Goal: Task Accomplishment & Management: Manage account settings

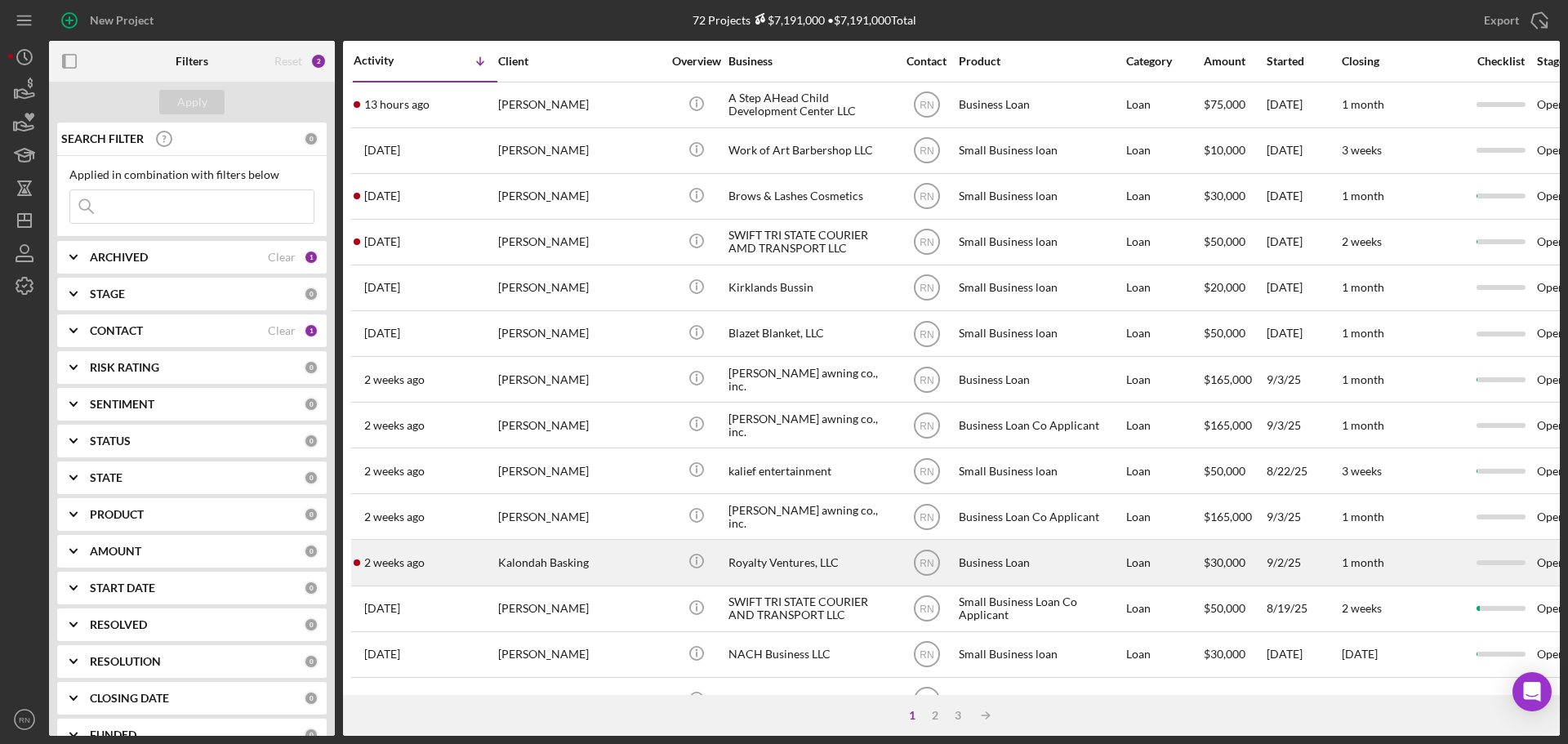
click at [584, 571] on div "Kalondah Basking" at bounding box center [579, 561] width 163 height 43
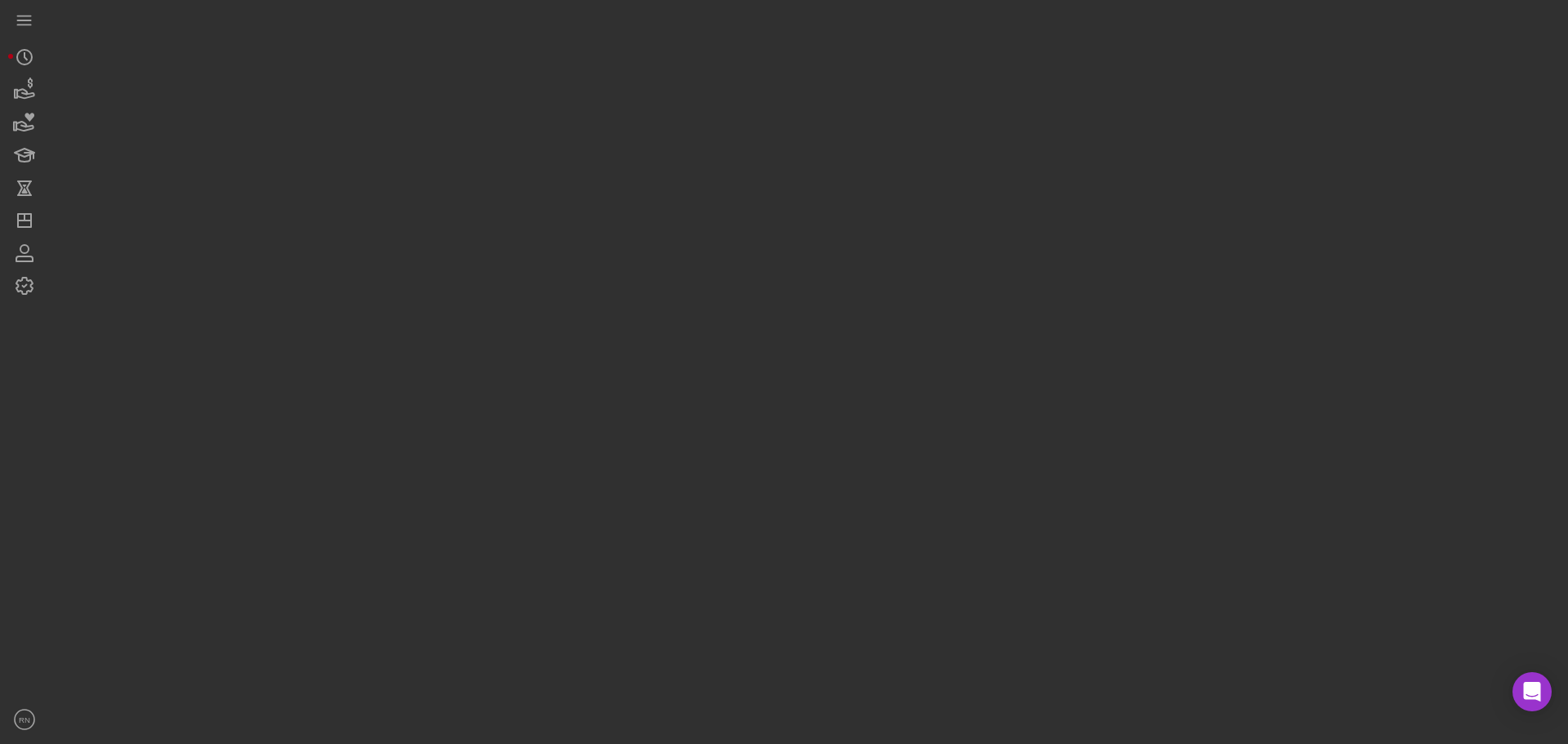
click at [584, 571] on div at bounding box center [804, 368] width 1511 height 735
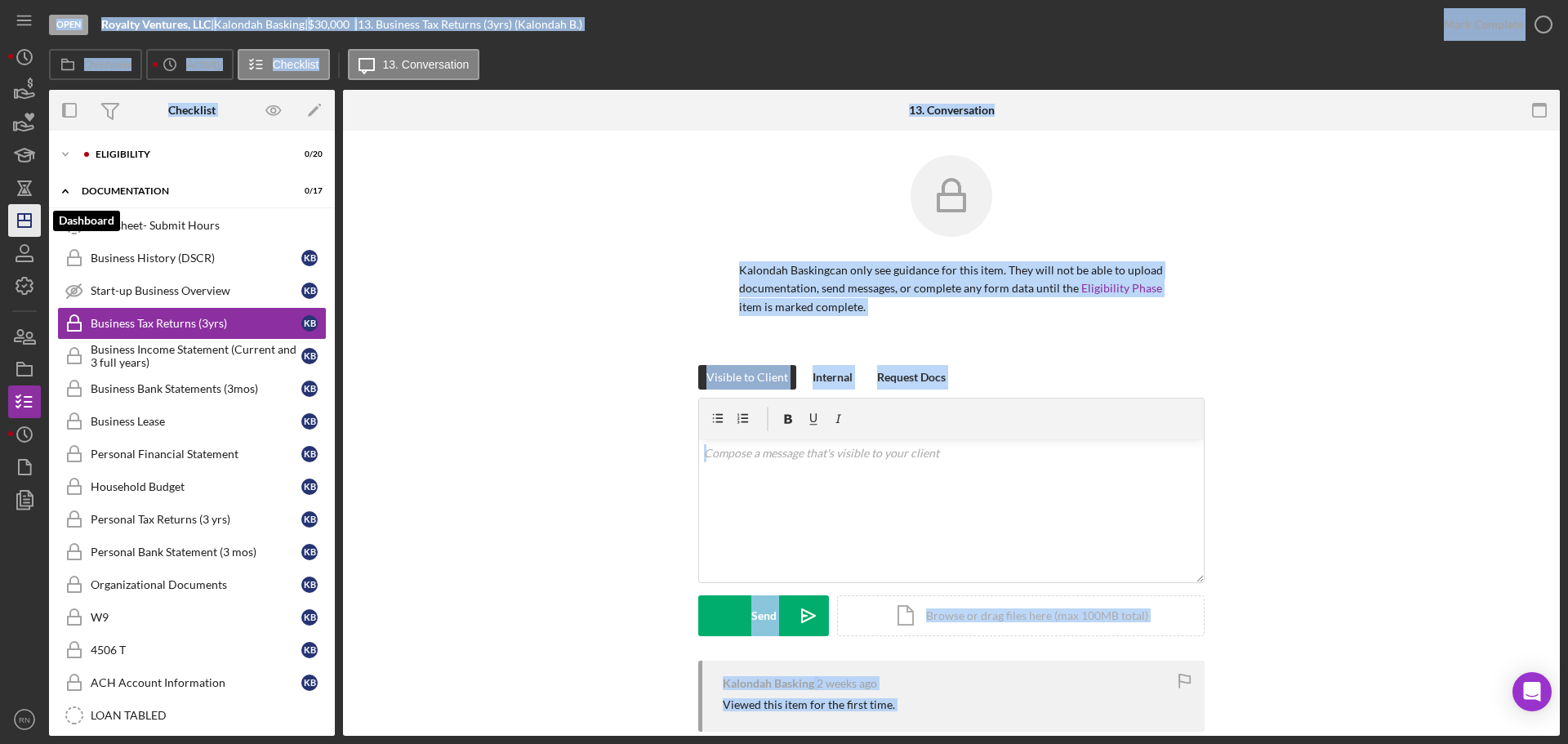
click at [22, 224] on icon "Icon/Dashboard" at bounding box center [24, 220] width 41 height 41
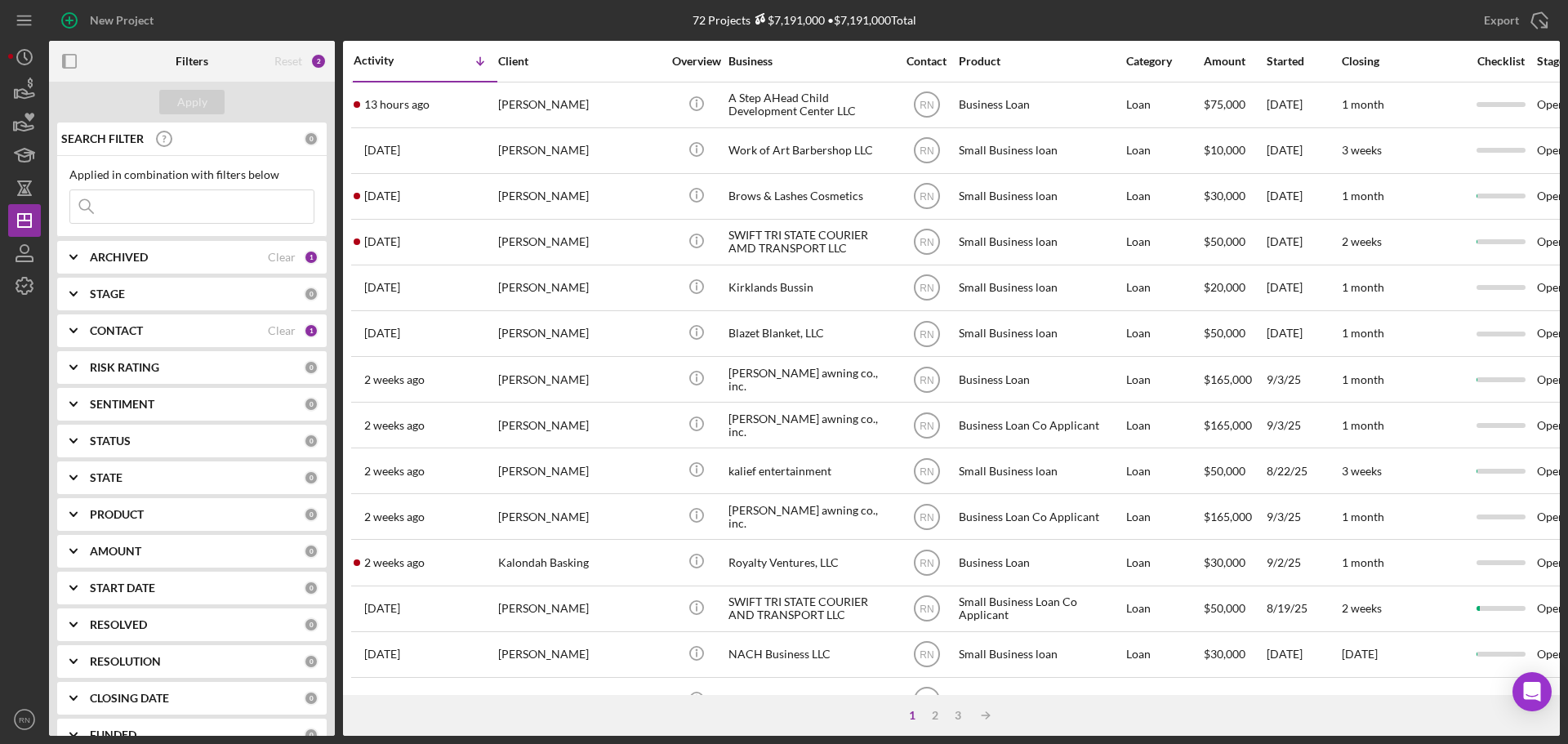
click at [15, 355] on div at bounding box center [25, 502] width 33 height 401
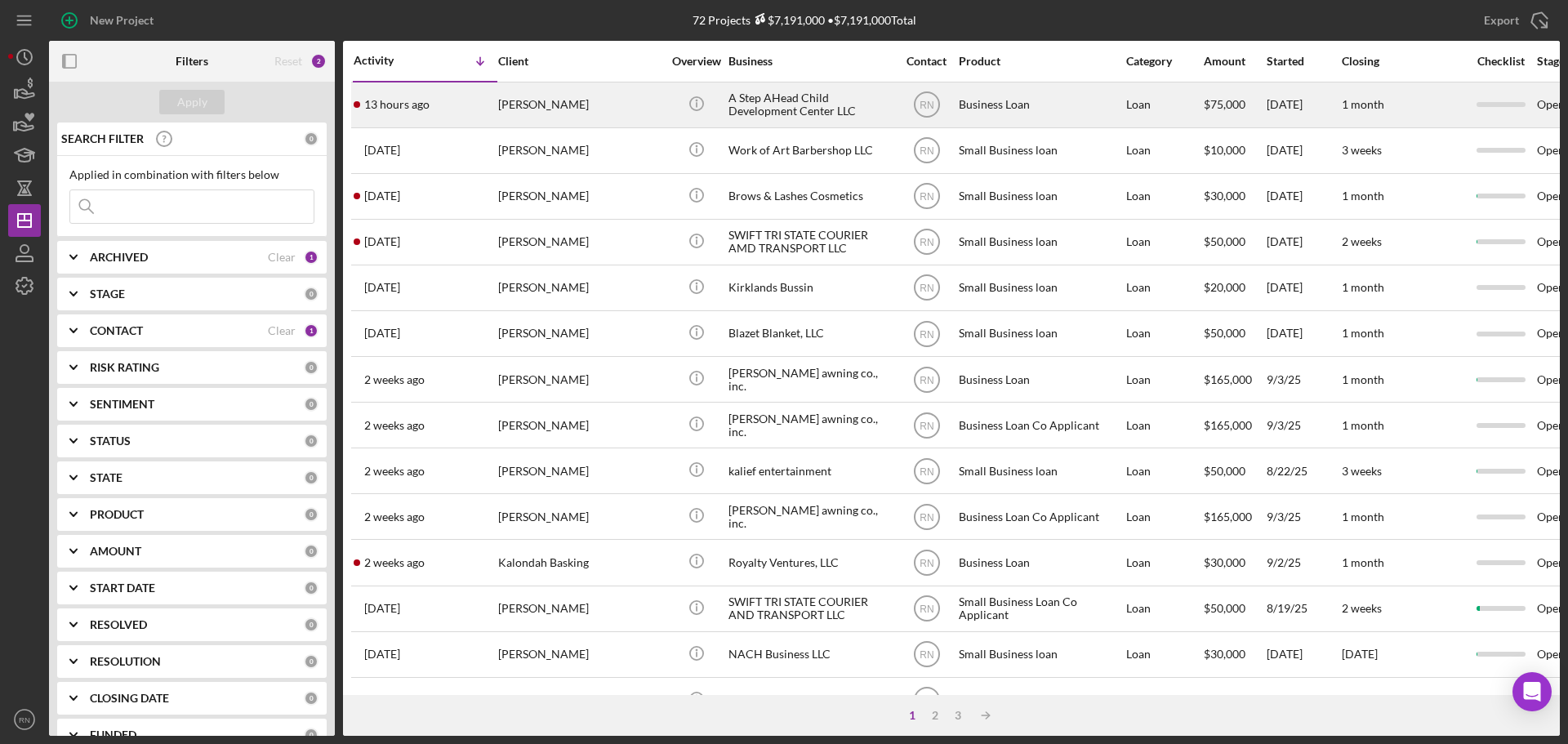
click at [563, 107] on div "[PERSON_NAME]" at bounding box center [579, 104] width 163 height 43
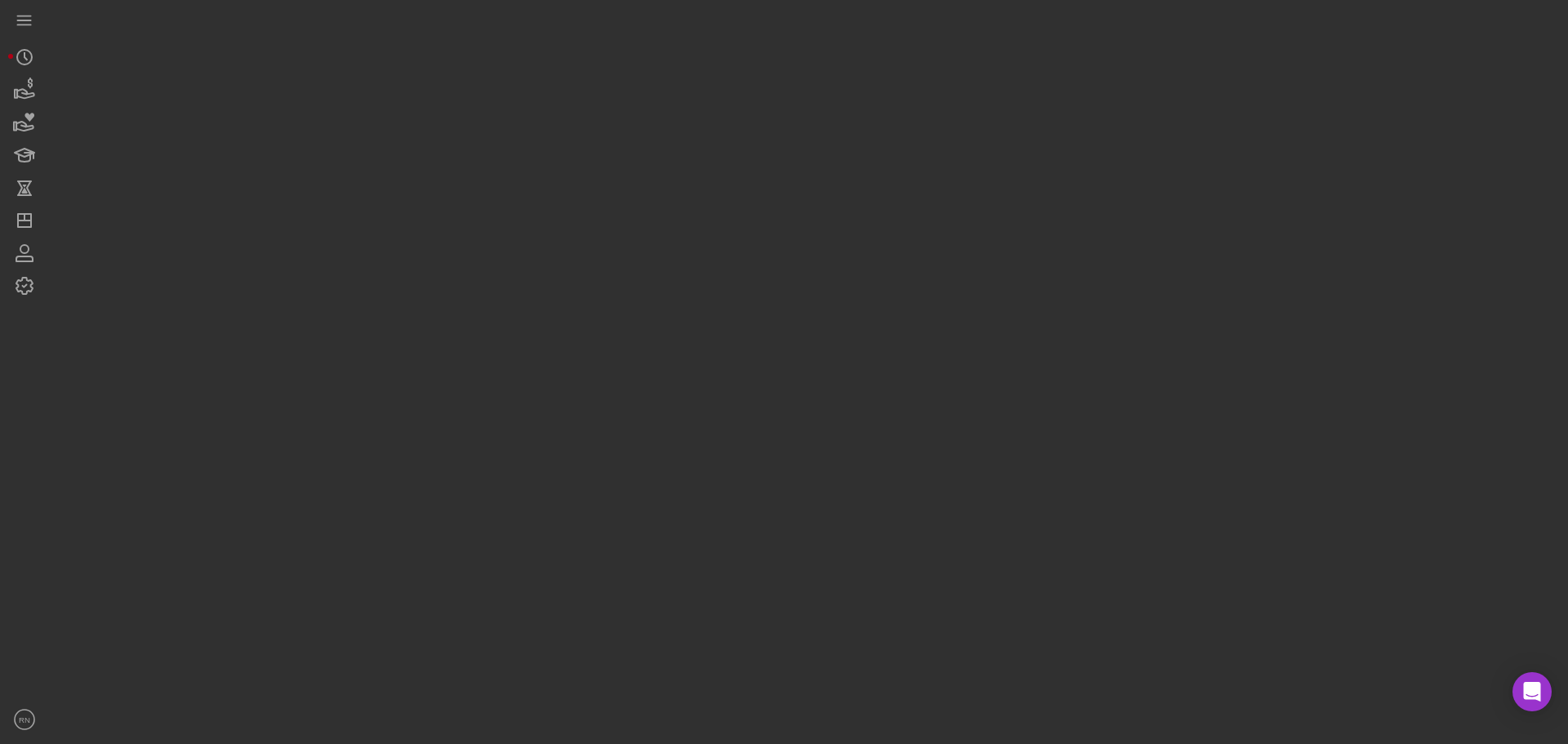
click at [563, 107] on div at bounding box center [804, 368] width 1511 height 735
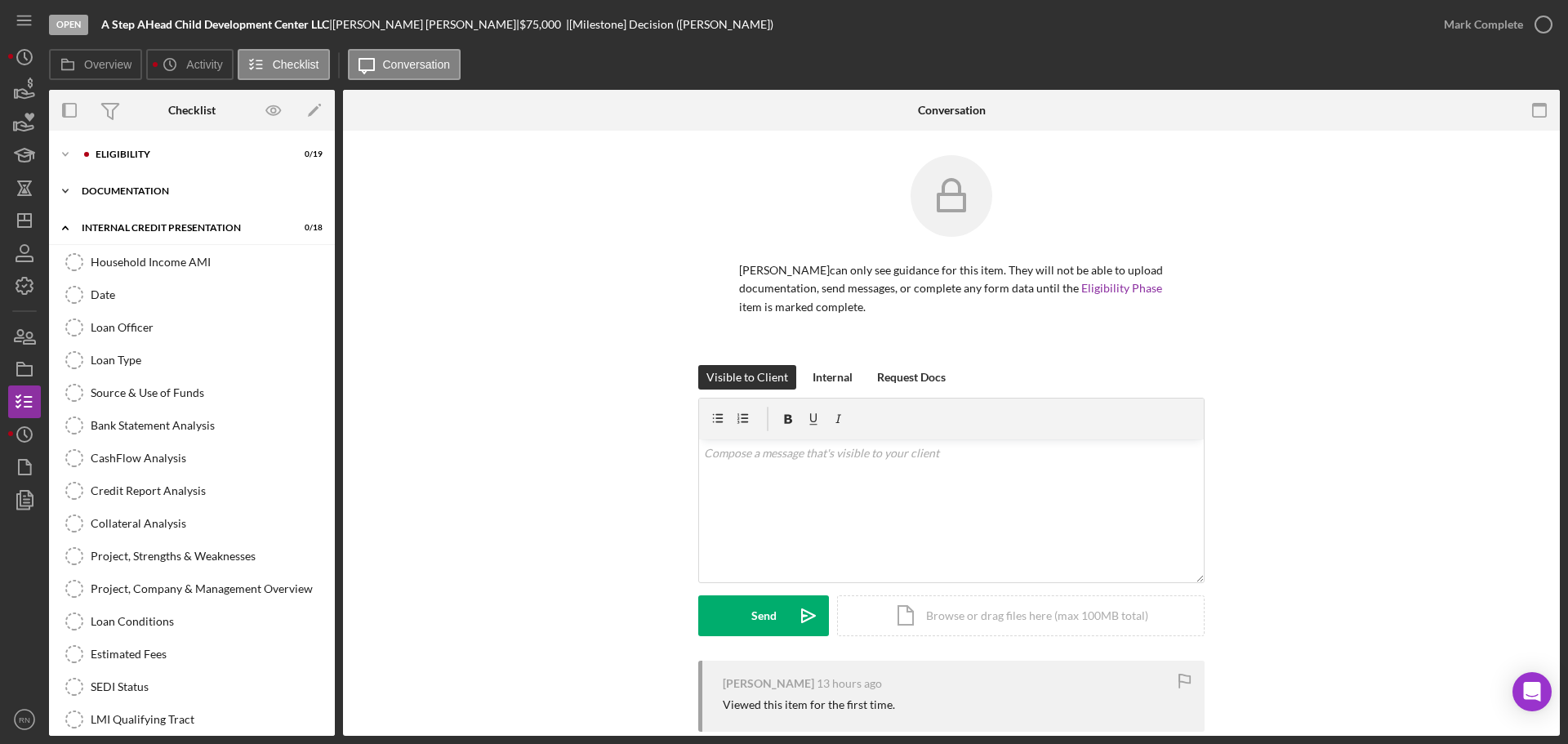
click at [160, 191] on div "documentation" at bounding box center [197, 191] width 233 height 10
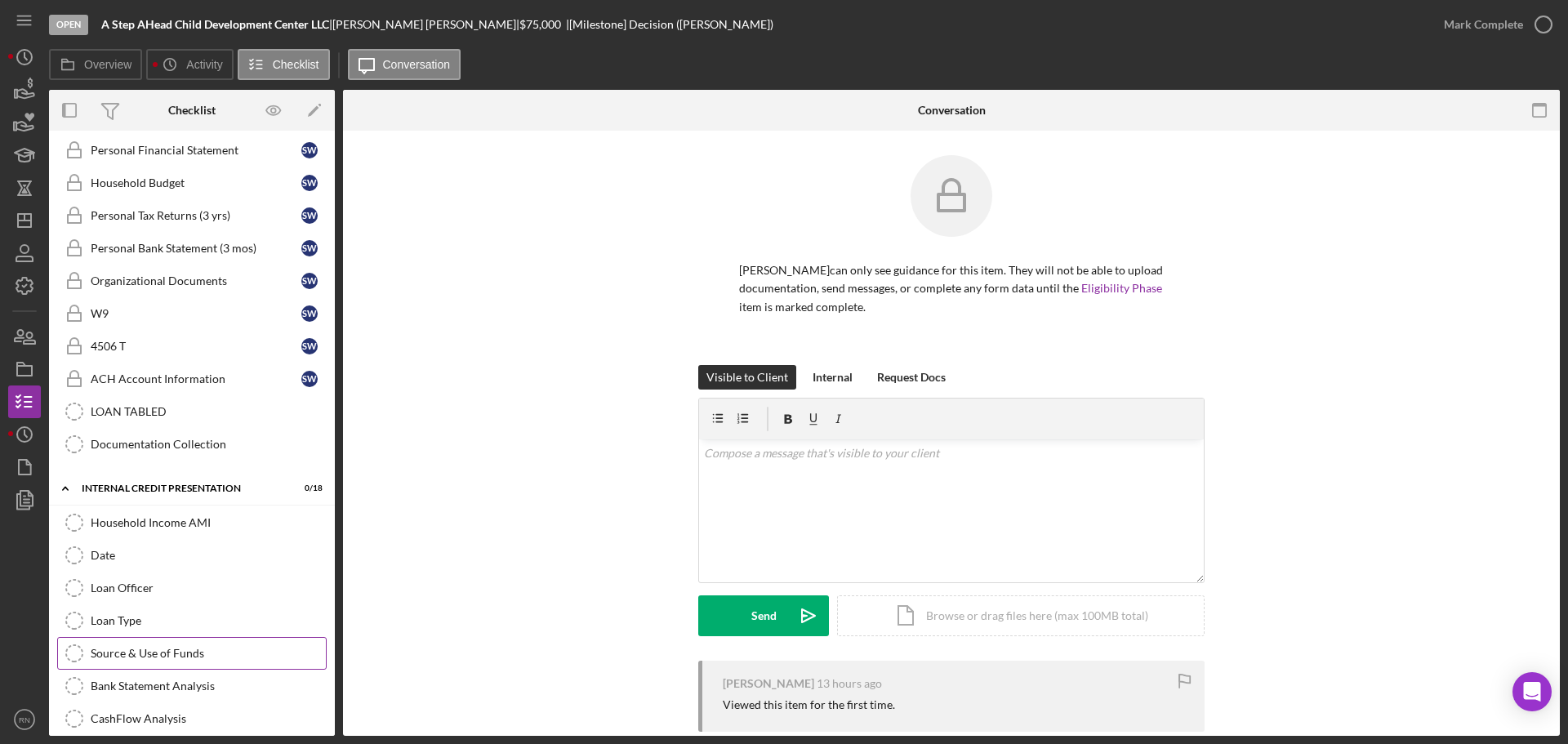
scroll to position [408, 0]
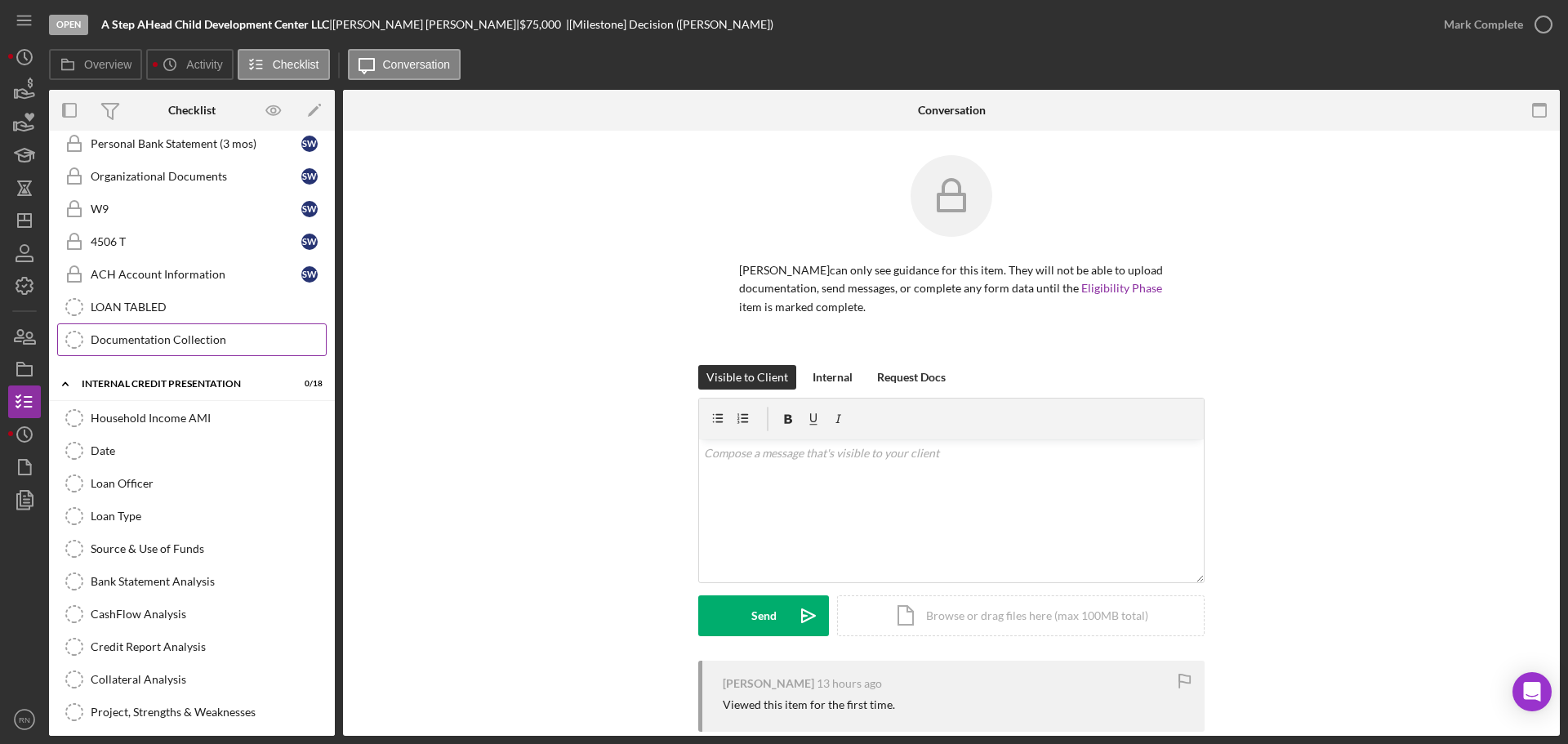
click at [169, 338] on div "Documentation Collection" at bounding box center [209, 340] width 236 height 13
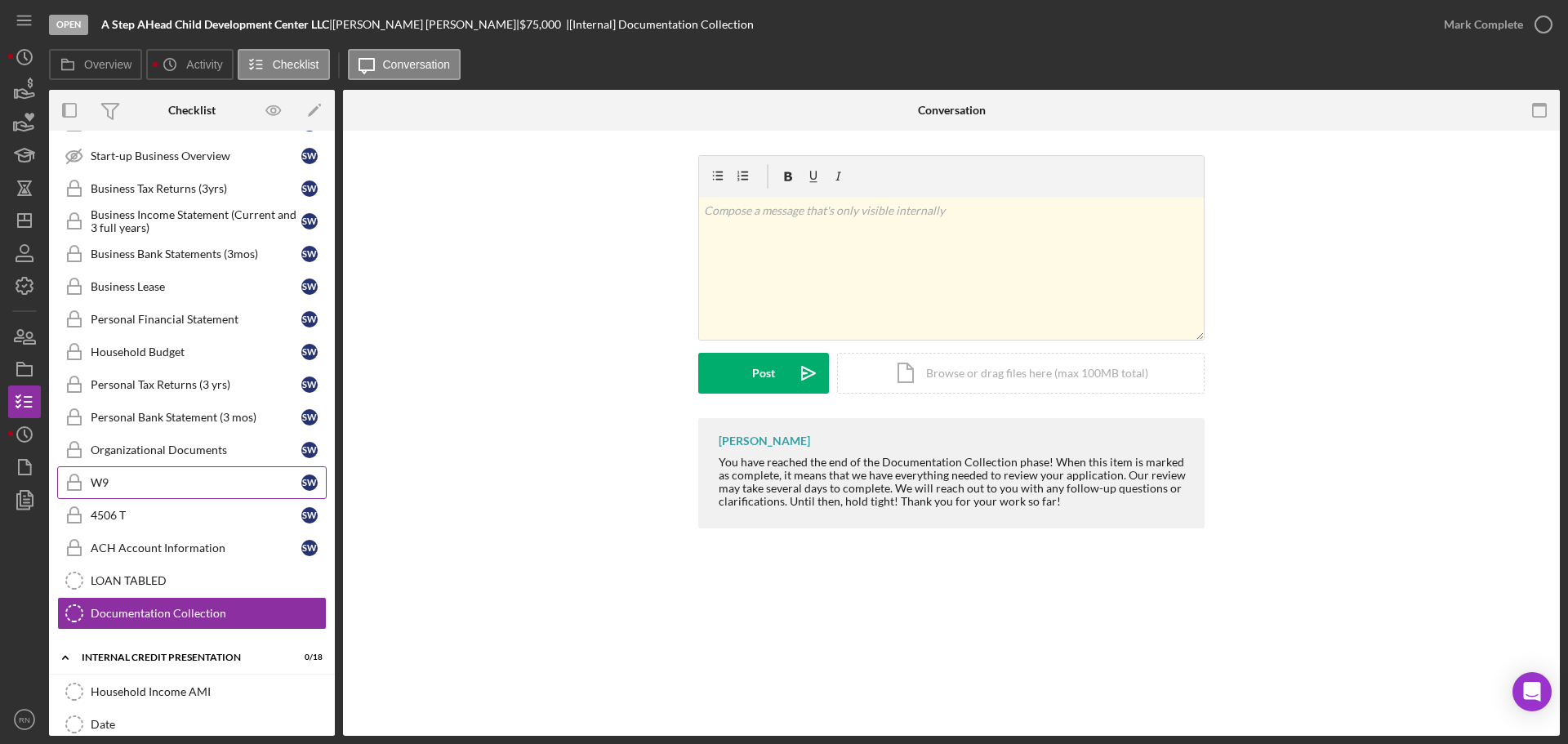
scroll to position [163, 0]
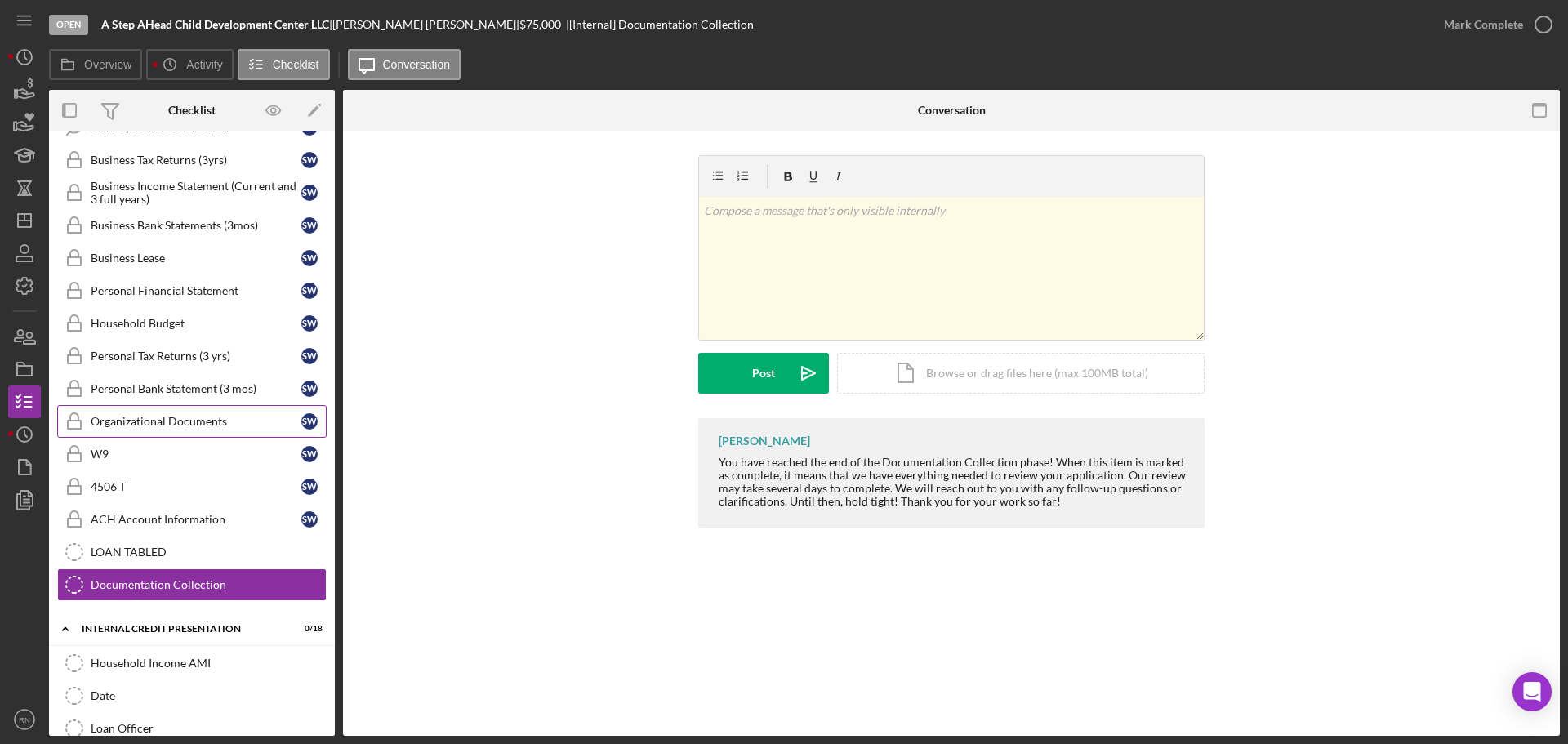
click at [194, 417] on div "Organizational Documents" at bounding box center [196, 421] width 211 height 13
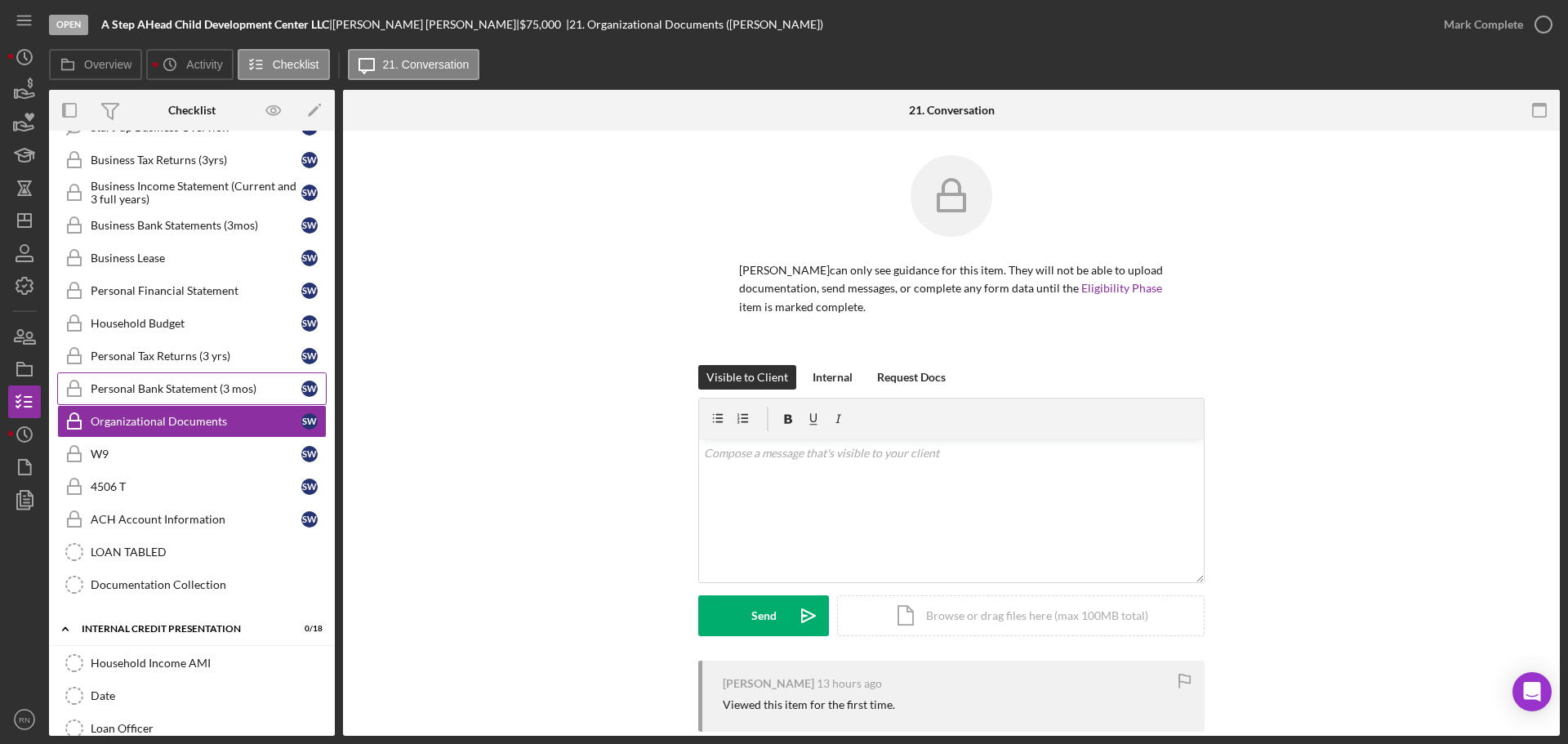
click at [200, 395] on div "Personal Bank Statement (3 mos)" at bounding box center [196, 389] width 211 height 13
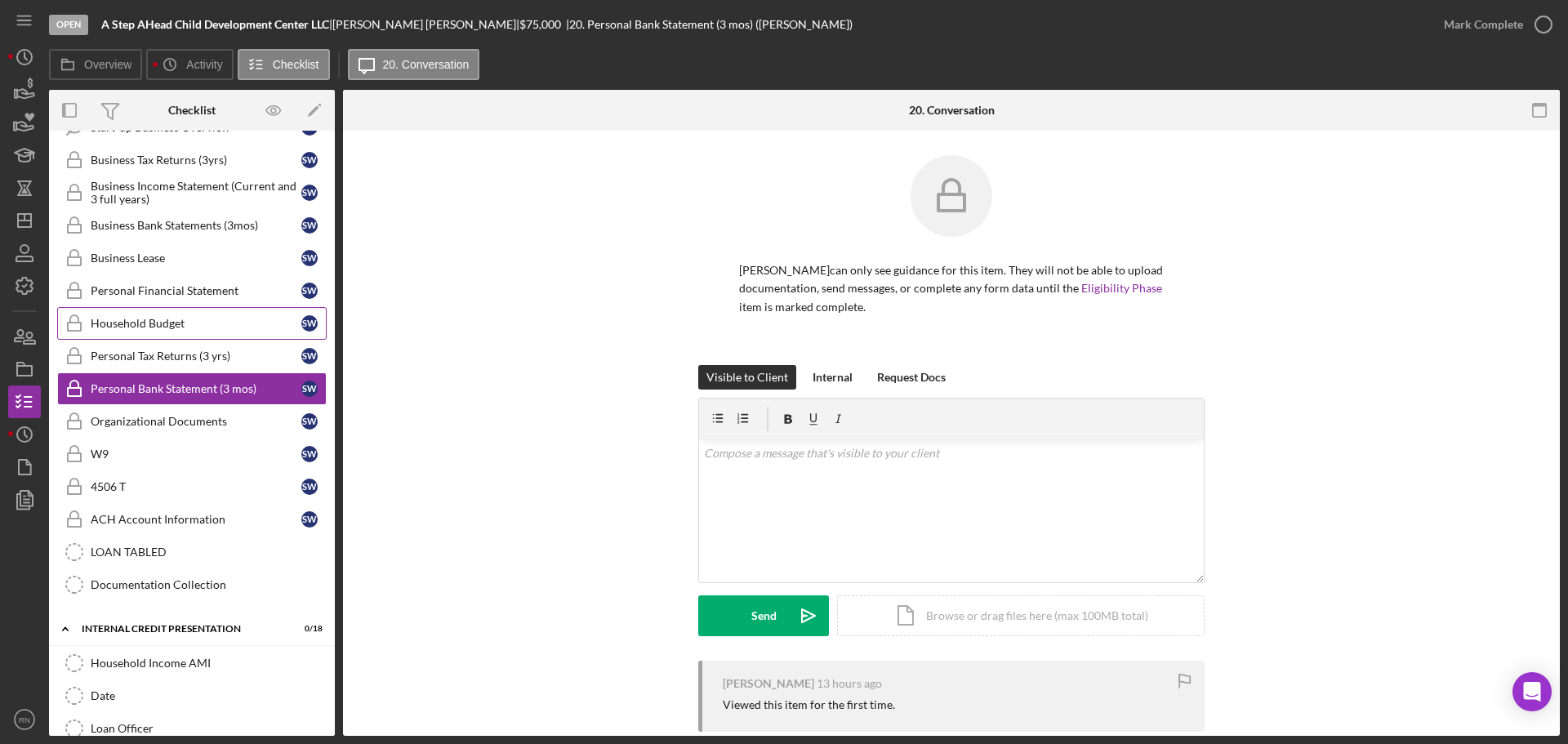
click at [178, 337] on link "Household Budget Household Budget S W" at bounding box center [192, 324] width 269 height 33
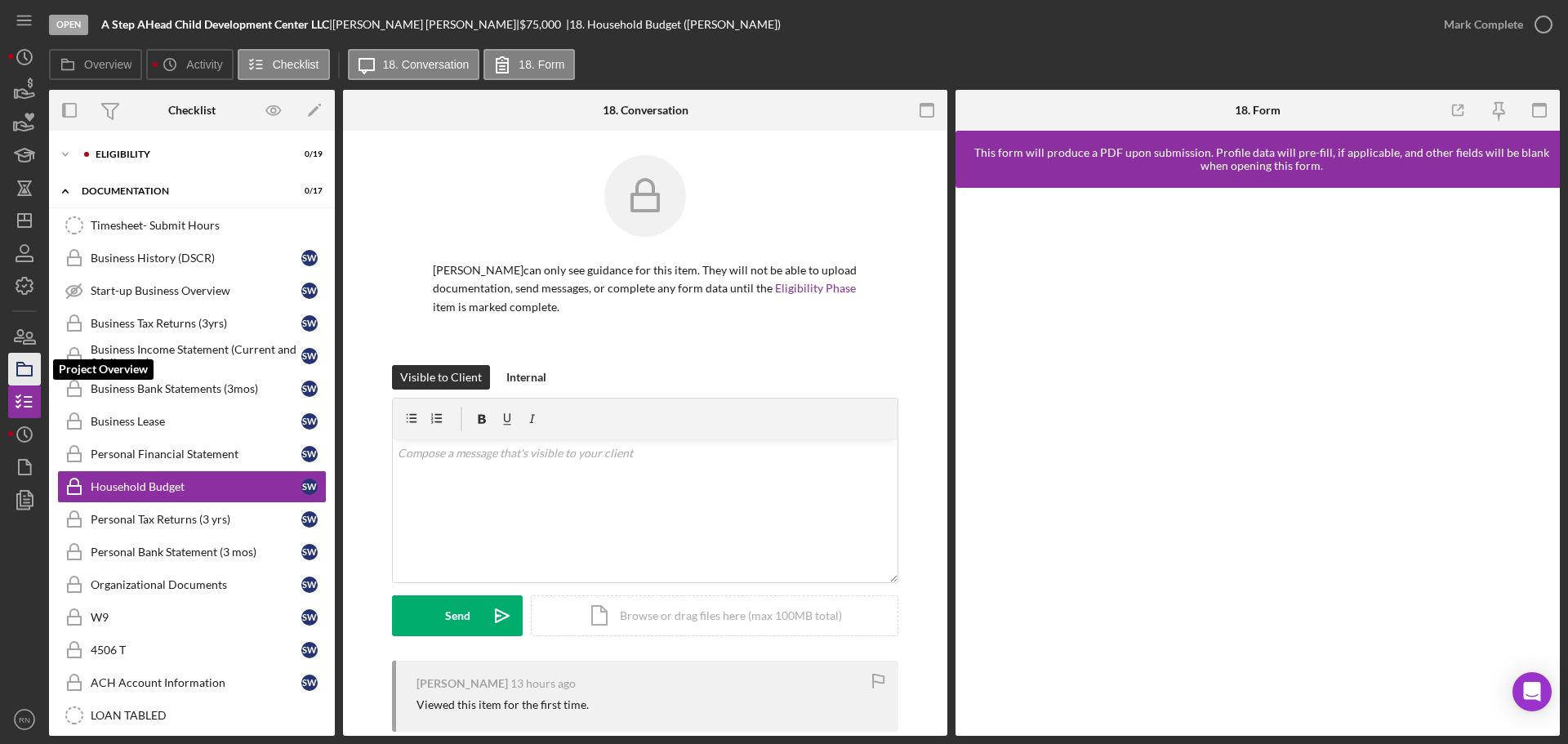
click at [29, 374] on rect "button" at bounding box center [24, 371] width 14 height 10
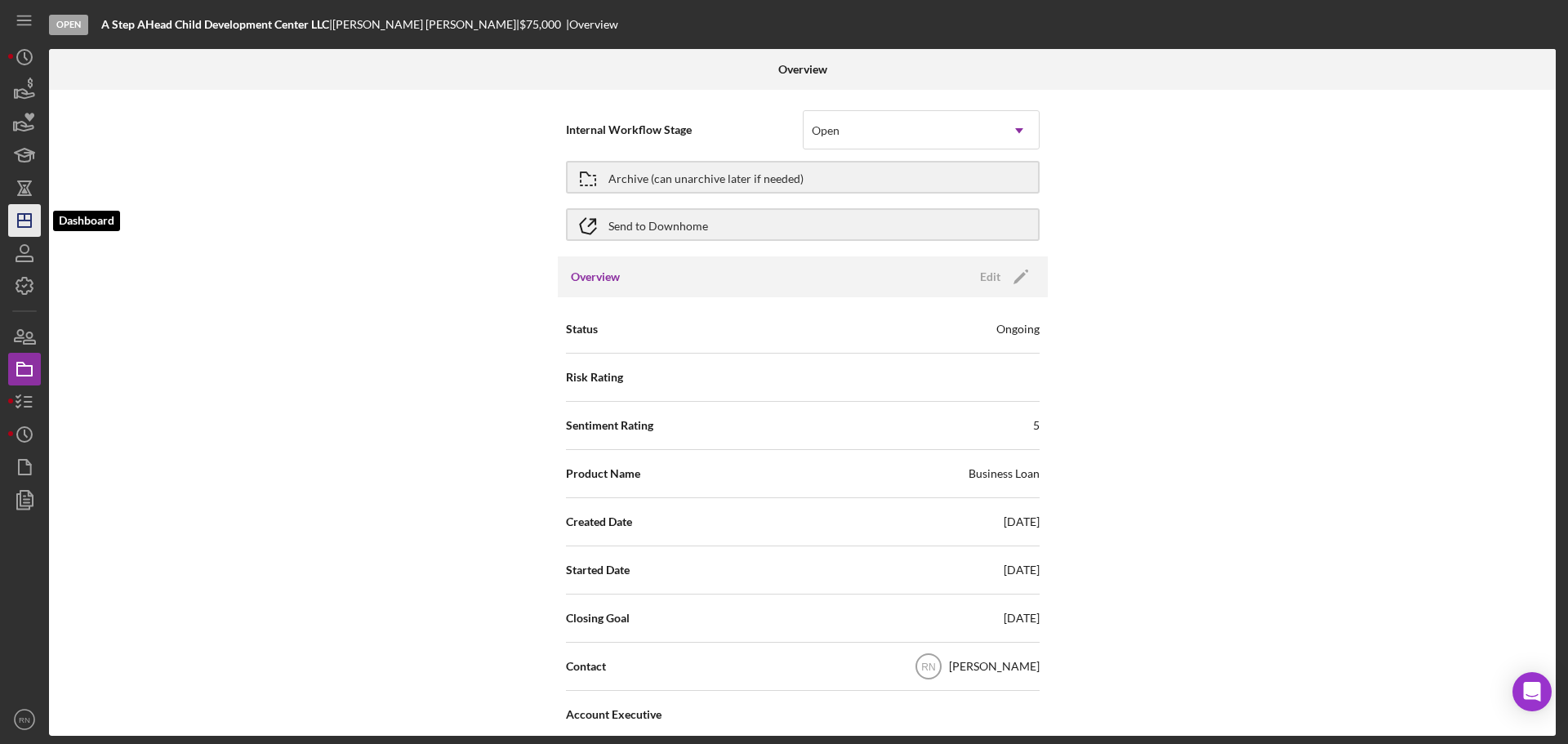
click at [15, 224] on icon "Icon/Dashboard" at bounding box center [24, 220] width 41 height 41
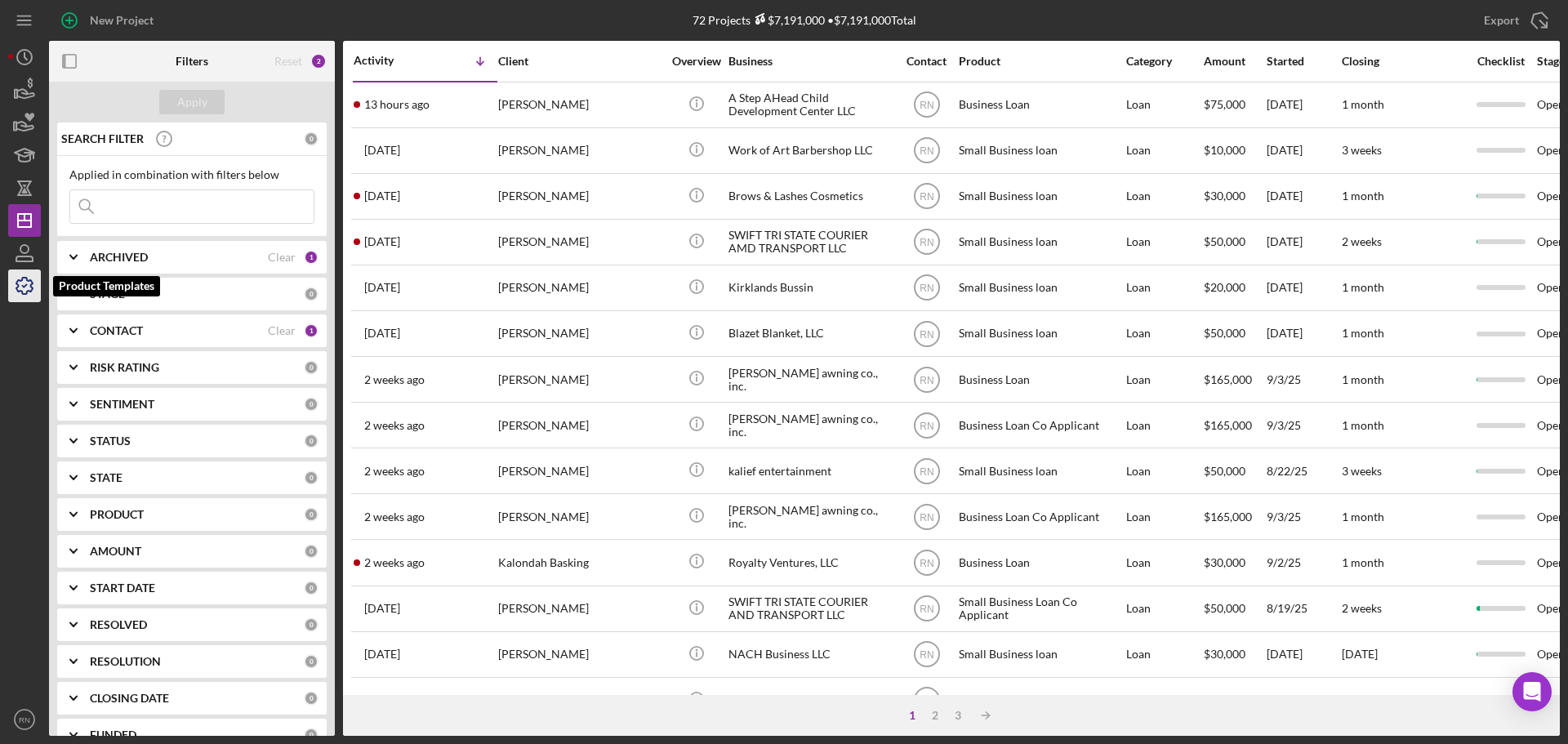
click at [38, 282] on icon "button" at bounding box center [24, 285] width 41 height 41
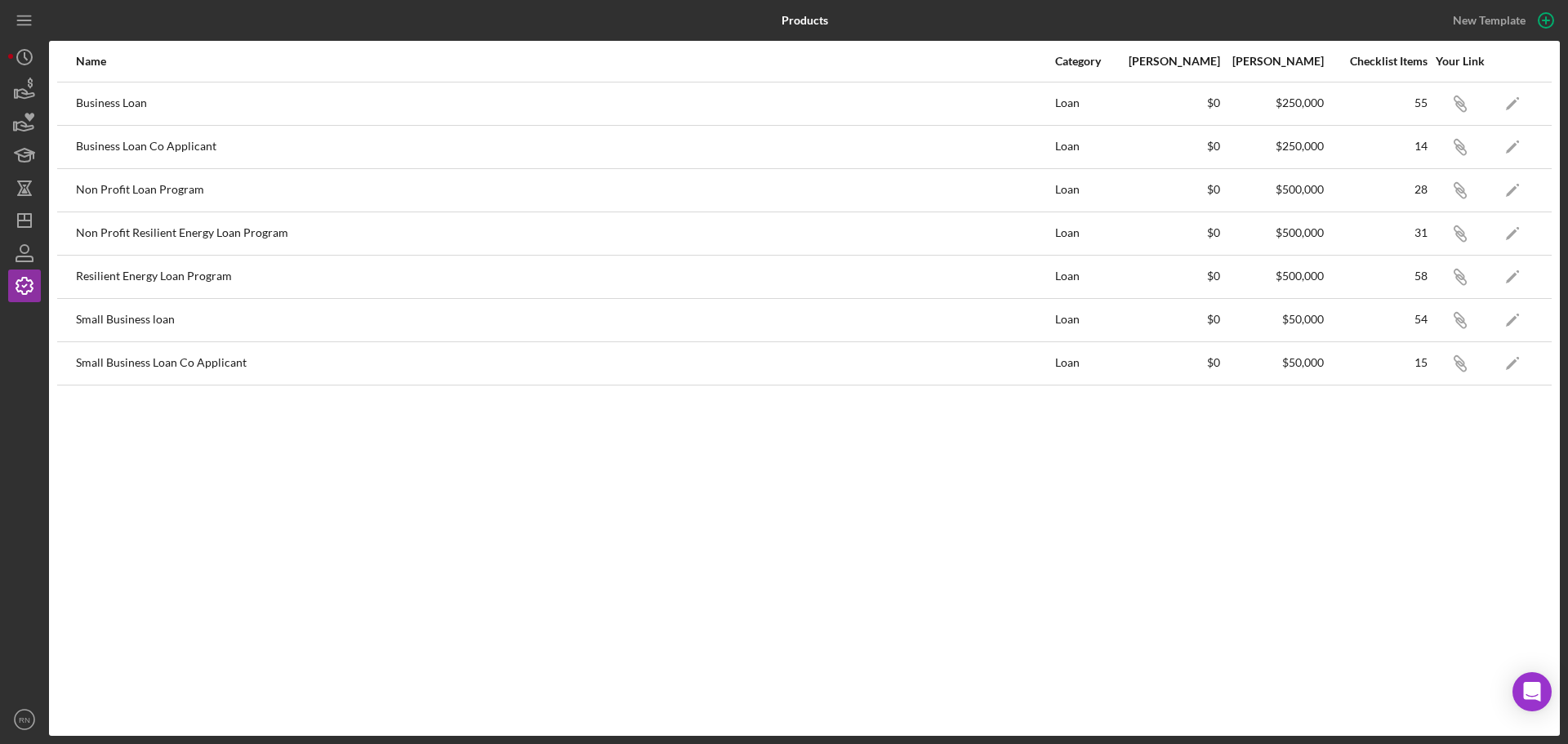
click at [475, 568] on div "Name Category Min Amount Max Amount Checklist Items Your Link Business Loan Loa…" at bounding box center [804, 388] width 1511 height 694
click at [1458, 316] on icon "Icon/Link" at bounding box center [1460, 320] width 36 height 36
click at [26, 214] on icon "Icon/Dashboard" at bounding box center [24, 220] width 41 height 41
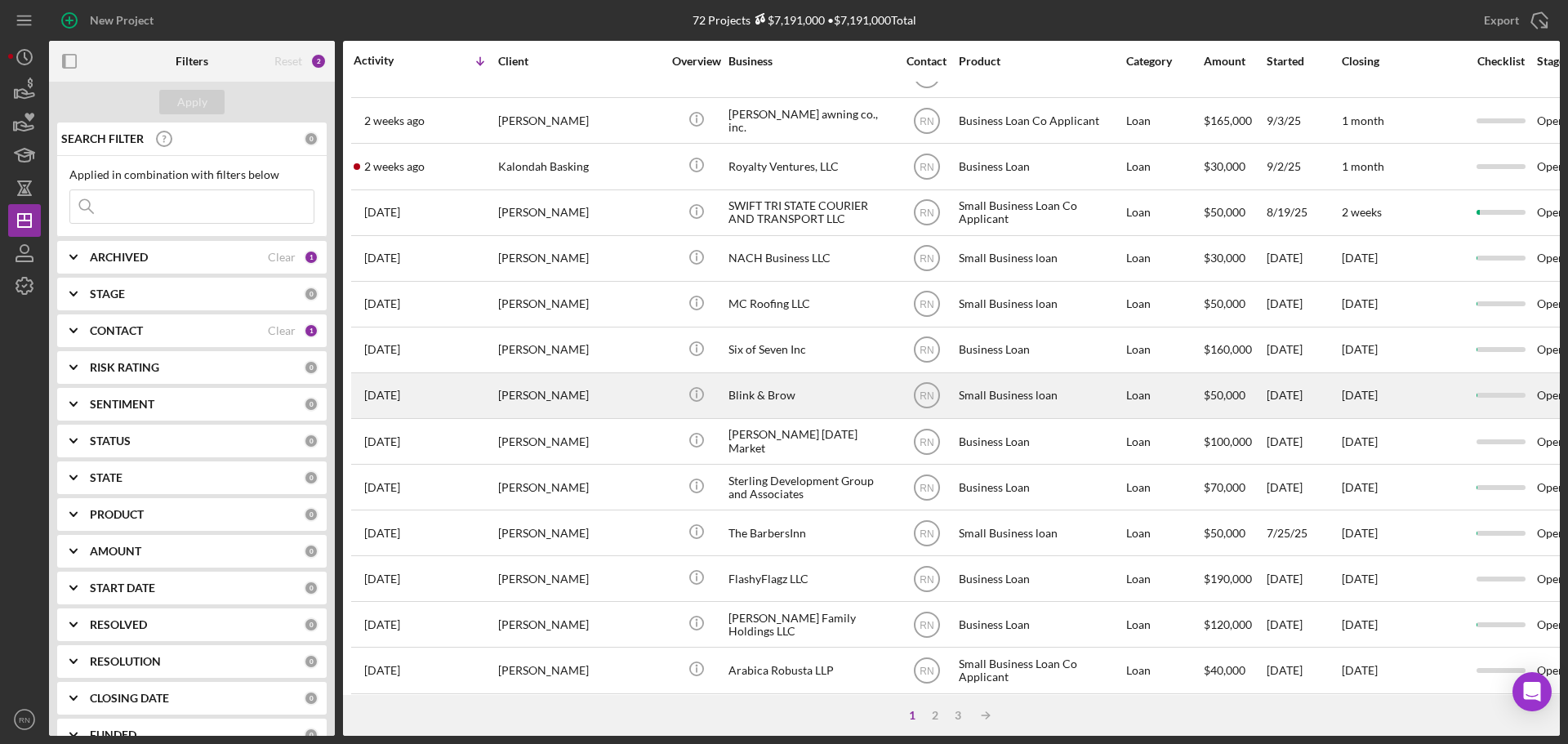
scroll to position [390, 0]
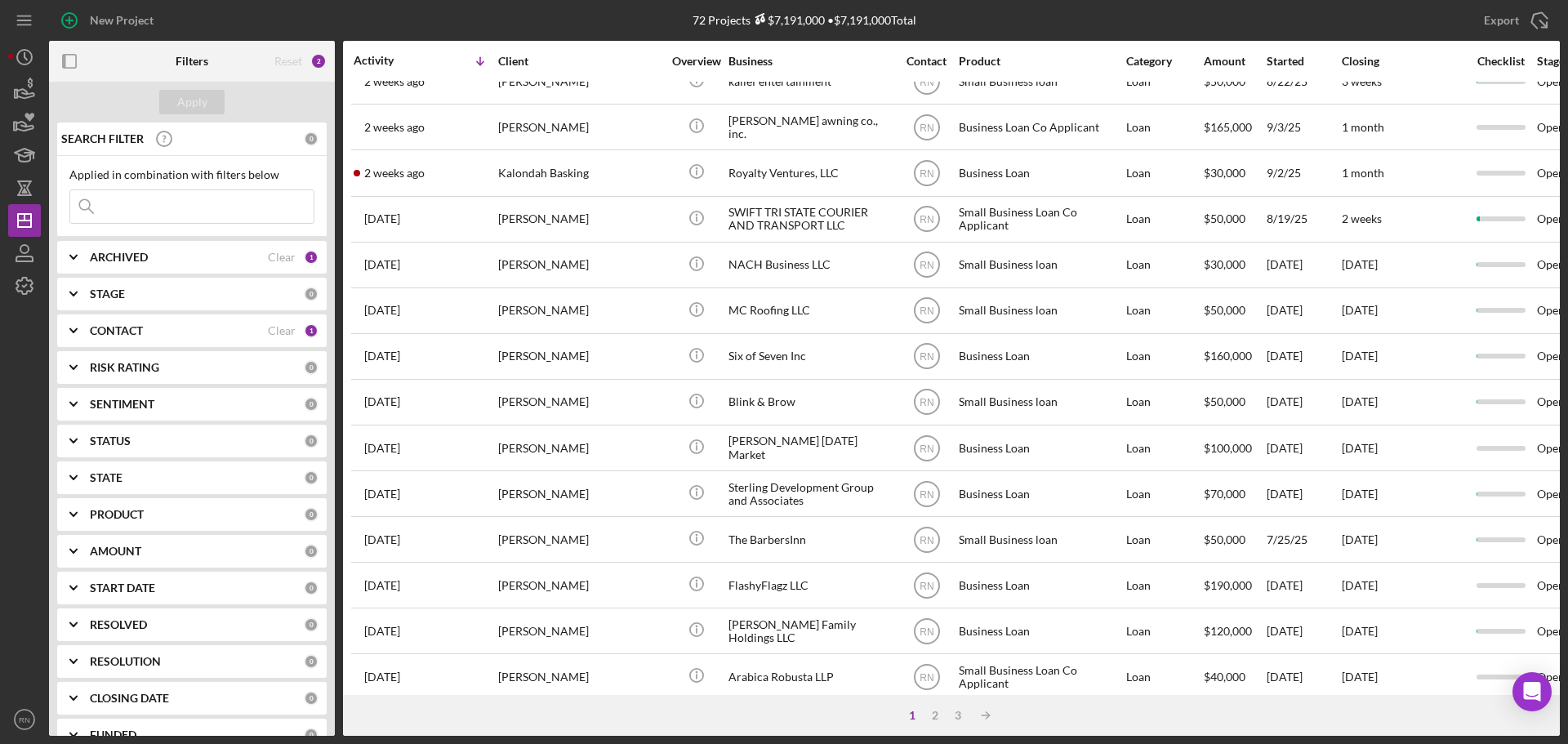
click at [170, 204] on input at bounding box center [192, 207] width 243 height 33
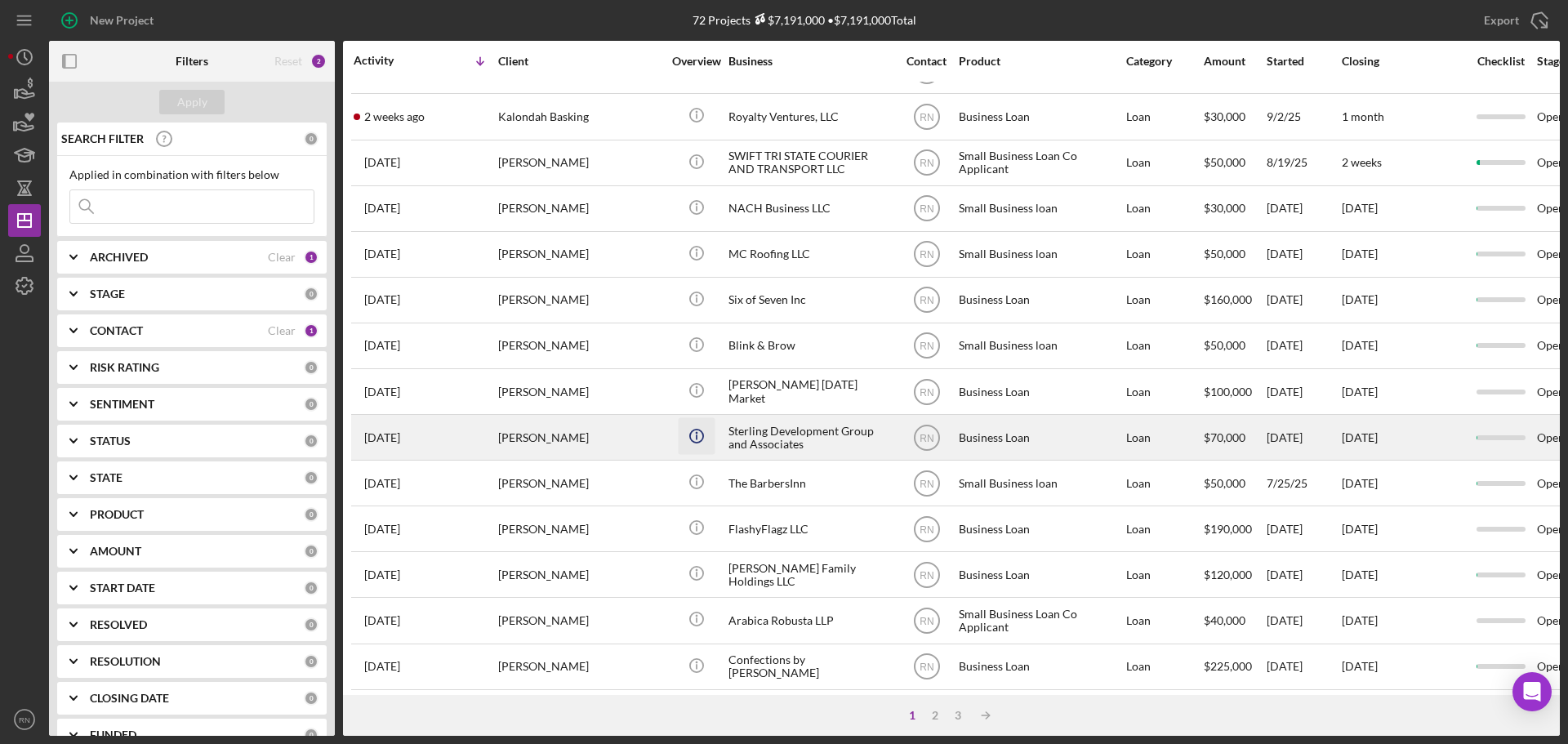
scroll to position [471, 0]
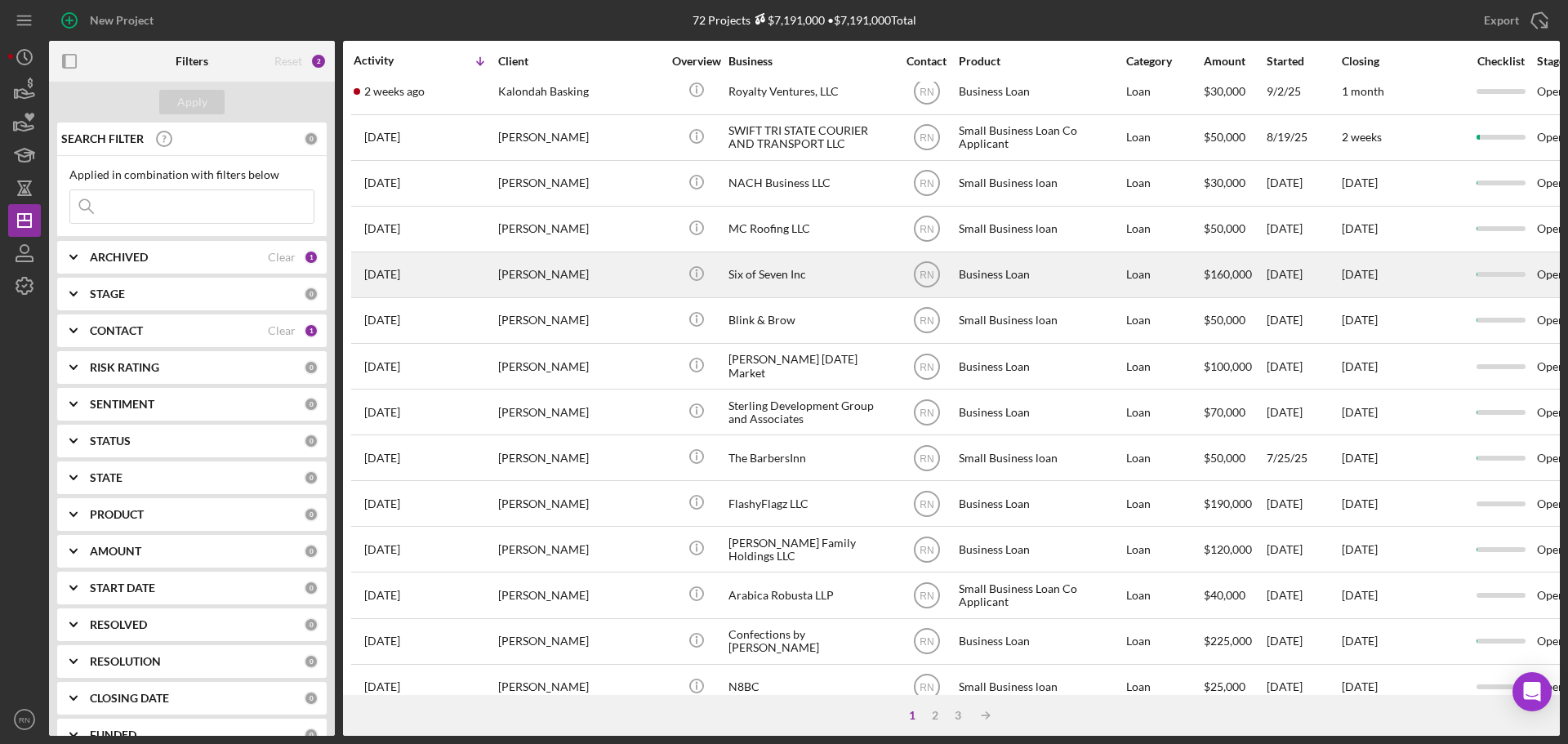
click at [575, 269] on div "[PERSON_NAME]" at bounding box center [579, 274] width 163 height 43
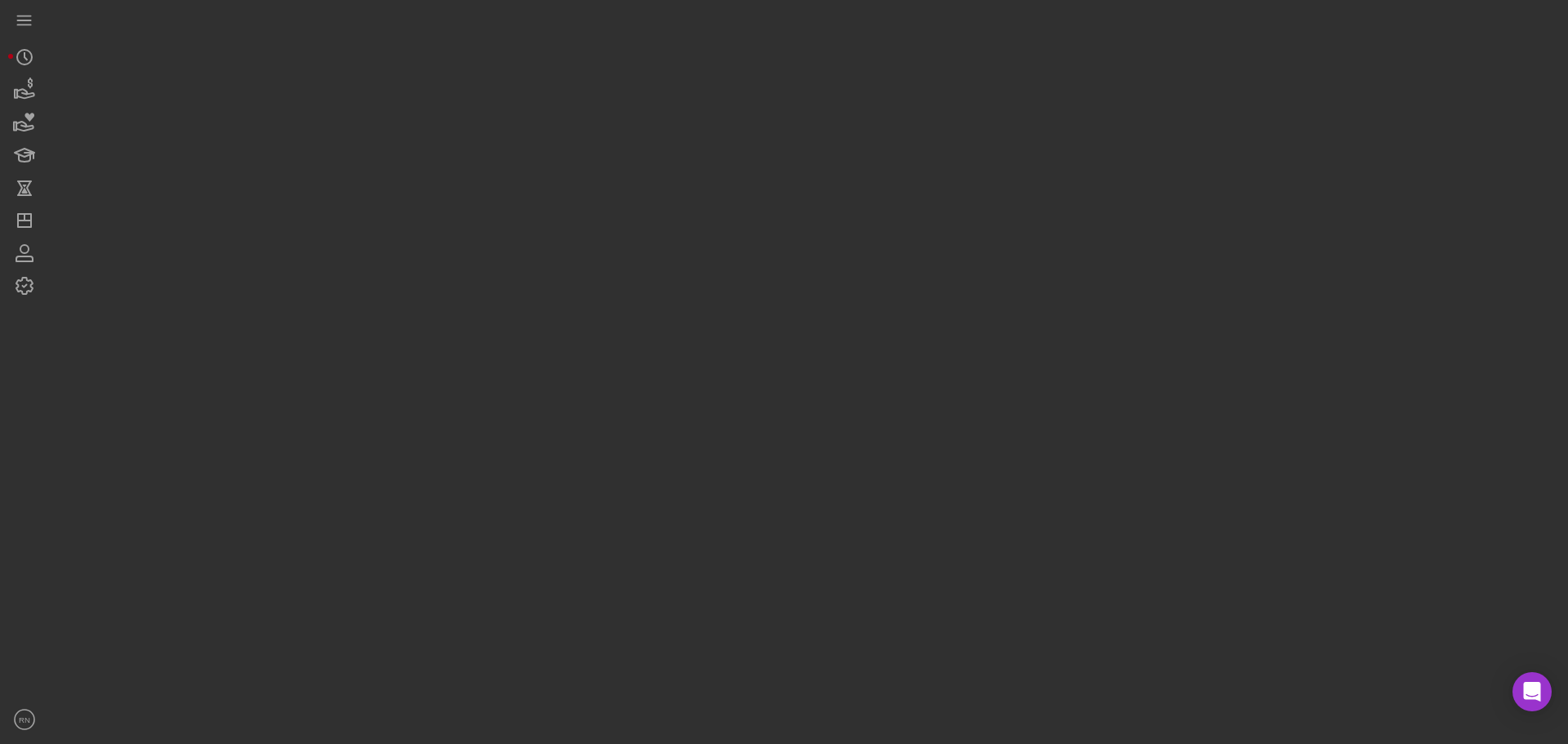
click at [575, 269] on div at bounding box center [804, 368] width 1511 height 735
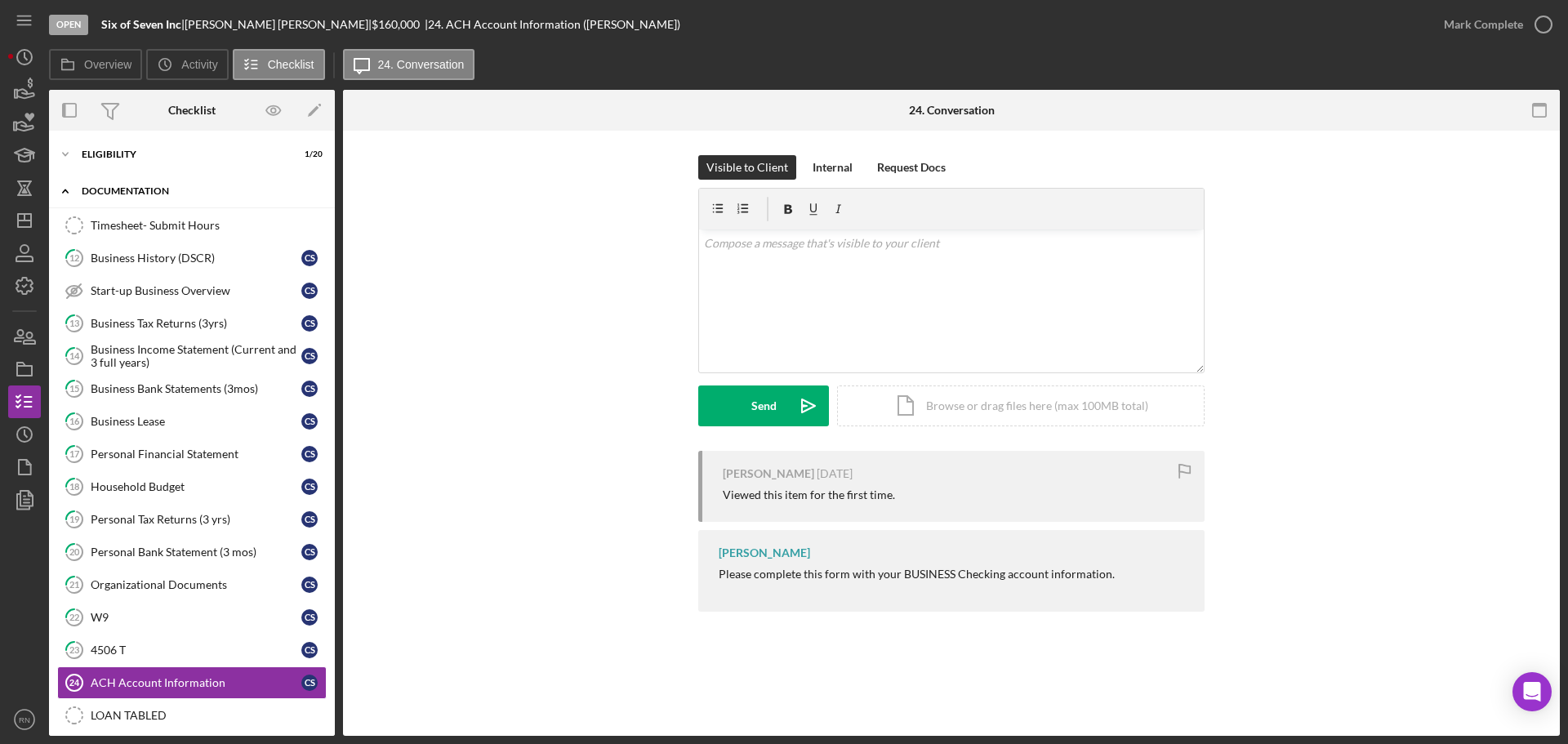
click at [143, 193] on div "documentation" at bounding box center [197, 191] width 233 height 10
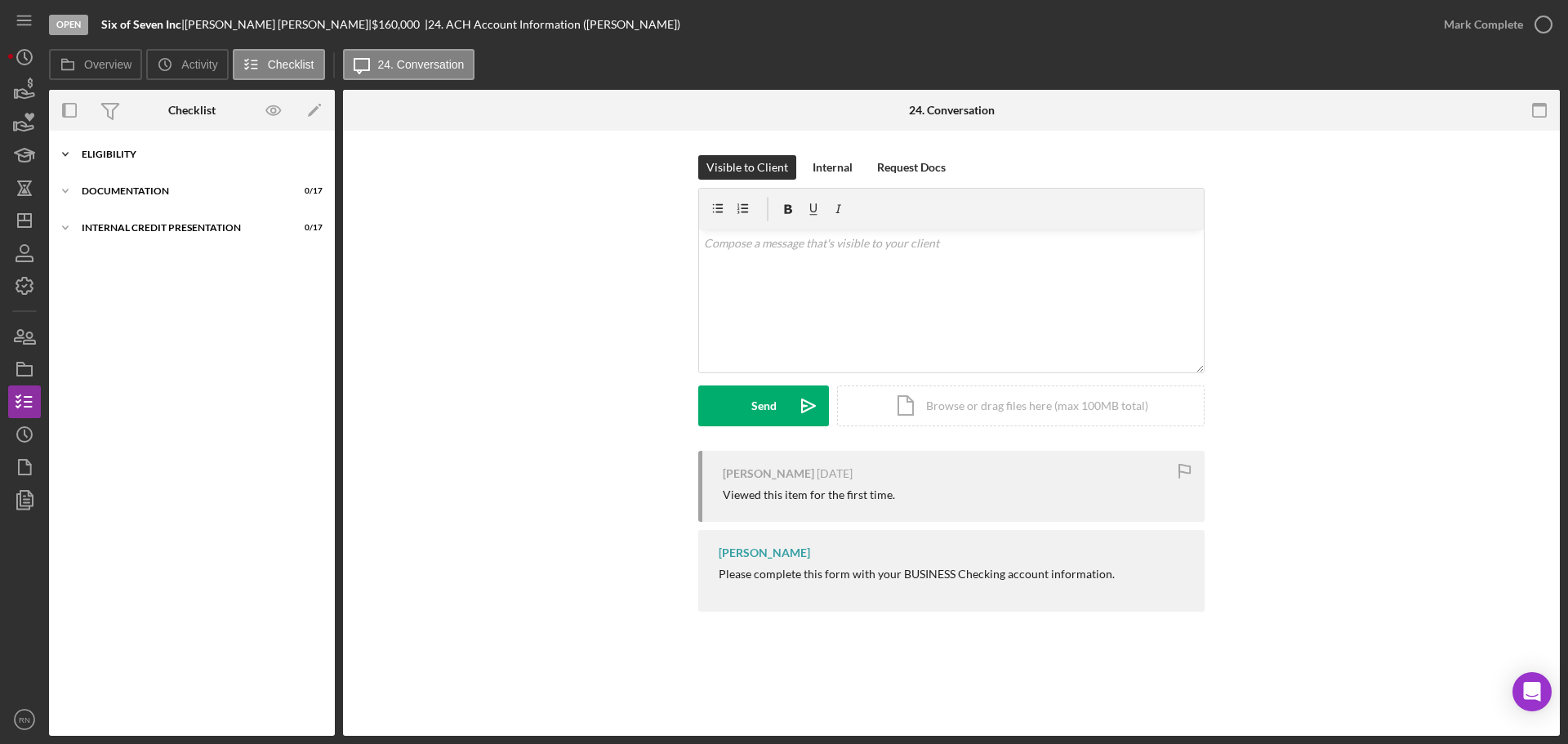
click at [124, 157] on div "Eligibility" at bounding box center [197, 154] width 233 height 10
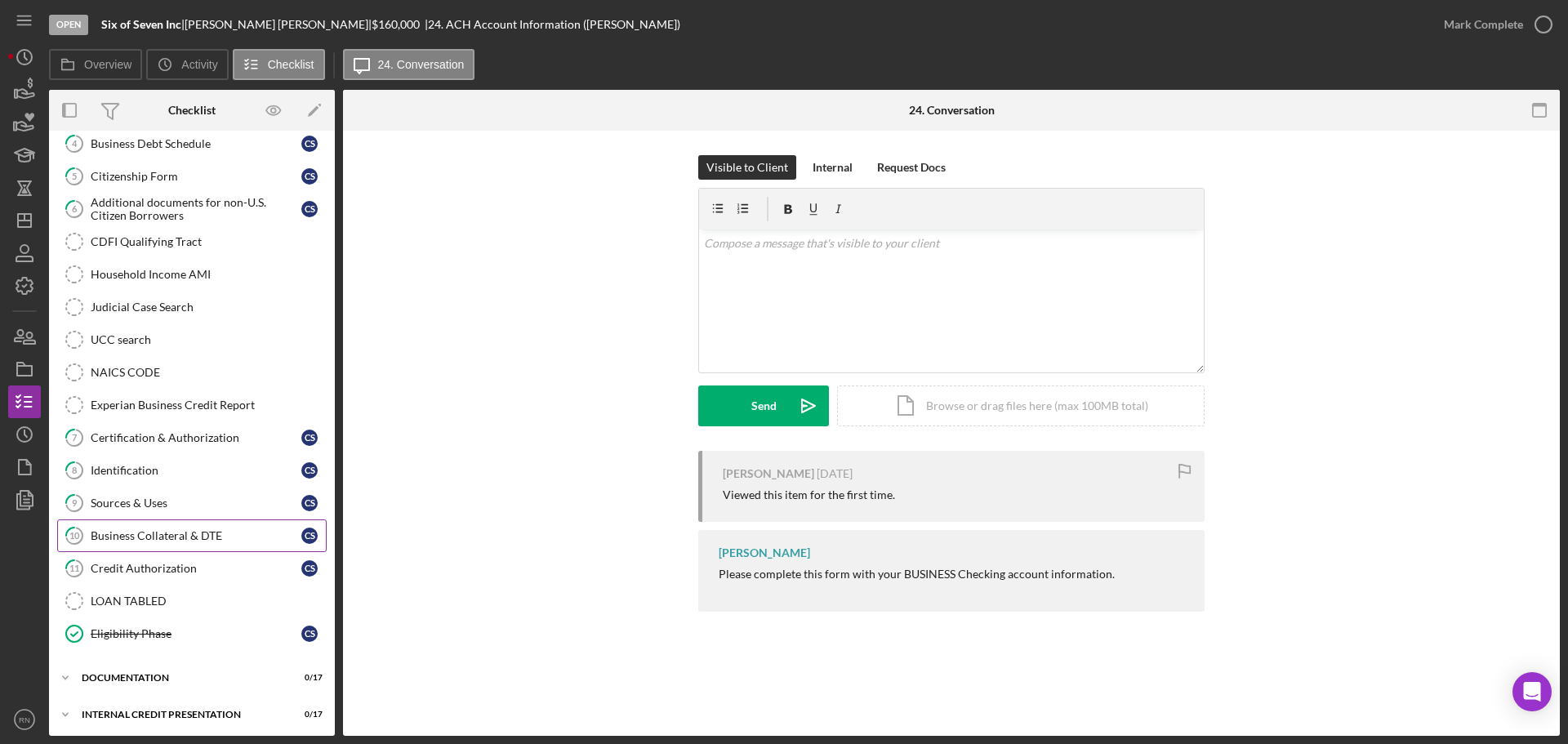
scroll to position [180, 0]
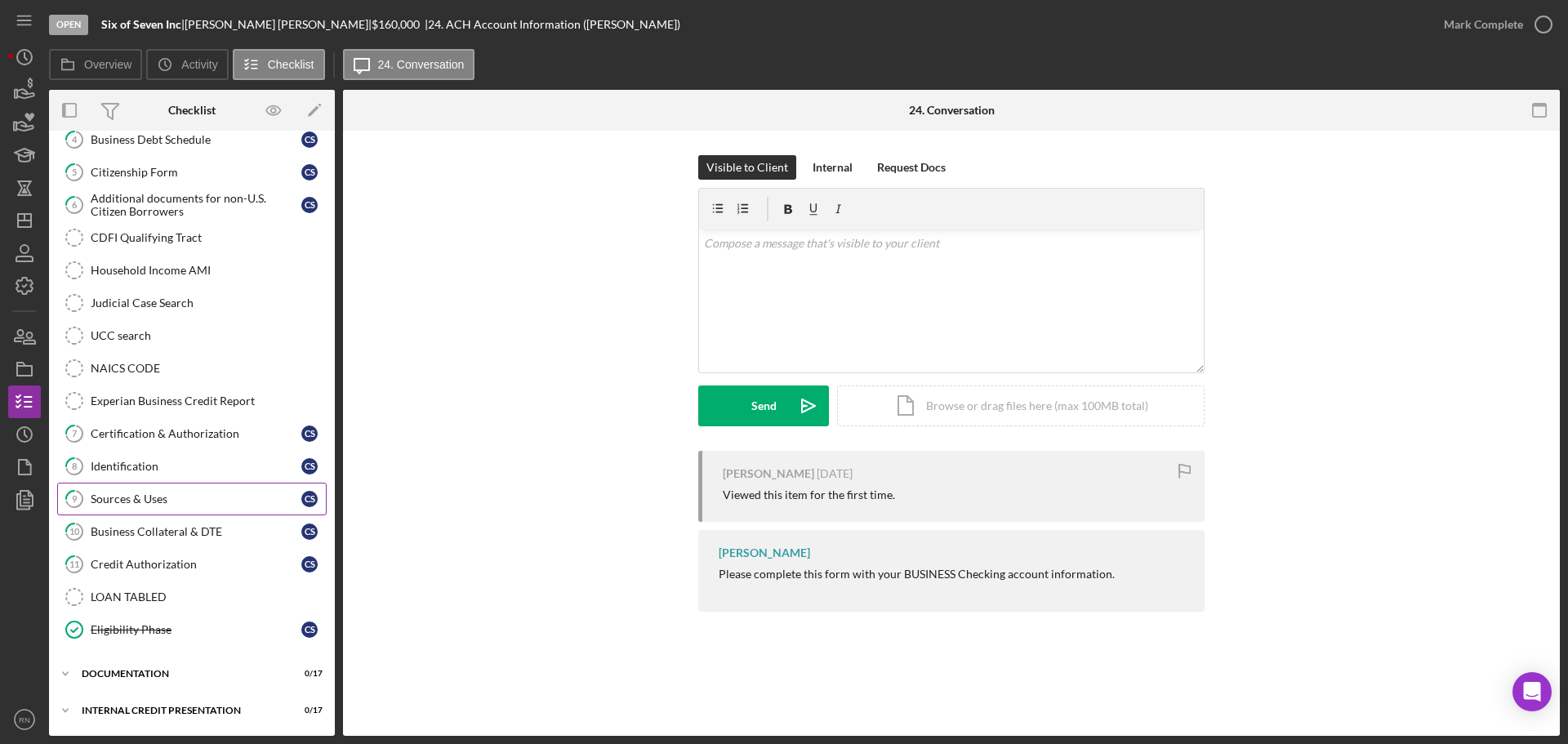
click at [234, 501] on div "Sources & Uses" at bounding box center [196, 499] width 211 height 13
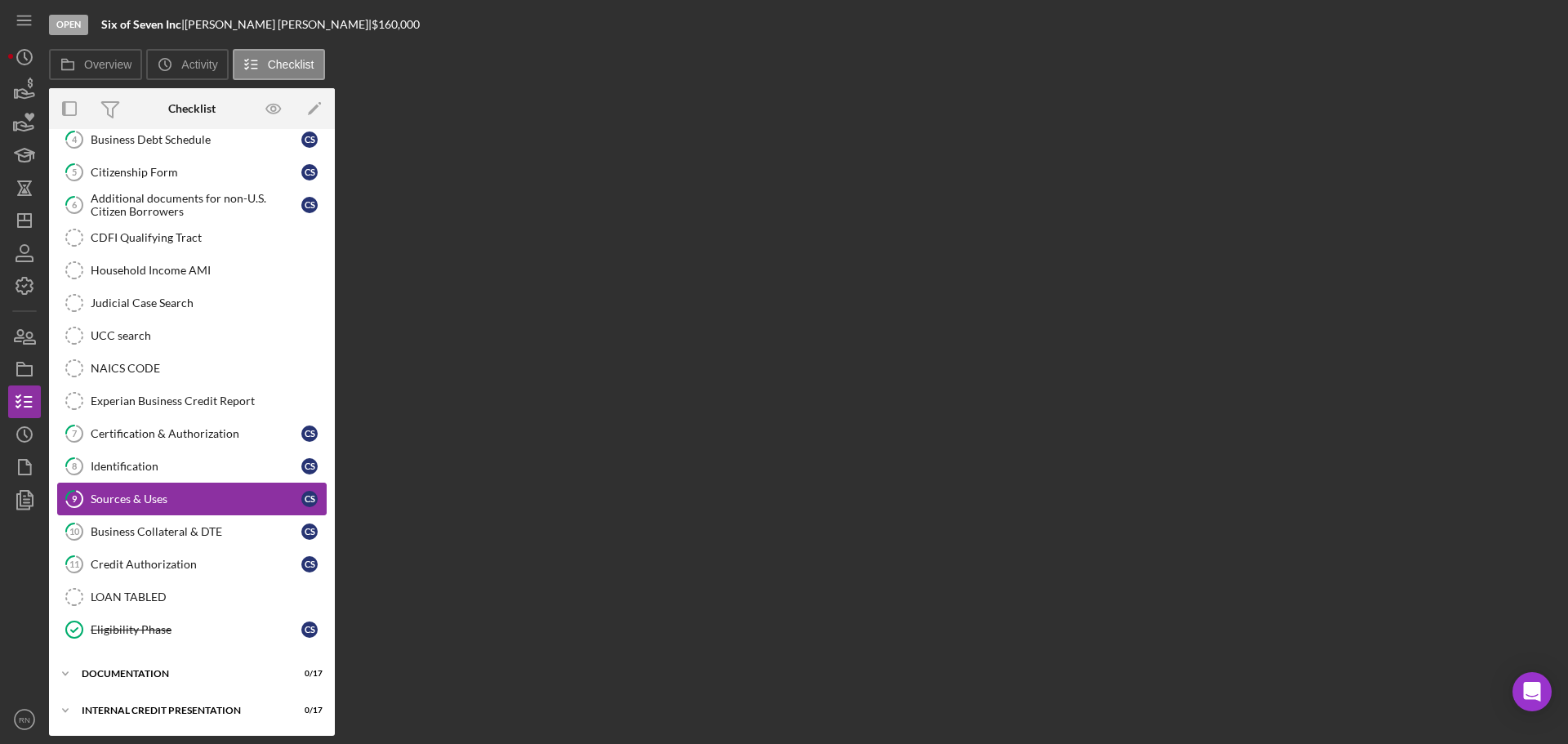
click at [234, 501] on div "Sources & Uses" at bounding box center [196, 499] width 211 height 13
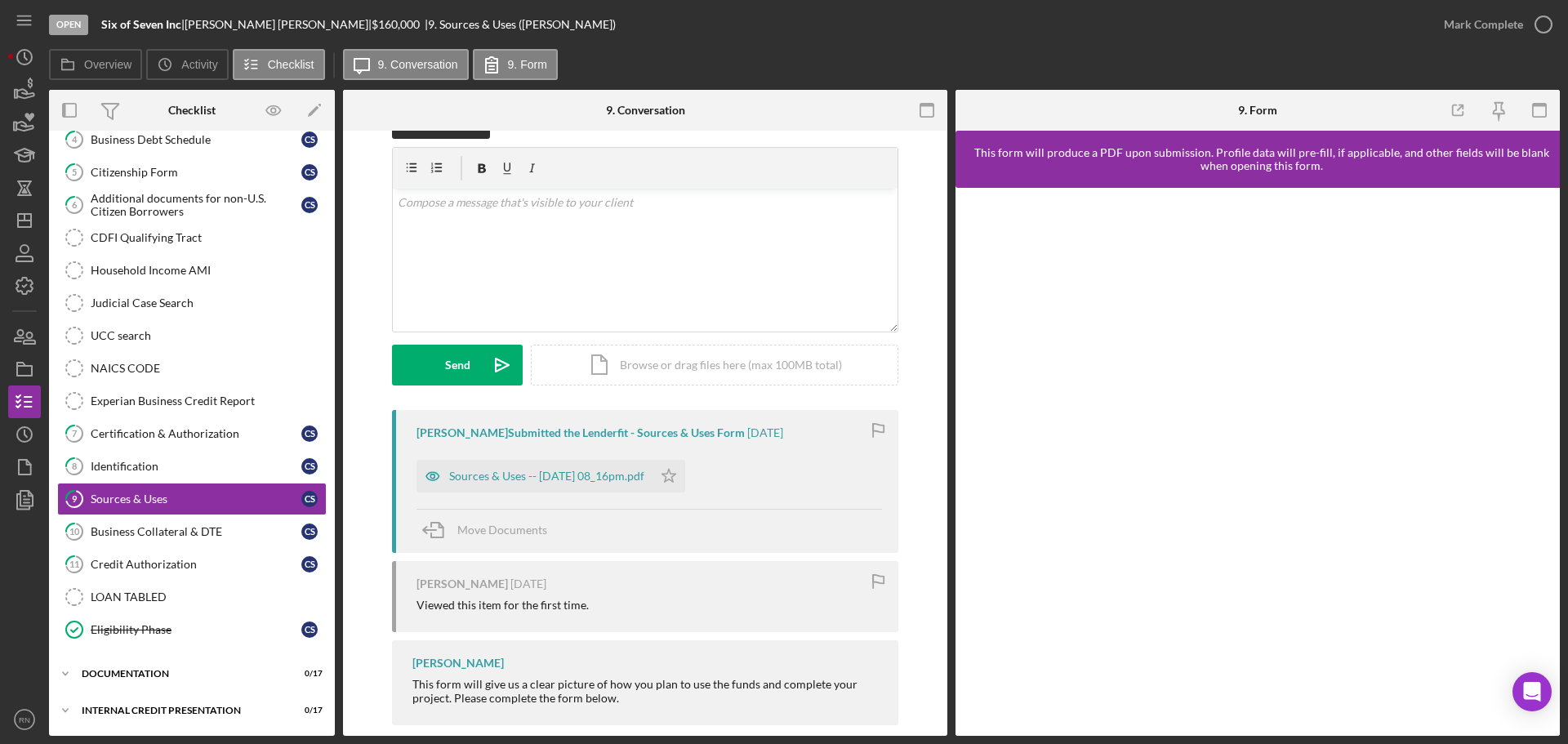
scroll to position [63, 0]
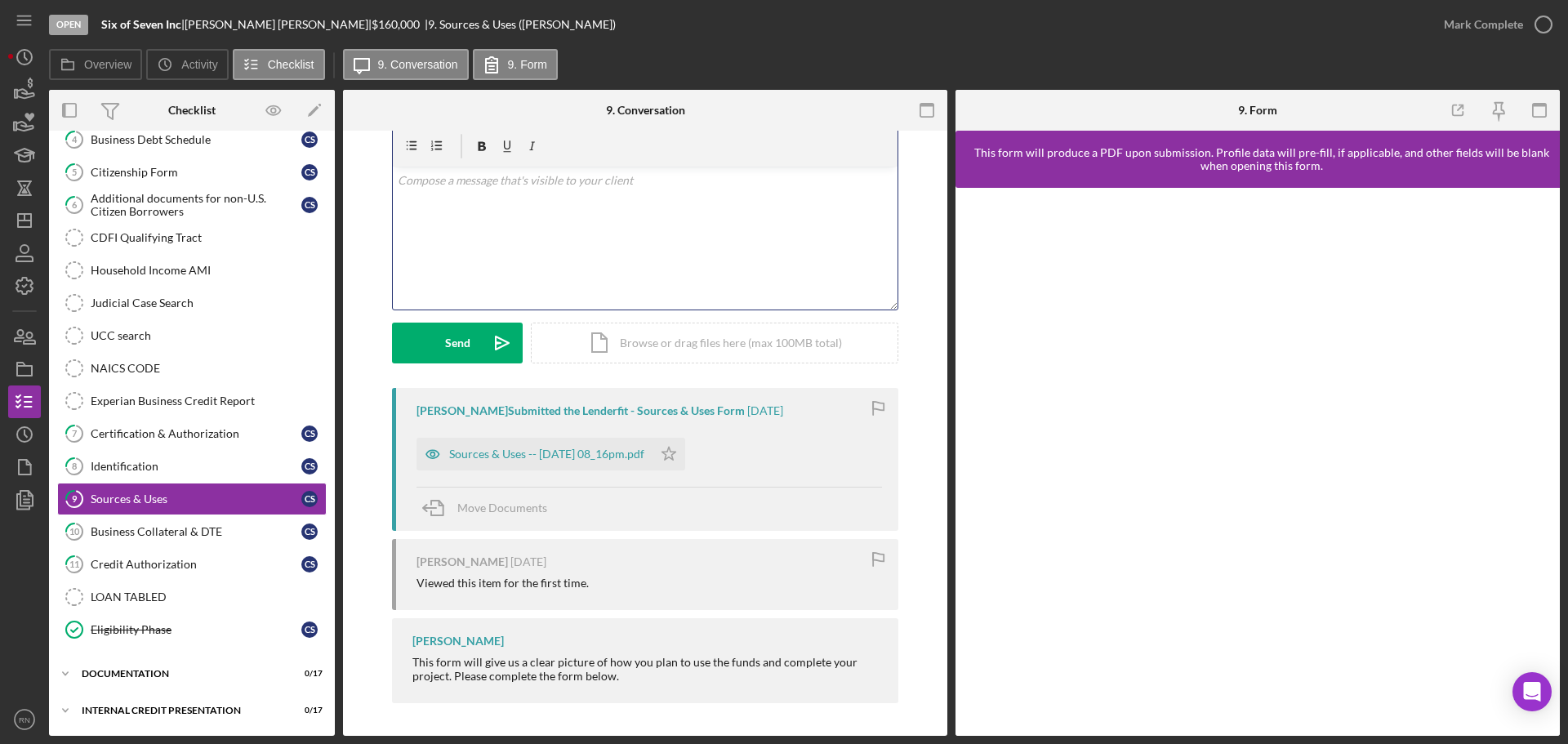
click at [637, 226] on div "v Color teal Color pink Remove color Add row above Add row below Add column bef…" at bounding box center [645, 237] width 505 height 143
click at [495, 455] on div "Sources & Uses -- [DATE] 08_16pm.pdf" at bounding box center [547, 455] width 195 height 13
click at [495, 459] on div "Sources & Uses -- [DATE] 08_16pm.pdf" at bounding box center [547, 455] width 195 height 13
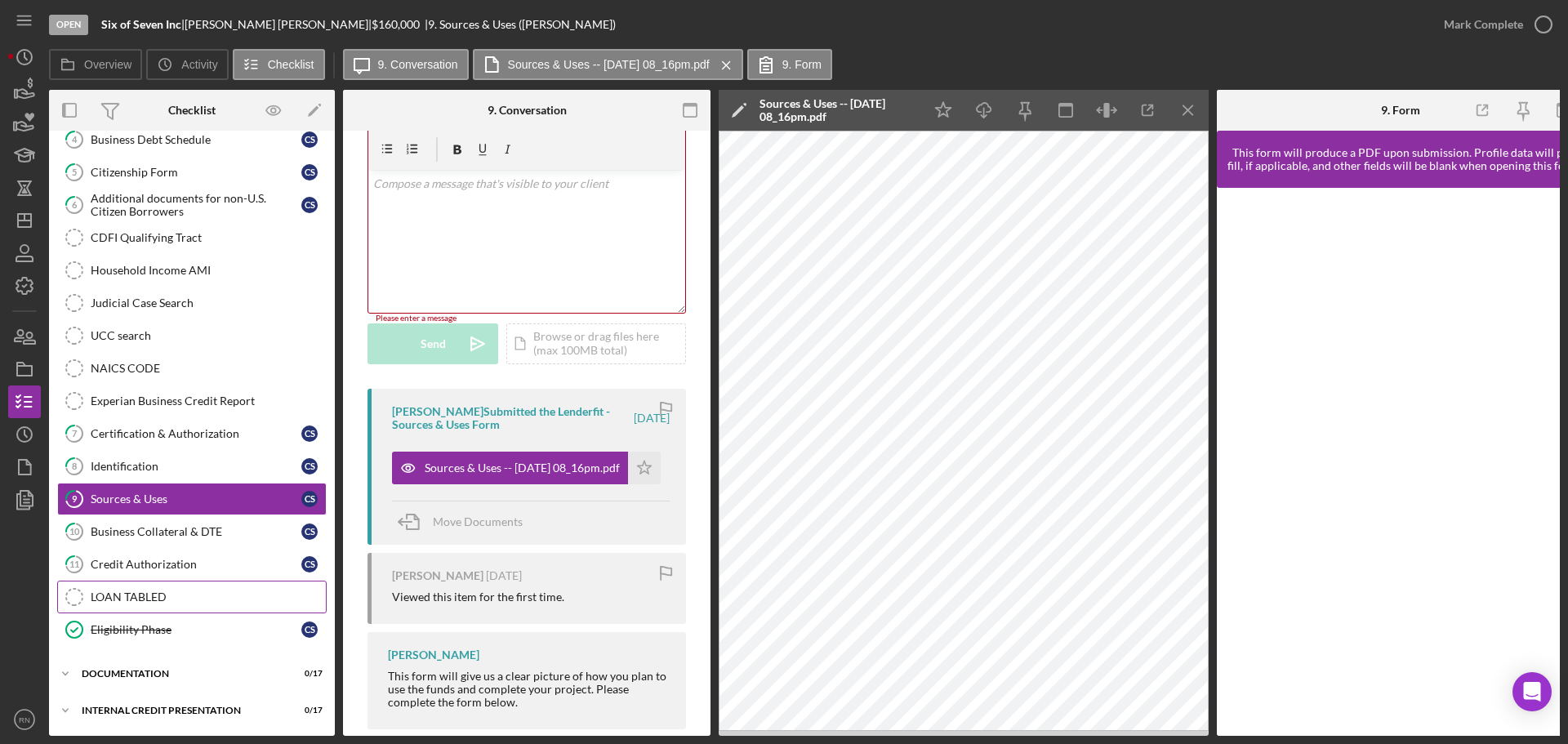
scroll to position [185, 0]
click at [136, 668] on div "documentation" at bounding box center [197, 673] width 233 height 10
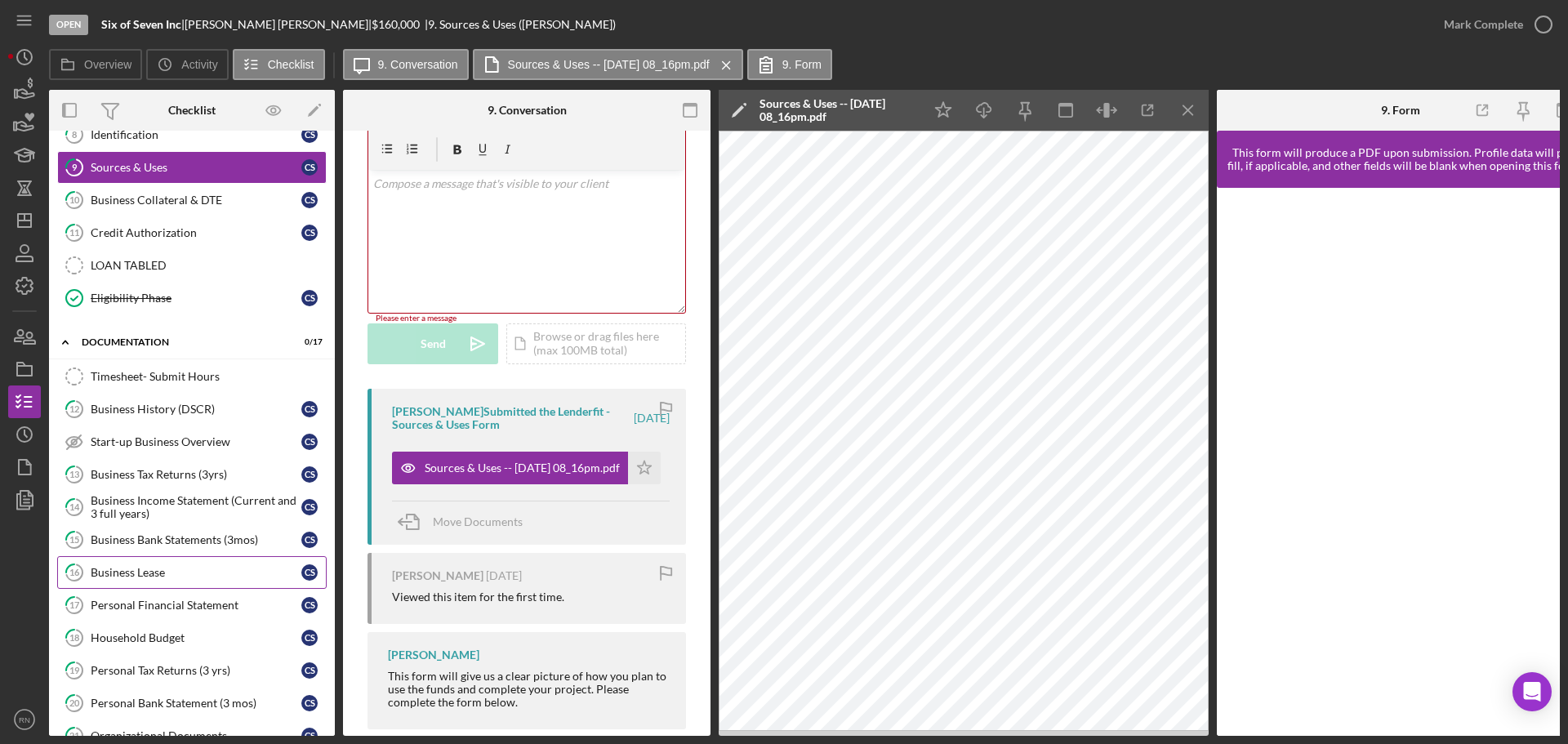
scroll to position [593, 0]
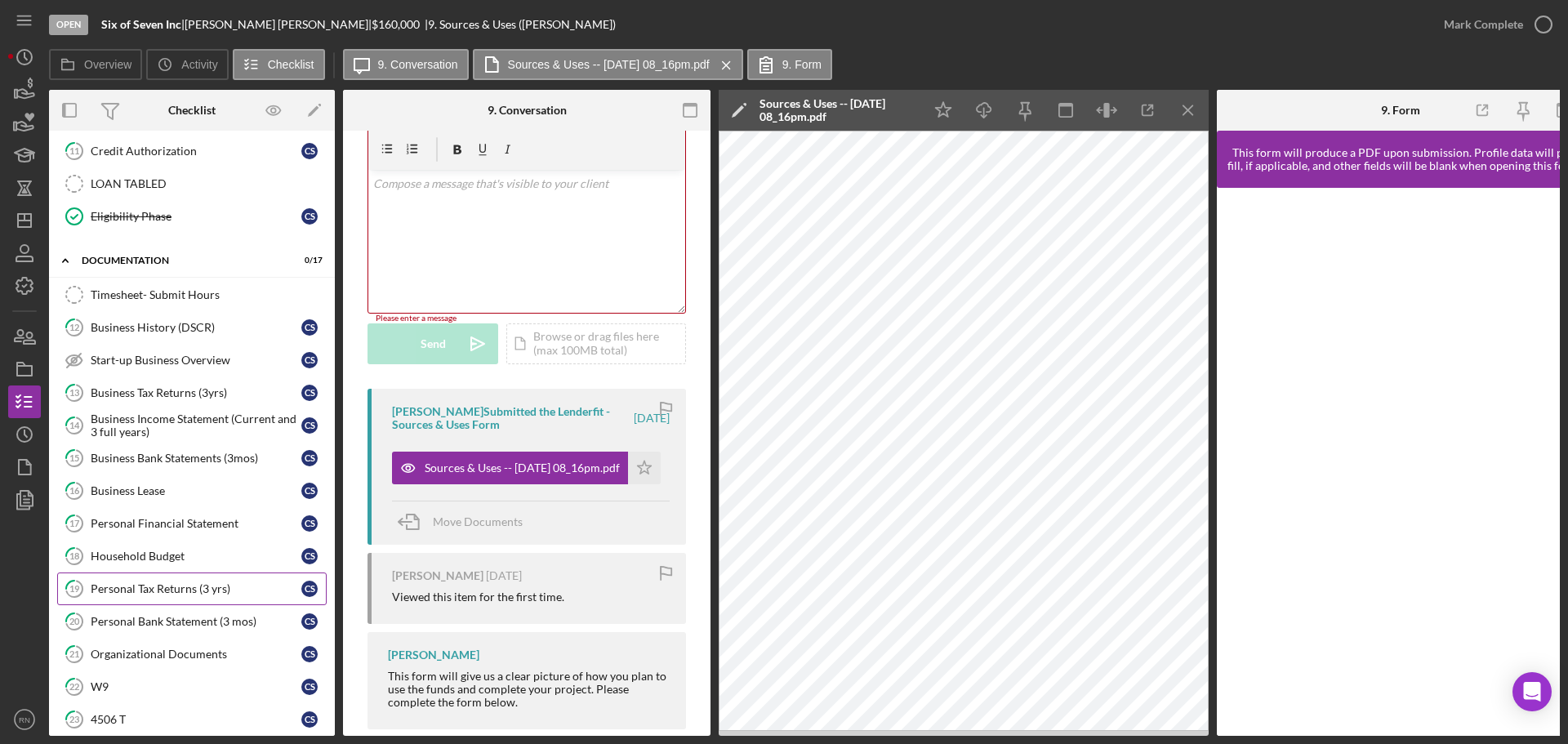
click at [198, 585] on div "Personal Tax Returns (3 yrs)" at bounding box center [196, 589] width 211 height 13
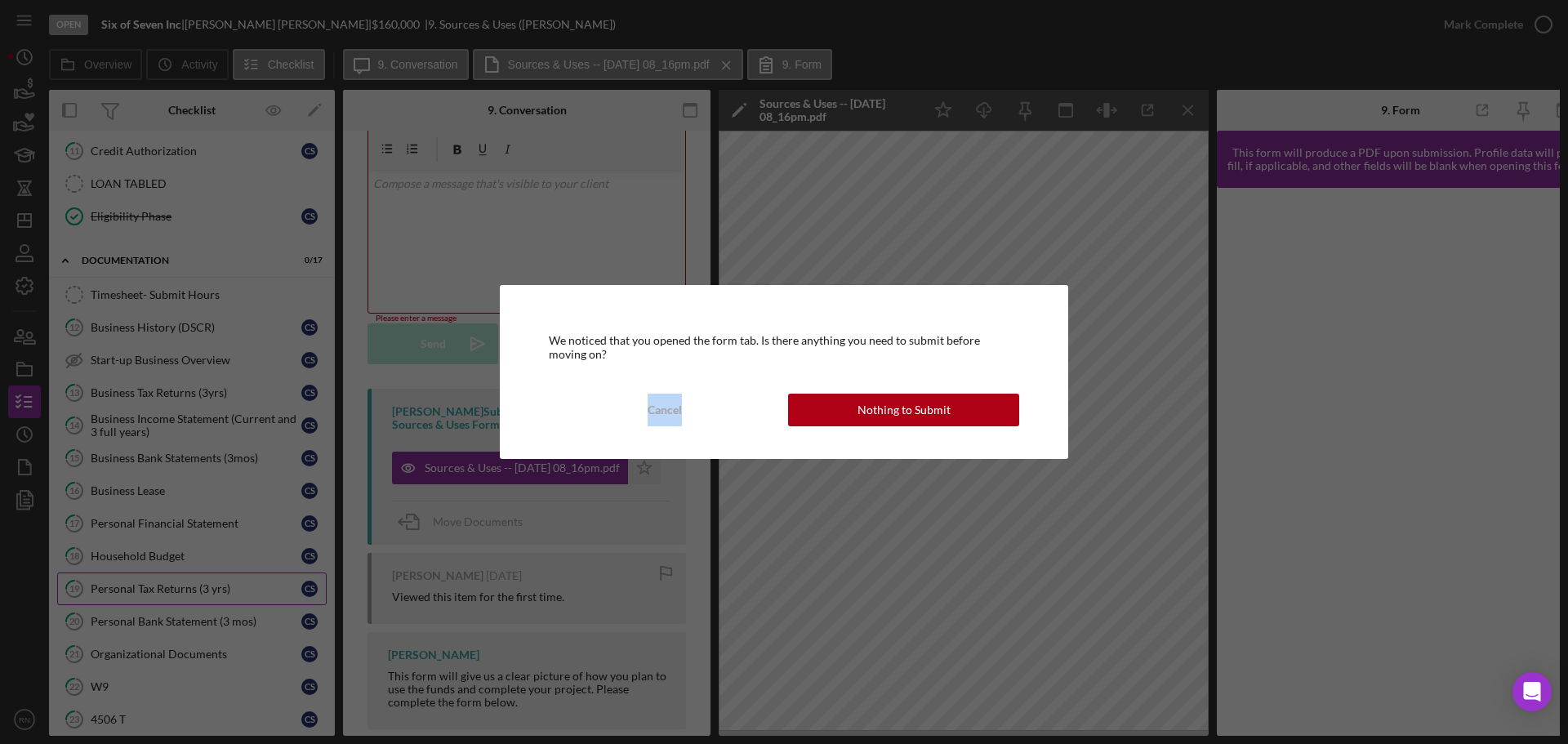
click at [198, 585] on div "We noticed that you opened the form tab. Is there anything you need to submit b…" at bounding box center [784, 372] width 1568 height 744
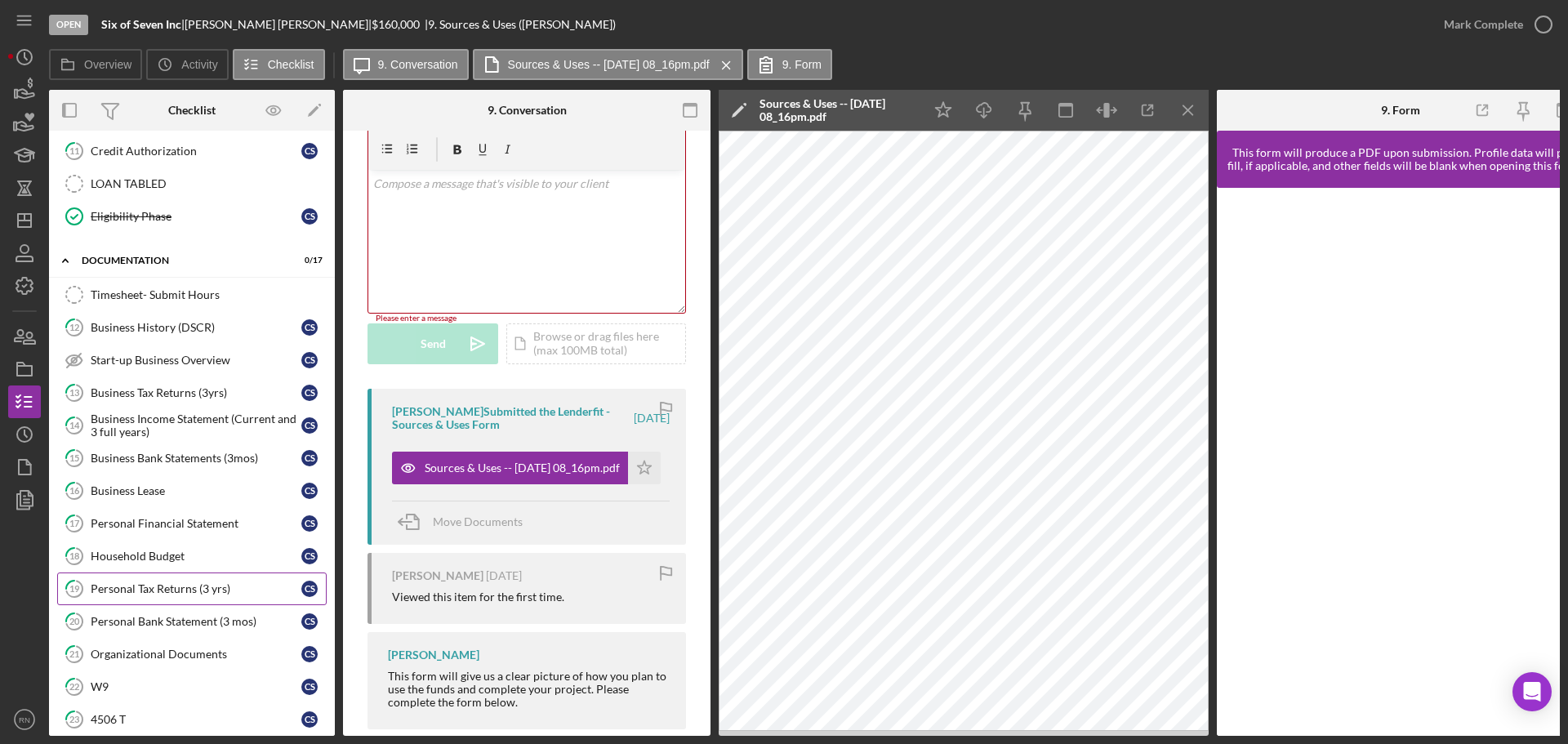
click at [195, 592] on div "Personal Tax Returns (3 yrs)" at bounding box center [196, 589] width 211 height 13
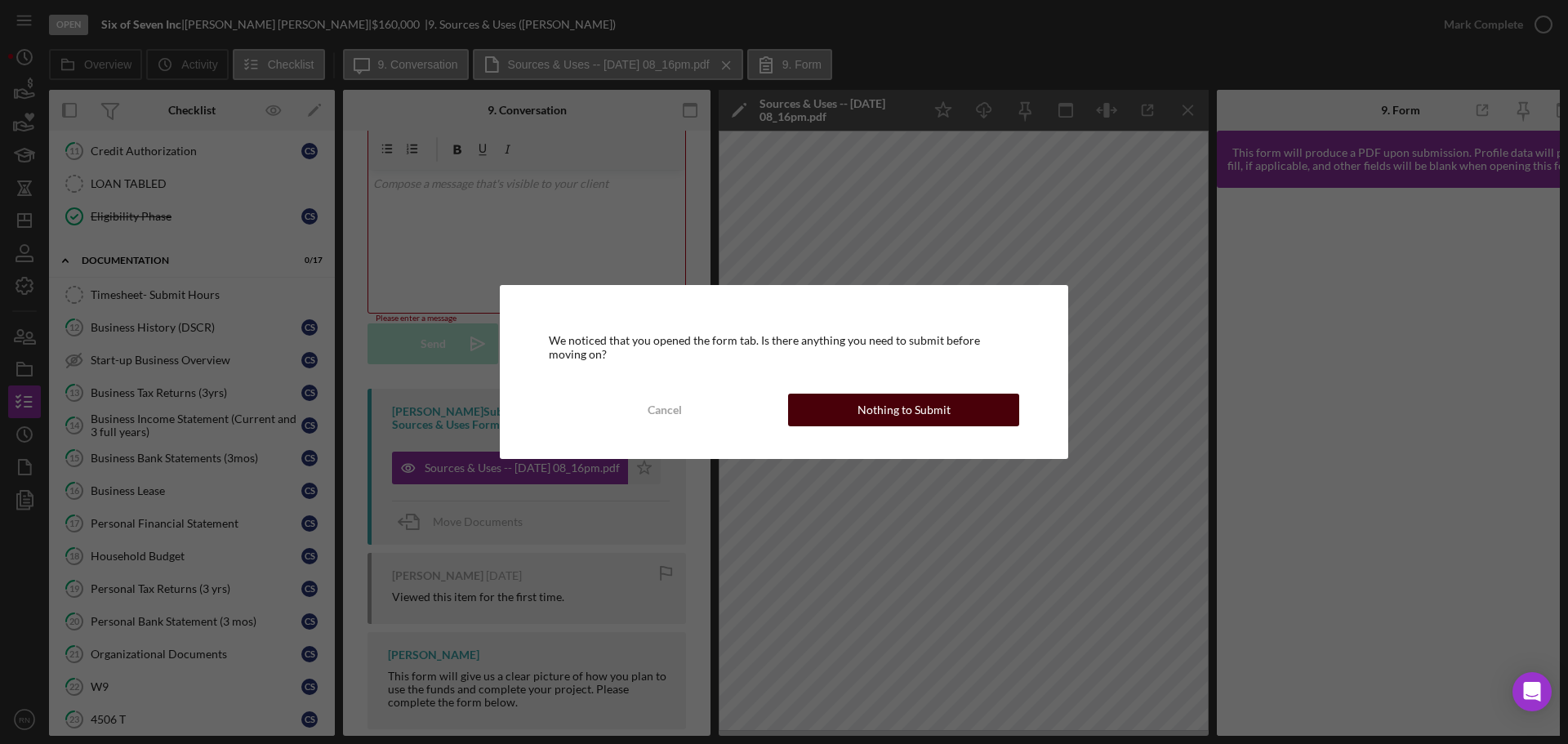
click at [877, 407] on div "Nothing to Submit" at bounding box center [903, 410] width 93 height 33
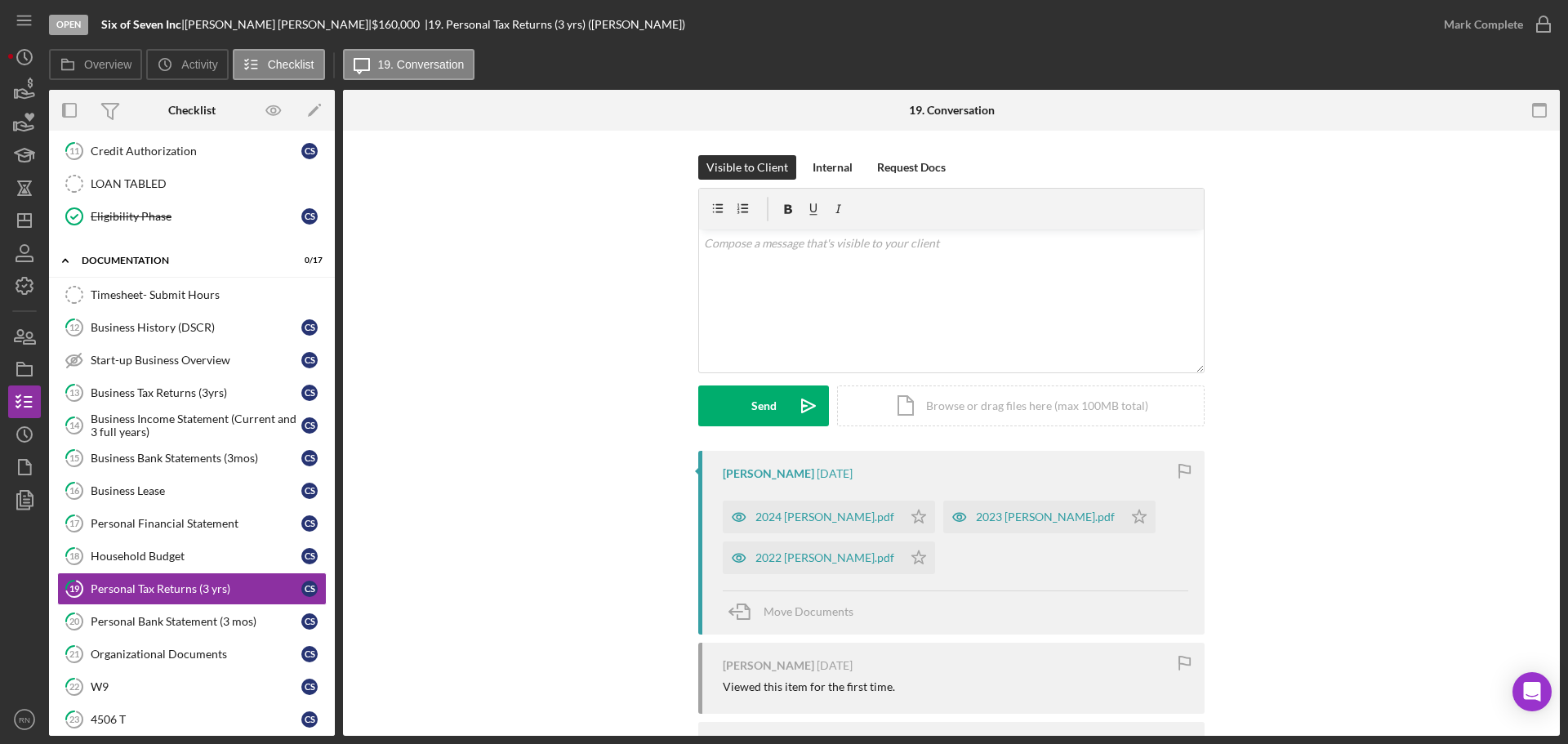
drag, startPoint x: 800, startPoint y: 551, endPoint x: 1304, endPoint y: 676, distance: 519.3
click at [1304, 676] on div "[PERSON_NAME] [DATE] 2024 [PERSON_NAME].pdf Icon/Star 2023 [PERSON_NAME].pdf Ic…" at bounding box center [951, 633] width 1168 height 364
click at [18, 220] on line "button" at bounding box center [25, 220] width 13 height 0
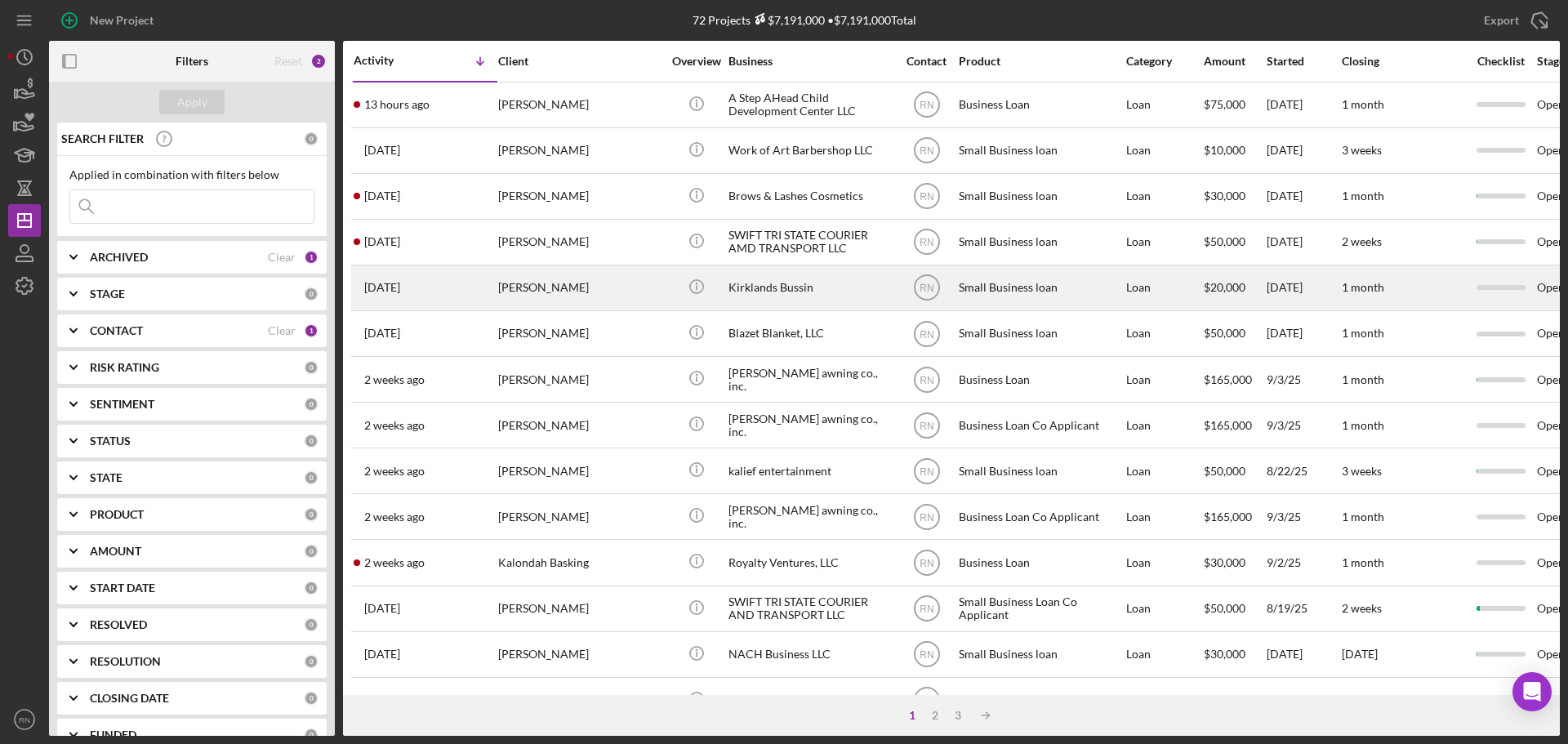
click at [559, 293] on div "[PERSON_NAME]" at bounding box center [579, 287] width 163 height 43
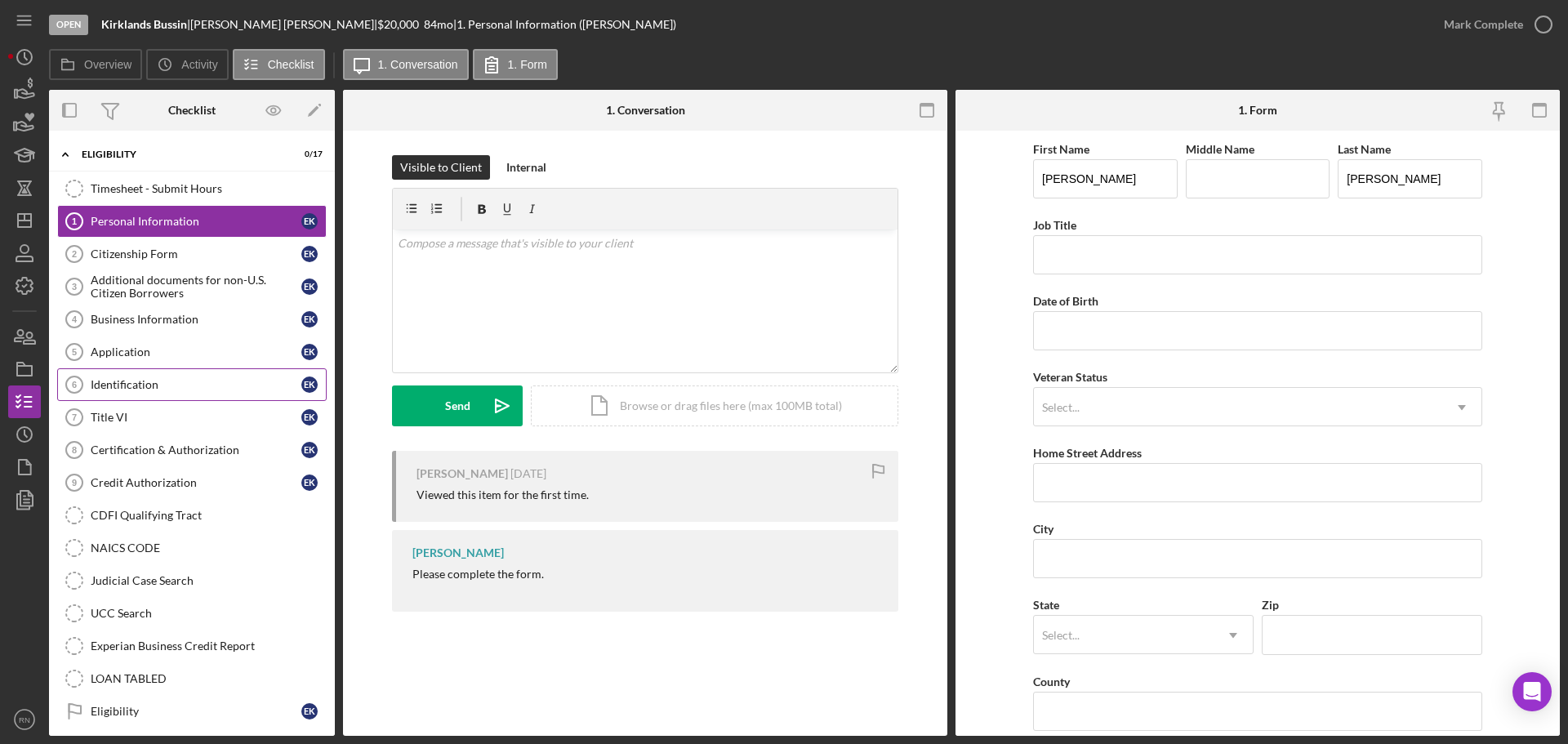
click at [195, 390] on div "Identification" at bounding box center [196, 385] width 211 height 13
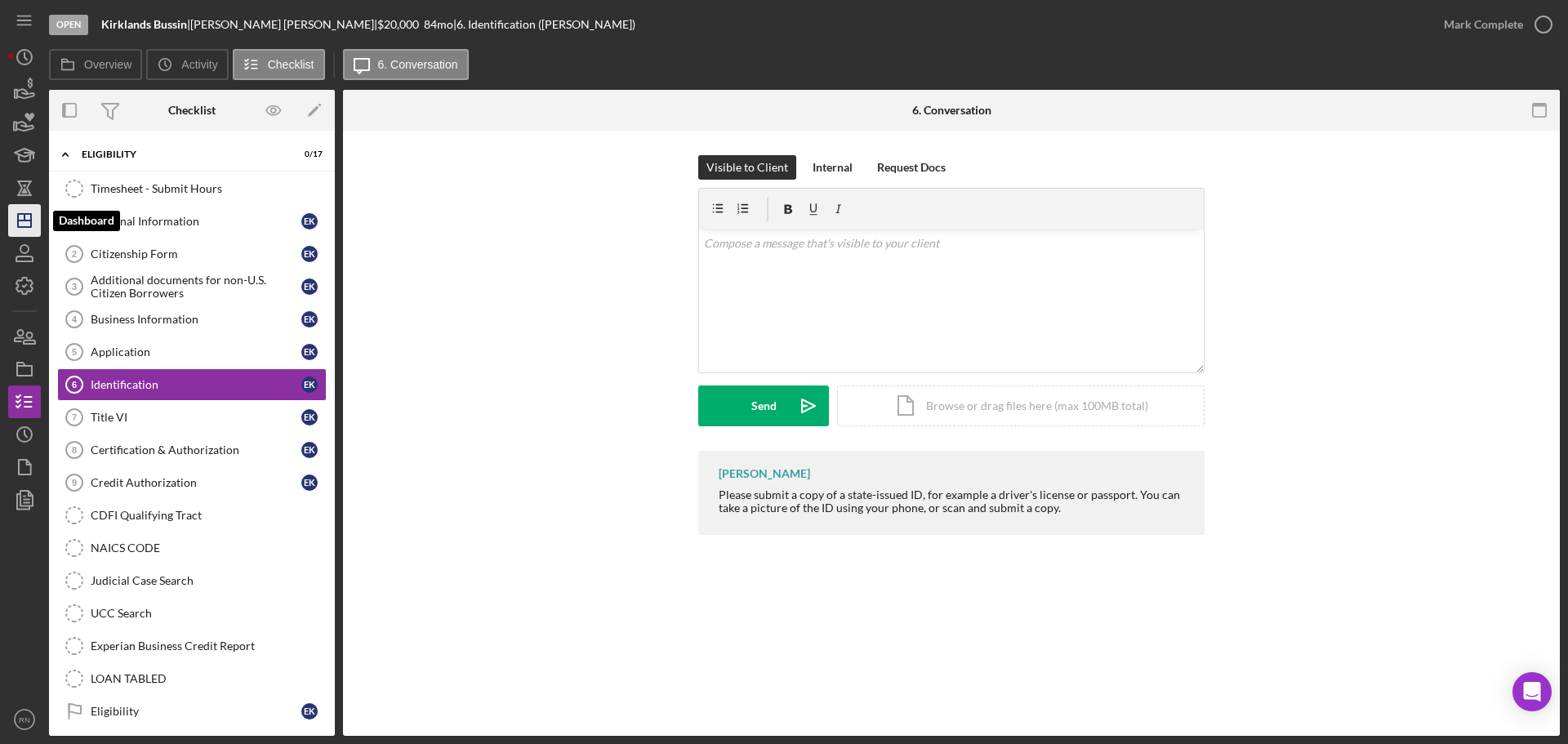
click at [24, 214] on icon "Icon/Dashboard" at bounding box center [24, 220] width 41 height 41
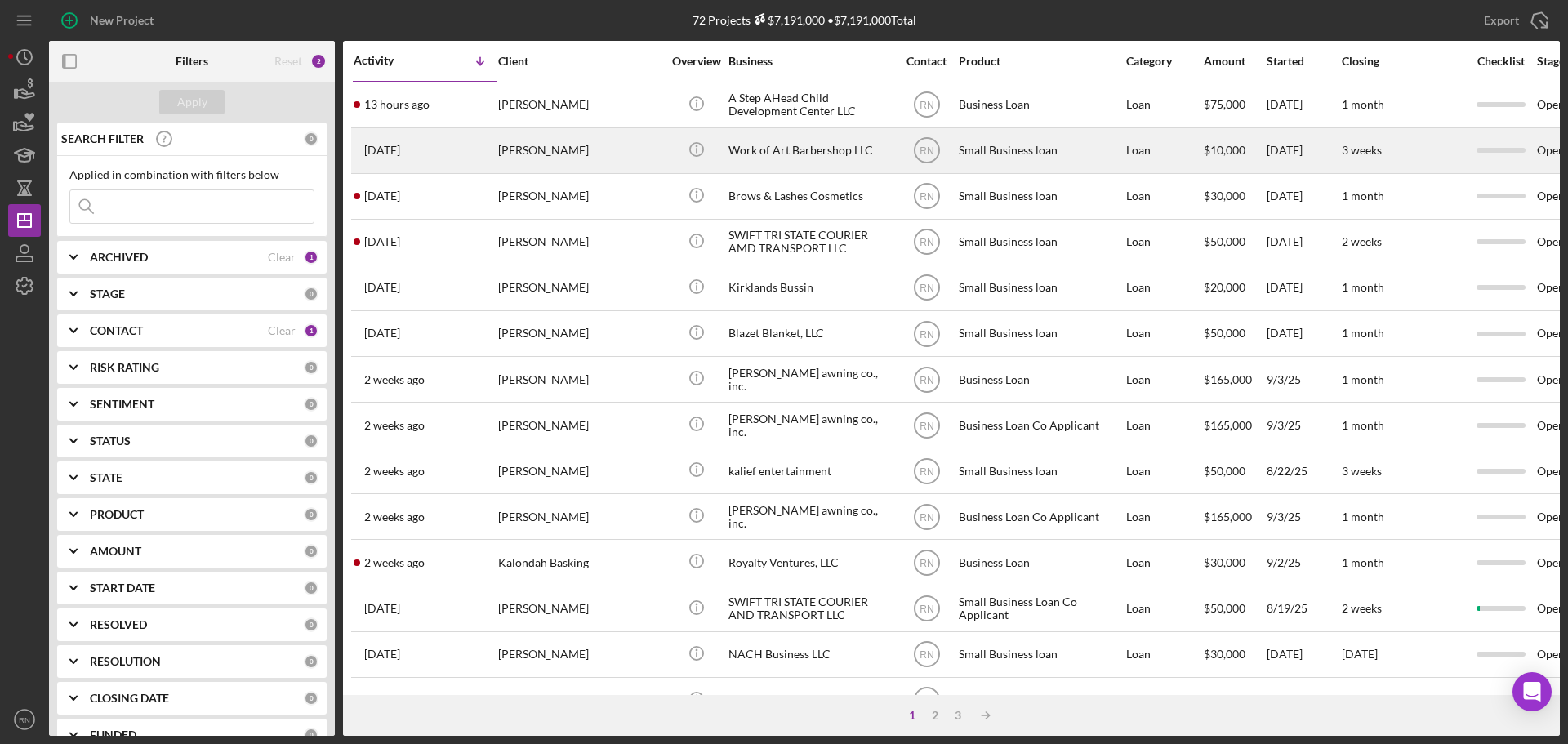
click at [625, 150] on div "[PERSON_NAME]" at bounding box center [579, 150] width 163 height 43
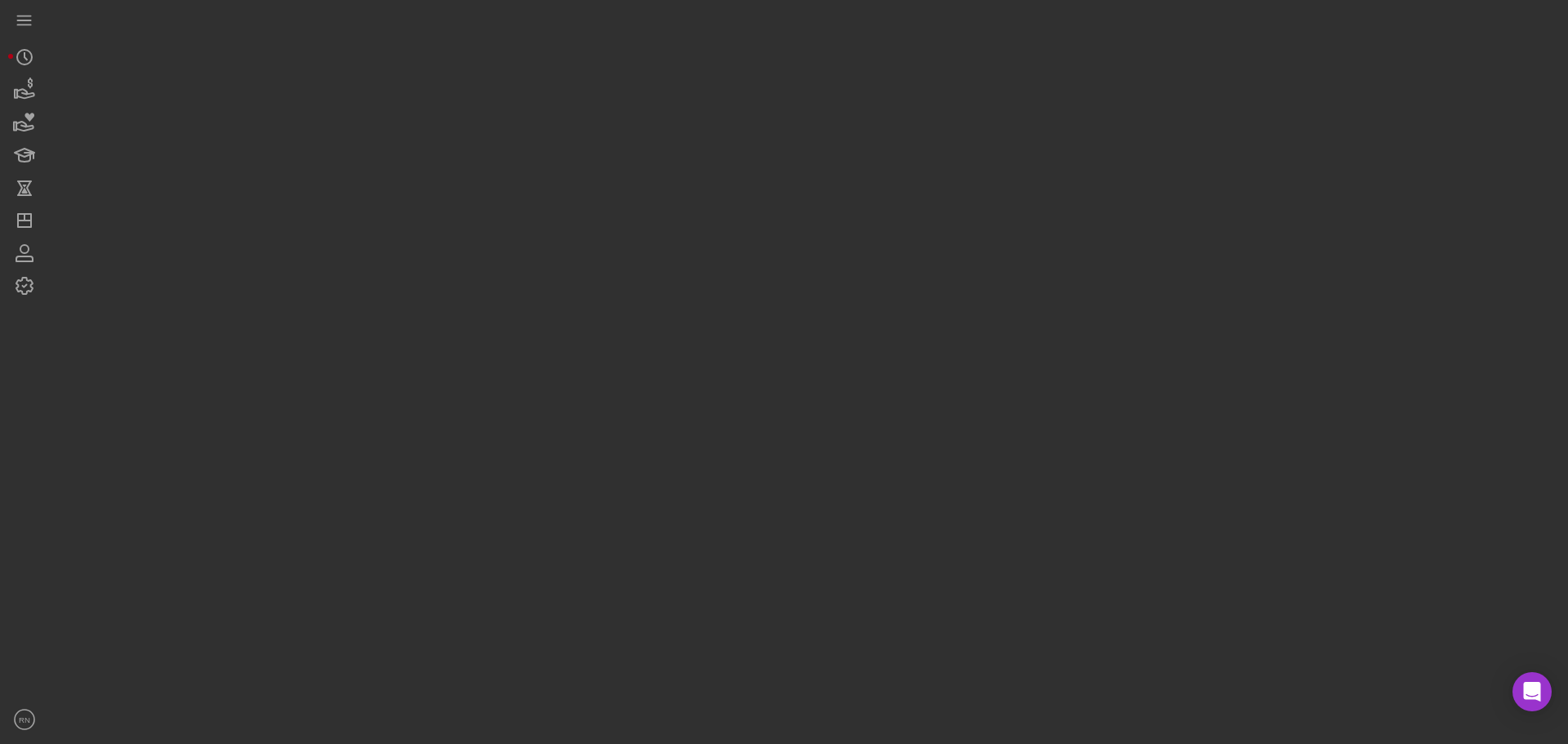
click at [625, 150] on div at bounding box center [804, 368] width 1511 height 735
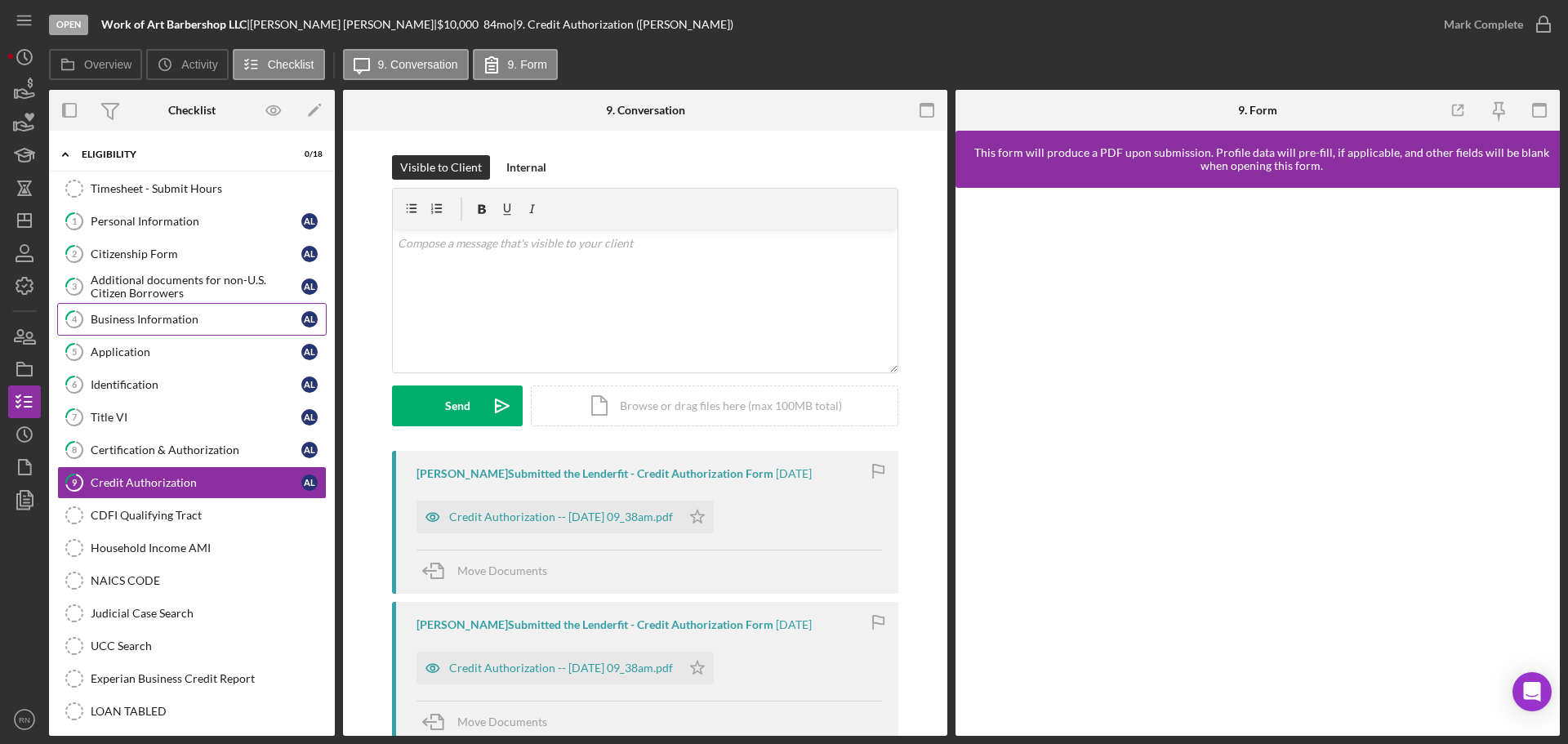
click at [156, 314] on div "Business Information" at bounding box center [196, 320] width 211 height 13
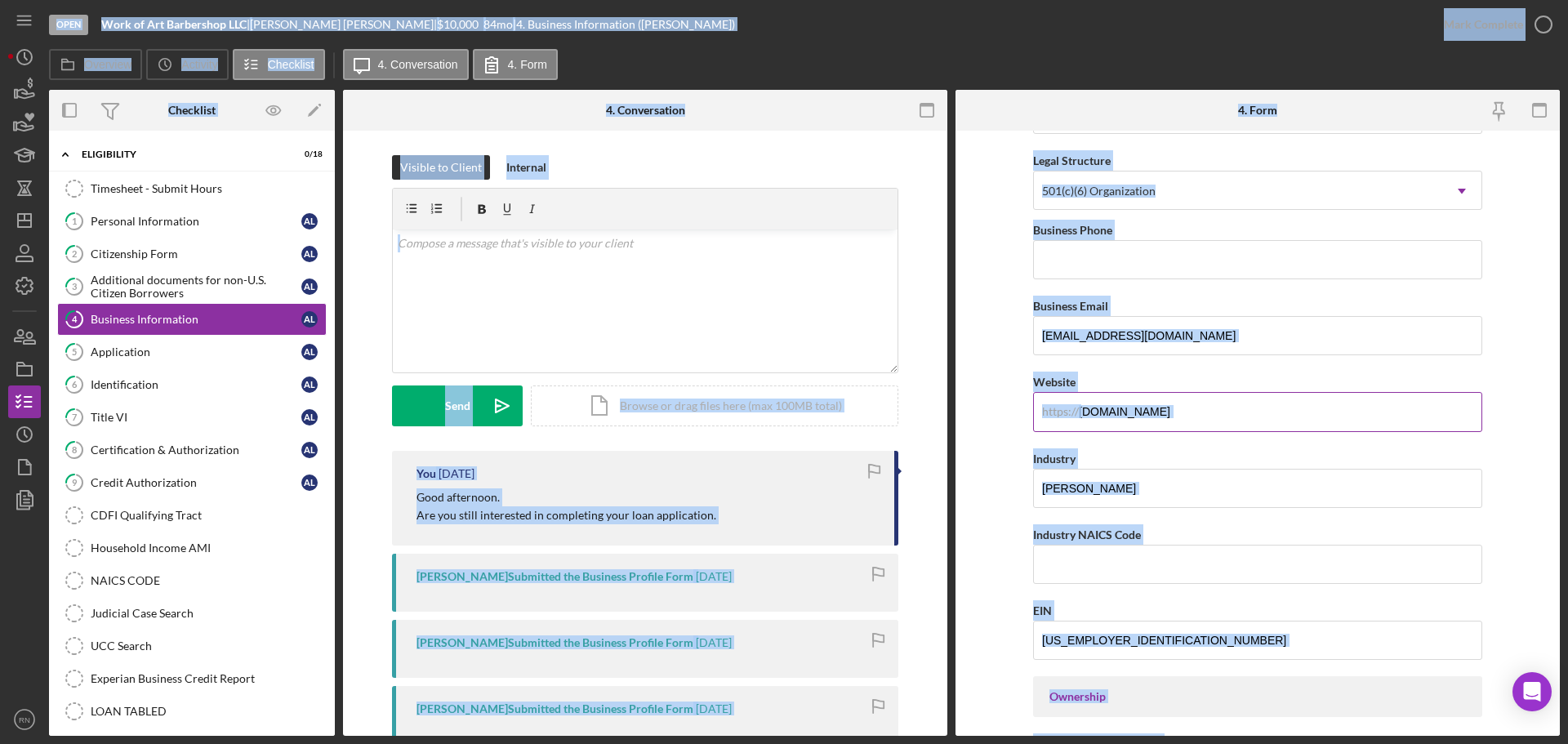
scroll to position [245, 0]
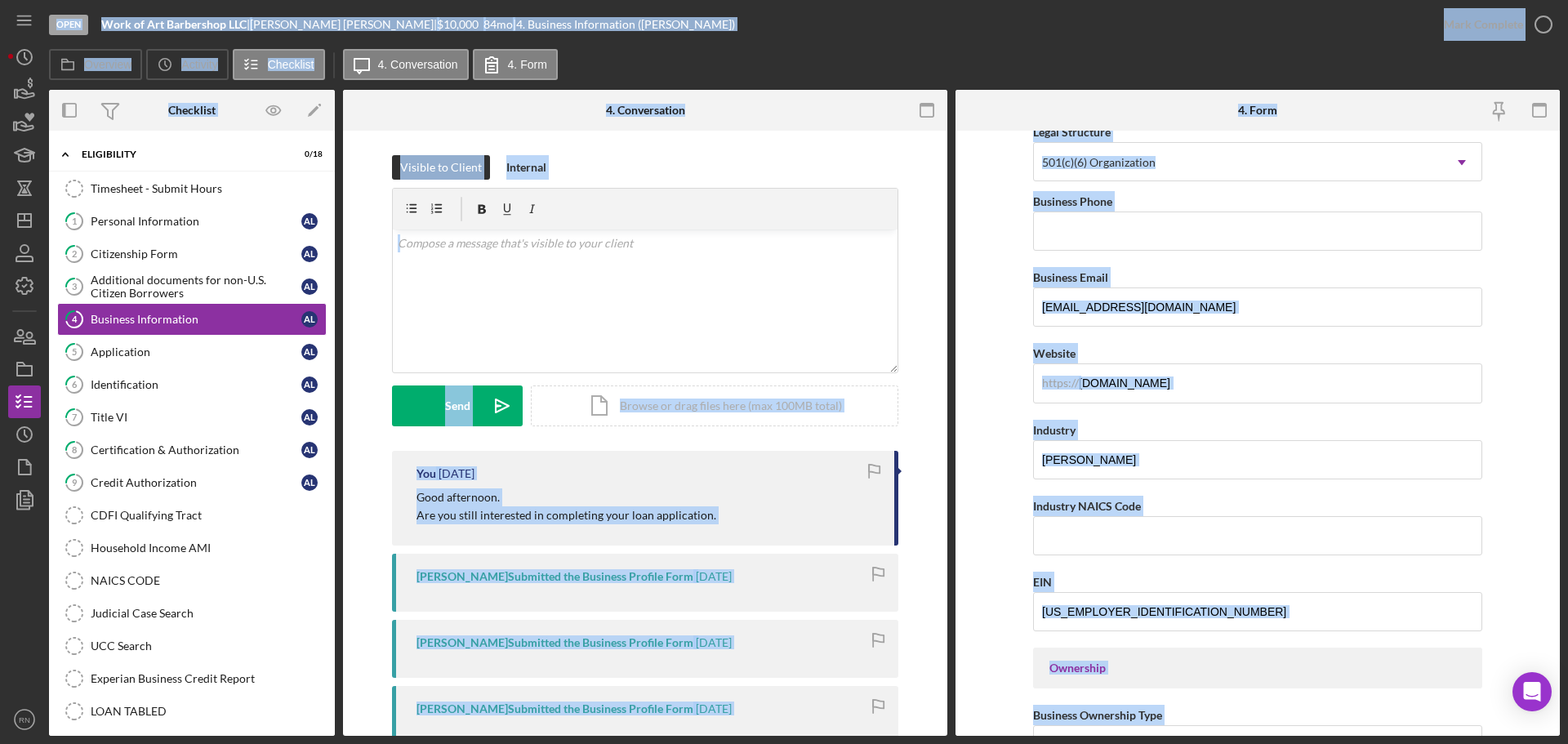
click at [852, 501] on div "Good afternoon. Are you still interested in completing your loan application." at bounding box center [648, 507] width 462 height 36
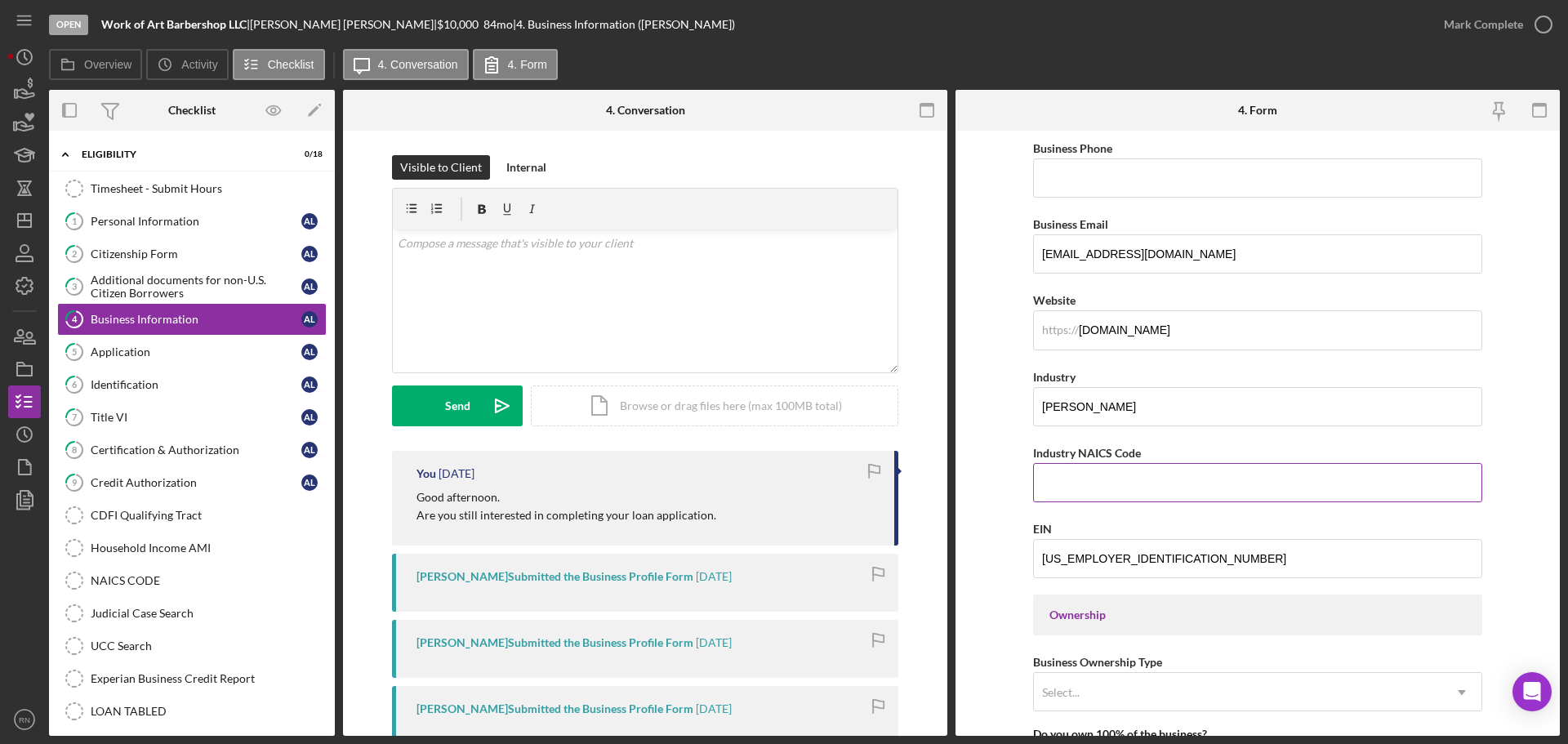
scroll to position [327, 0]
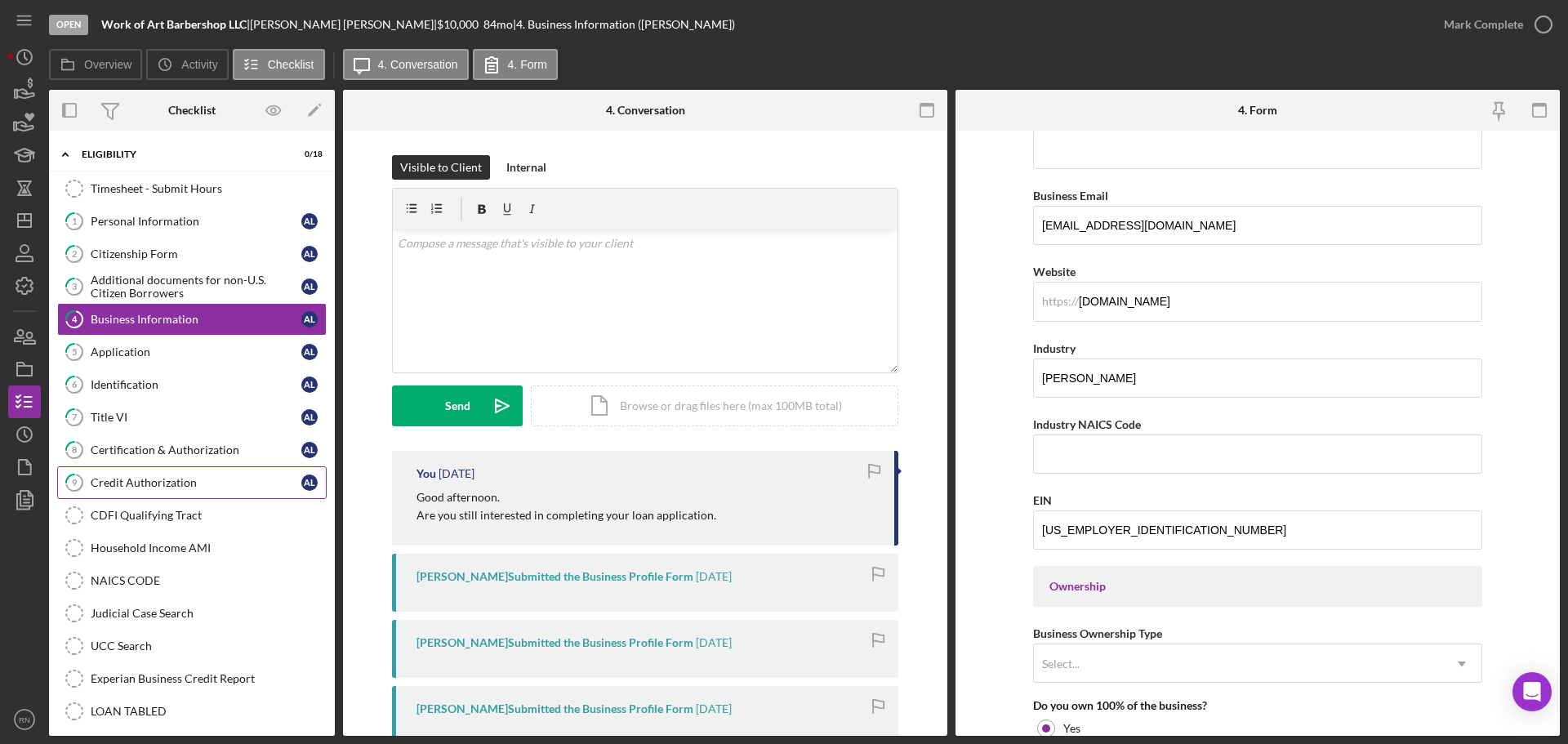
click at [173, 478] on div "Credit Authorization" at bounding box center [196, 483] width 211 height 13
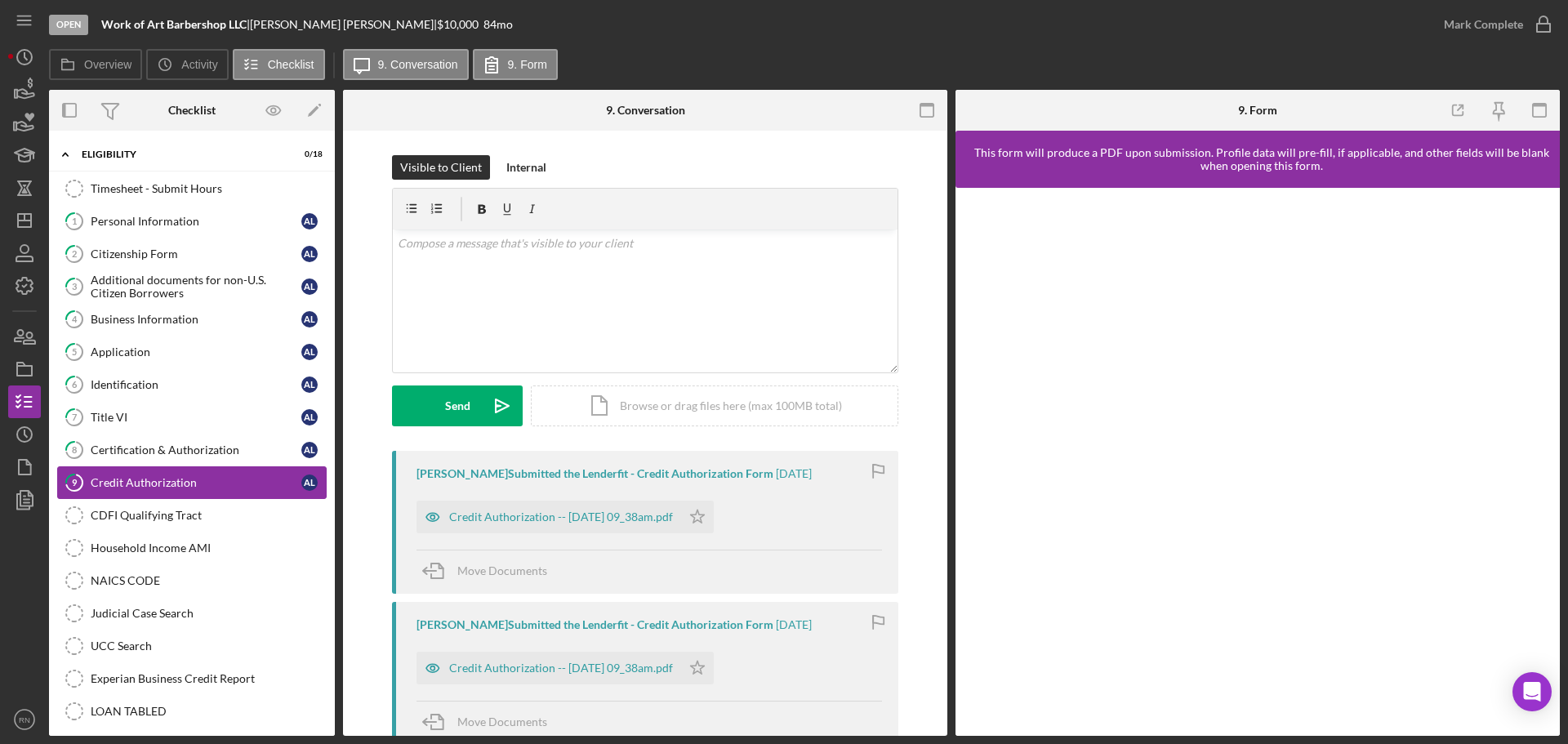
click at [173, 478] on div "Credit Authorization" at bounding box center [196, 483] width 211 height 13
click at [557, 512] on div "Credit Authorization -- [DATE] 09_38am.pdf" at bounding box center [561, 517] width 224 height 13
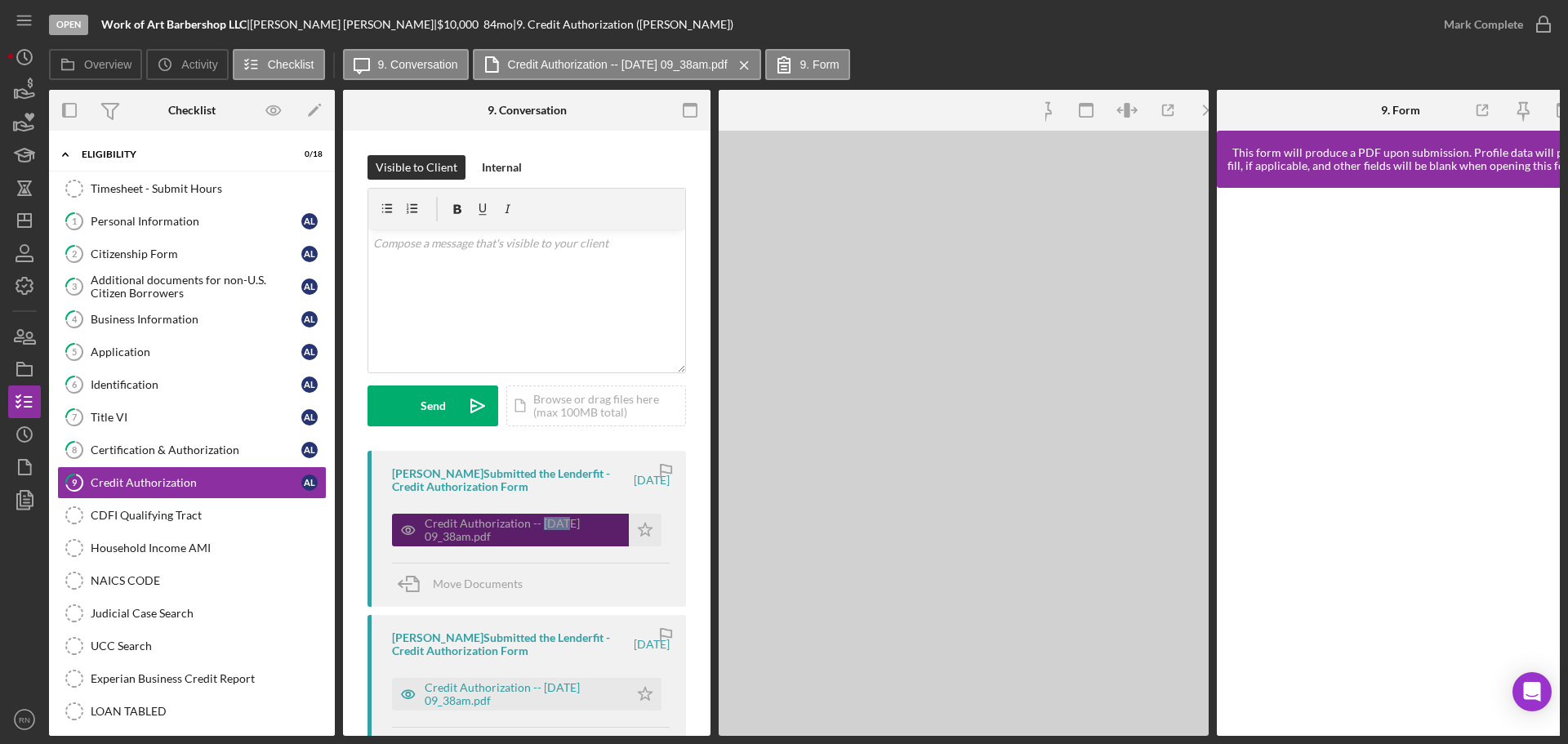
click at [557, 512] on div "Credit Authorization -- [DATE] 09_38am.pdf Icon/Star" at bounding box center [531, 526] width 278 height 41
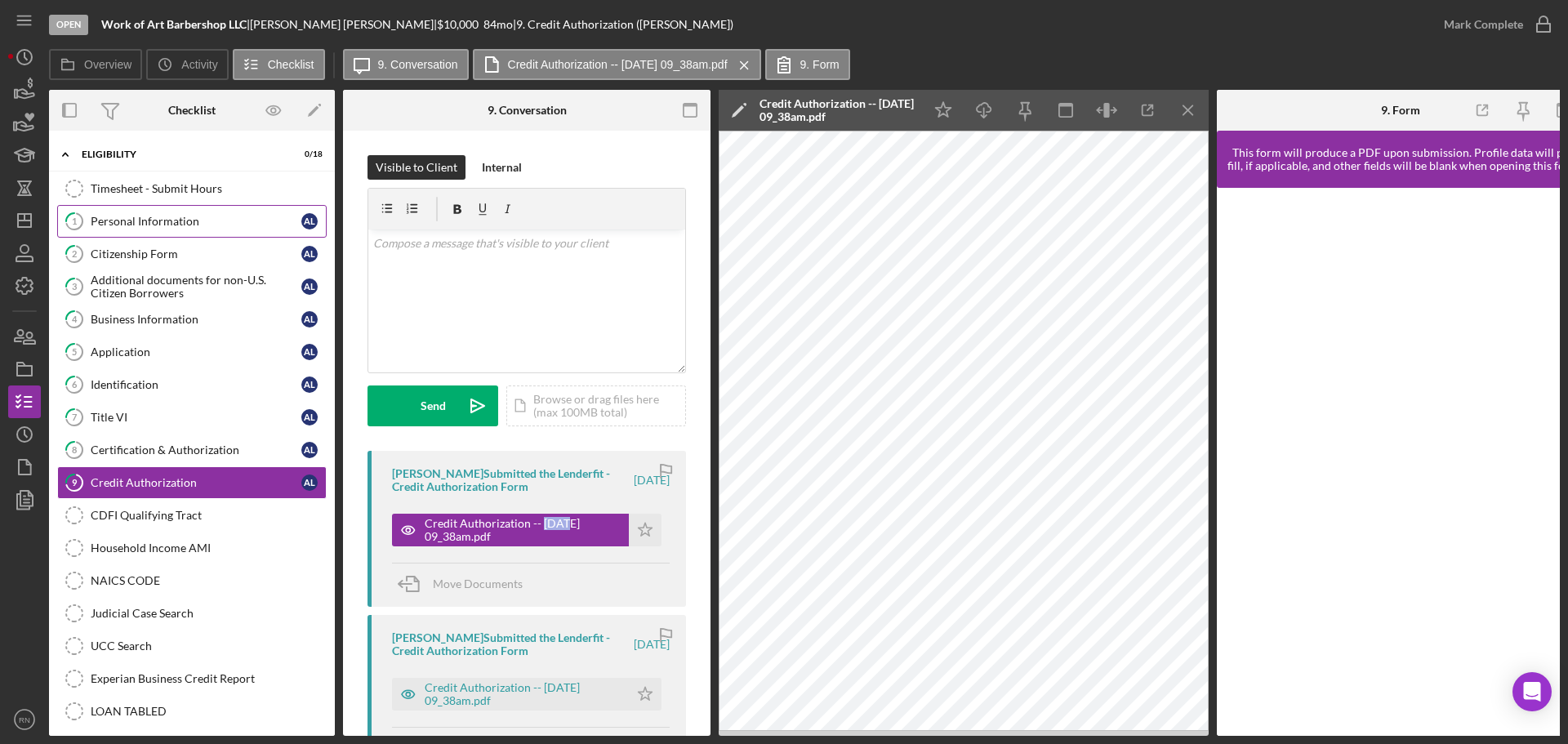
click at [184, 224] on div "Personal Information" at bounding box center [196, 221] width 211 height 13
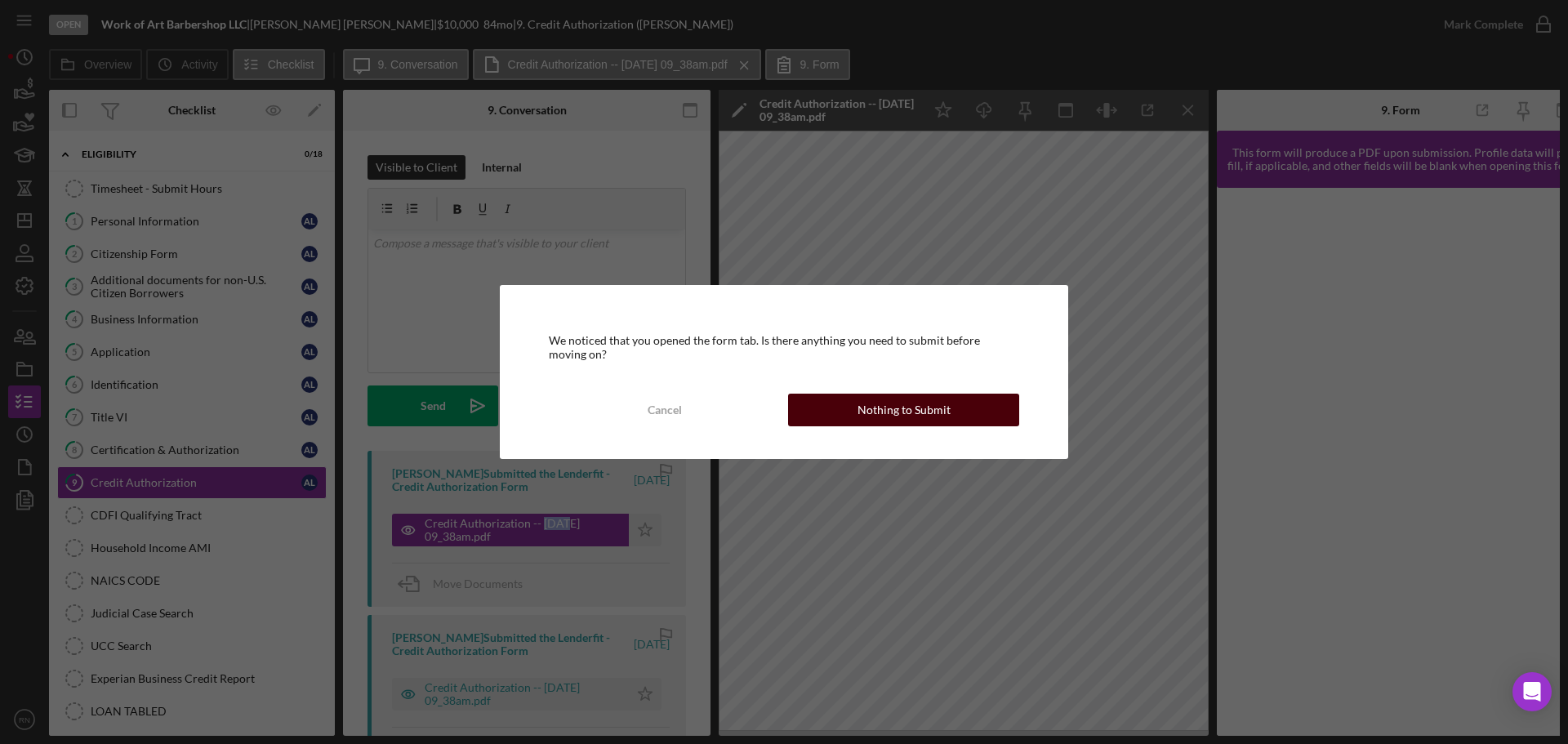
click at [904, 408] on div "Nothing to Submit" at bounding box center [903, 410] width 93 height 33
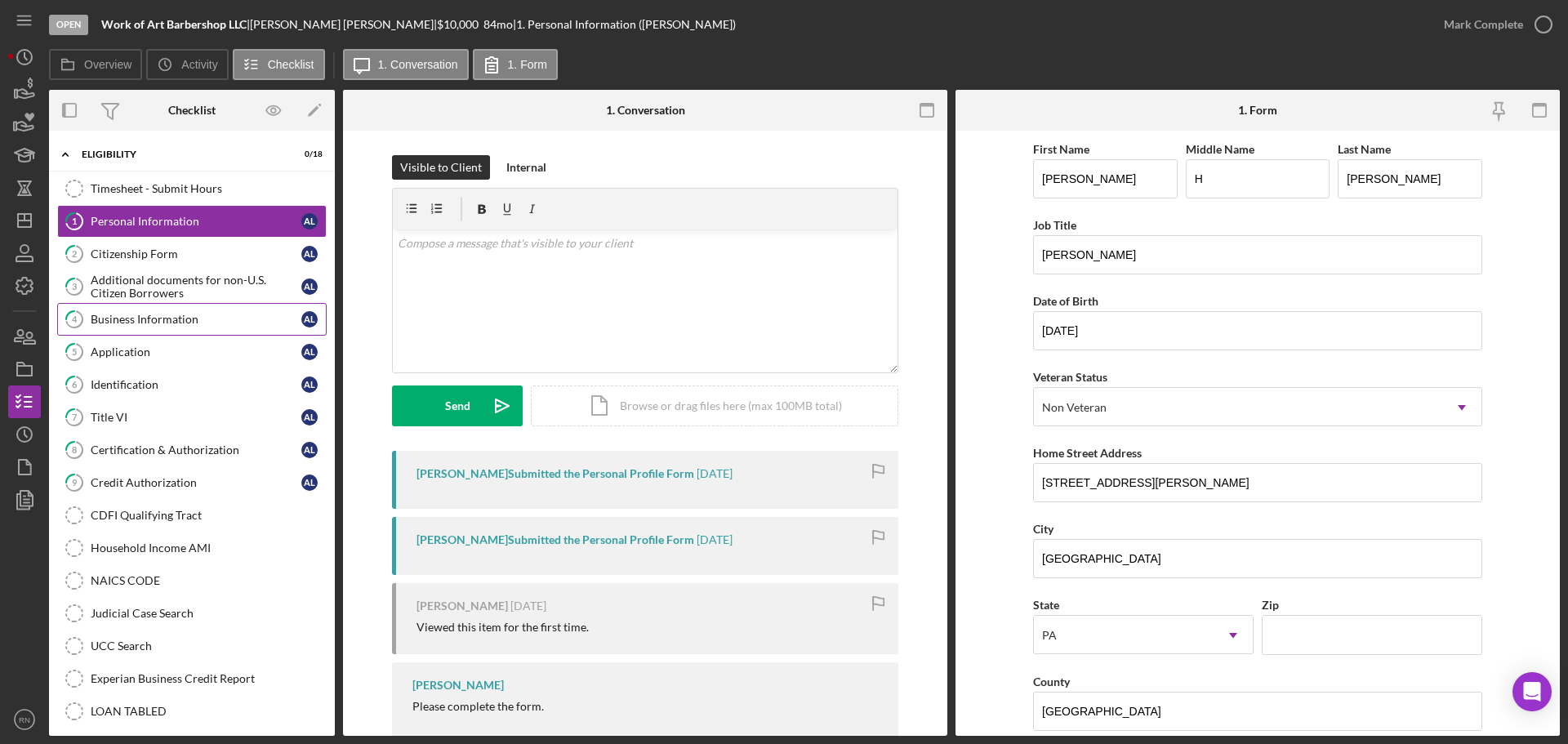
click at [152, 319] on div "Business Information" at bounding box center [196, 320] width 211 height 13
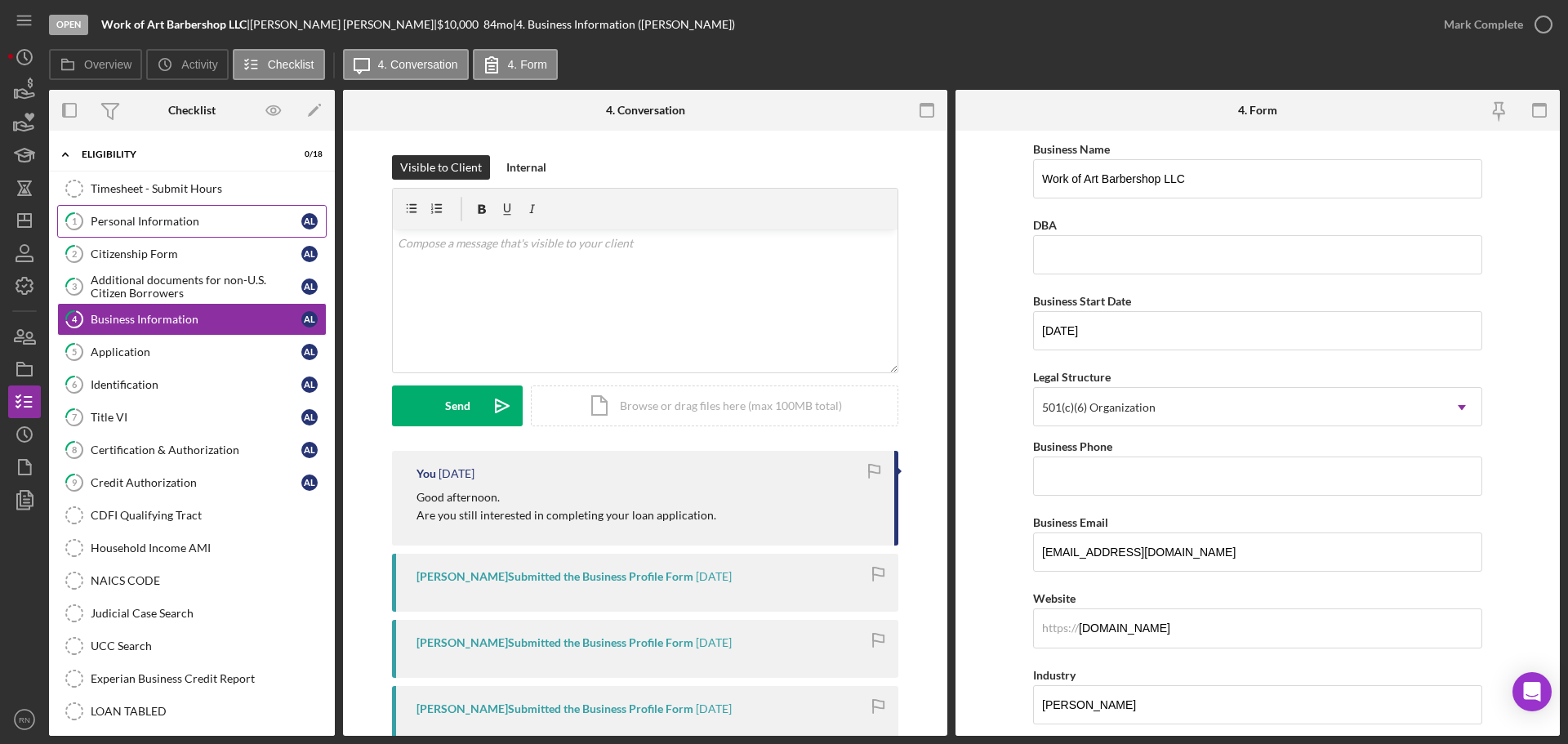
click at [174, 226] on div "Personal Information" at bounding box center [196, 221] width 211 height 13
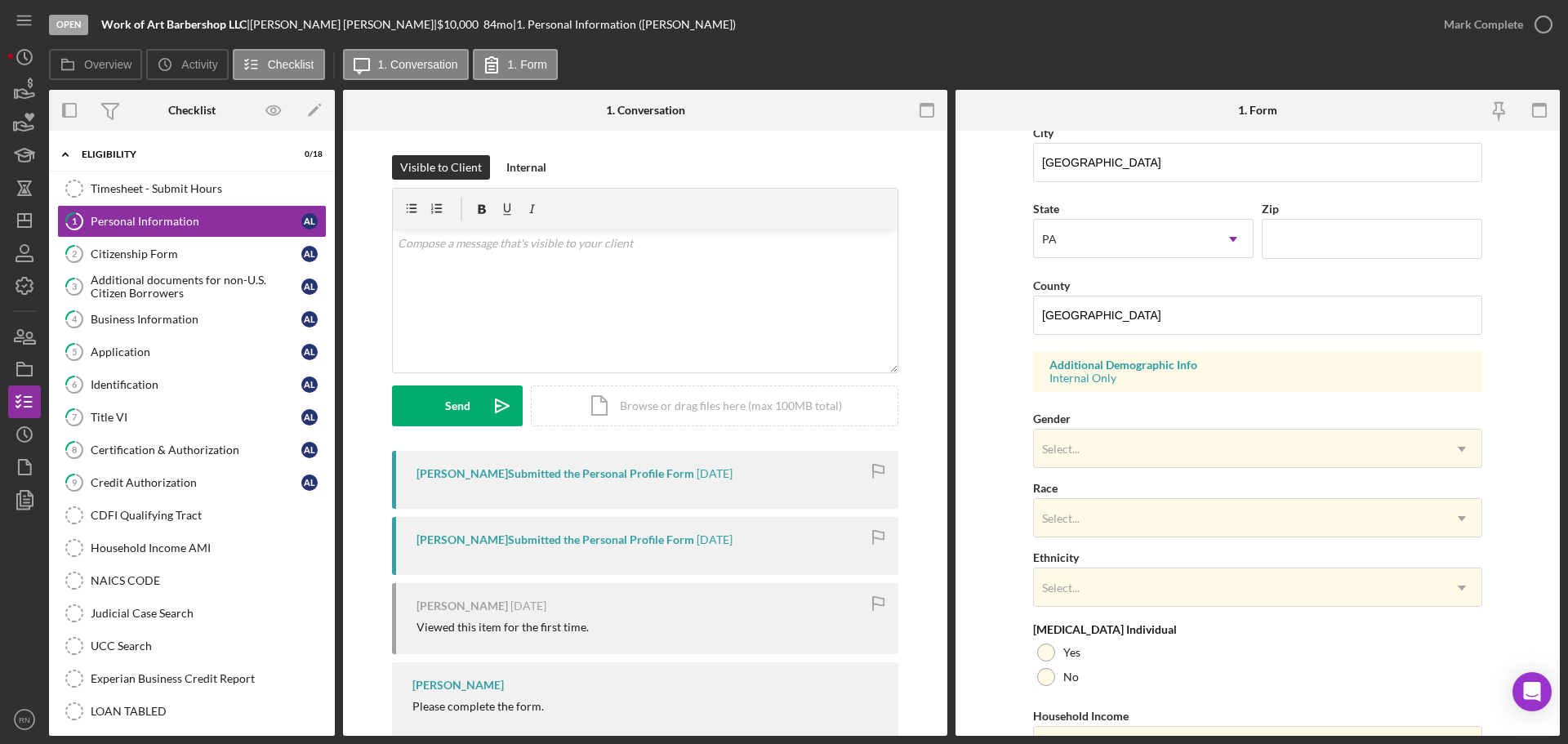
scroll to position [485, 0]
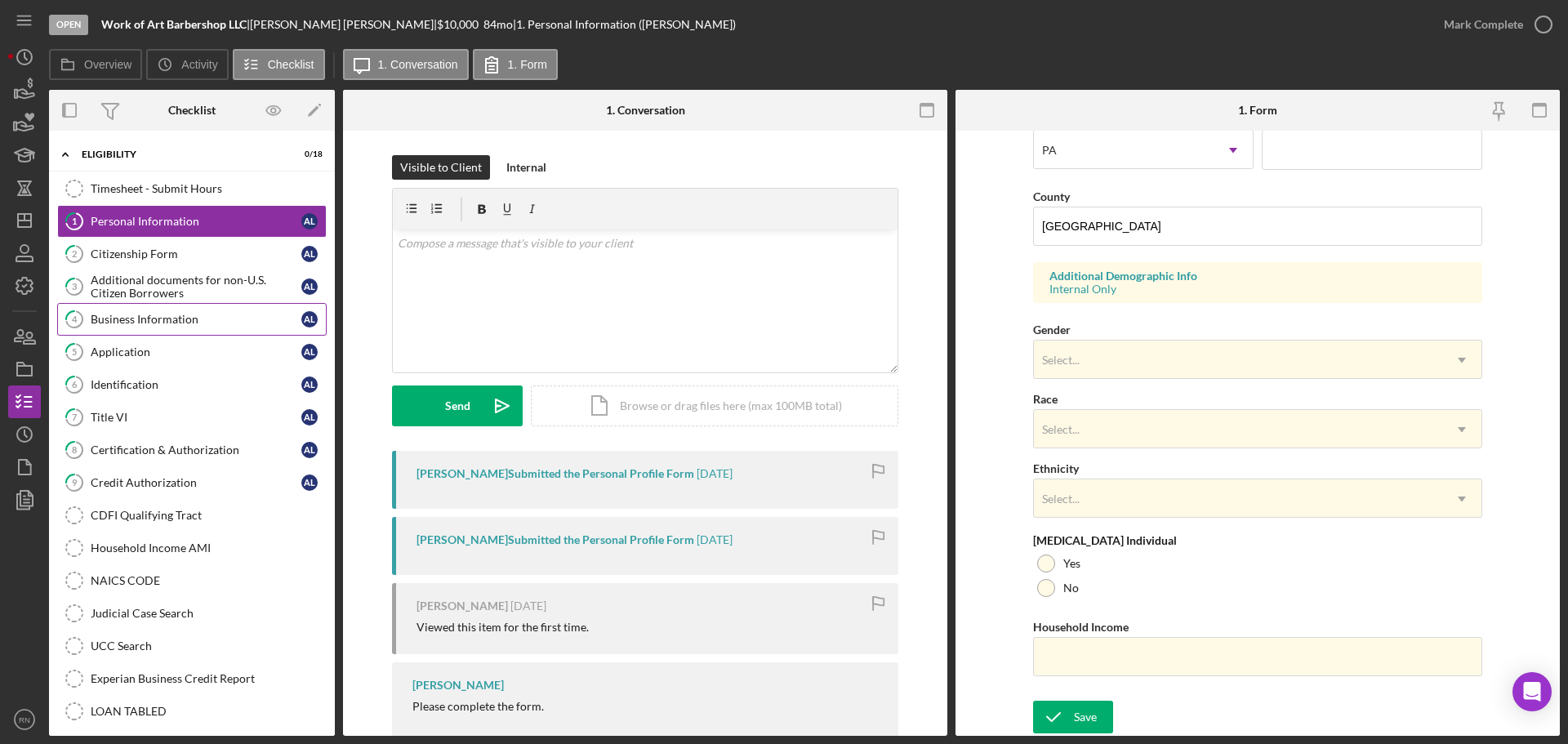
click at [184, 317] on div "Business Information" at bounding box center [196, 320] width 211 height 13
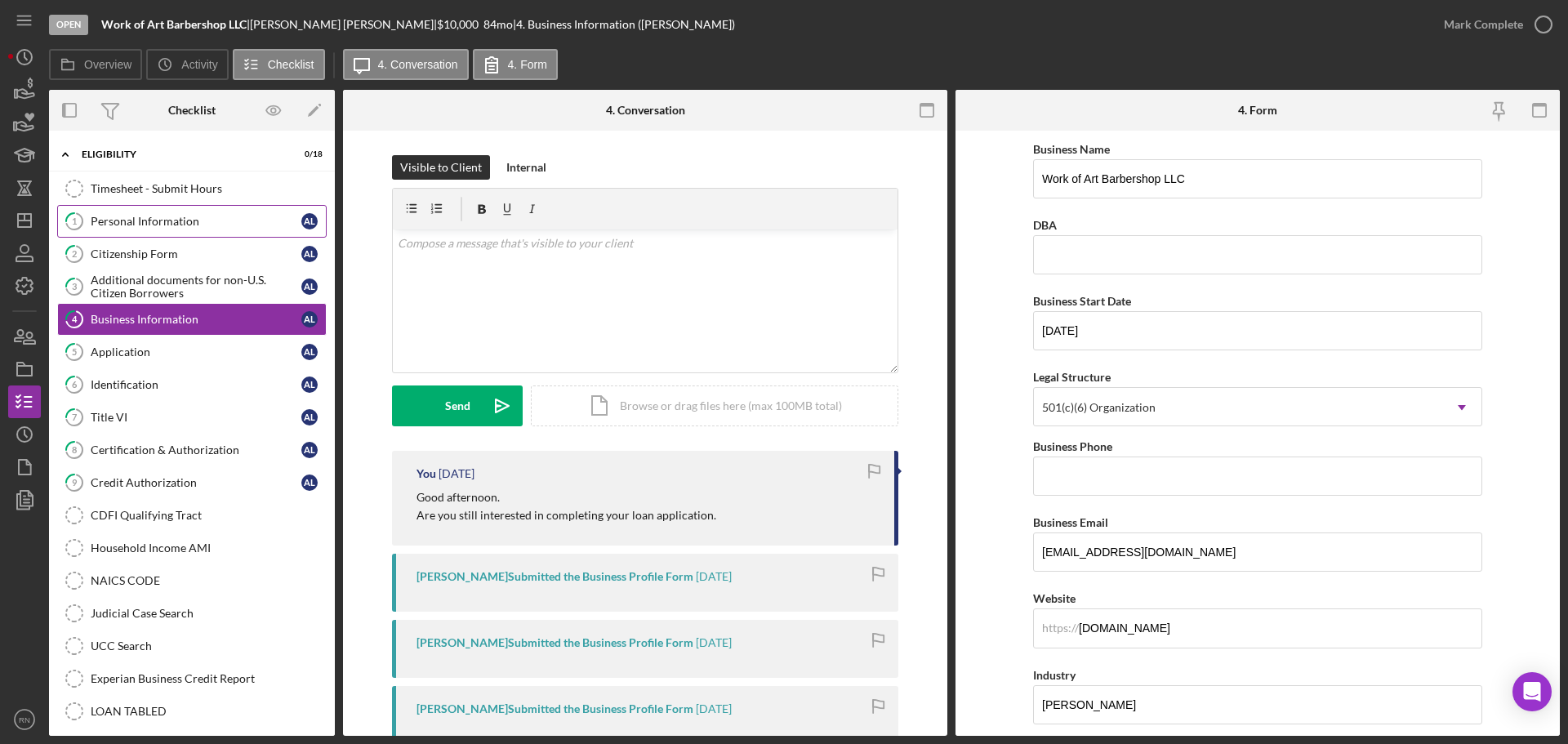
click at [193, 219] on div "Personal Information" at bounding box center [196, 221] width 211 height 13
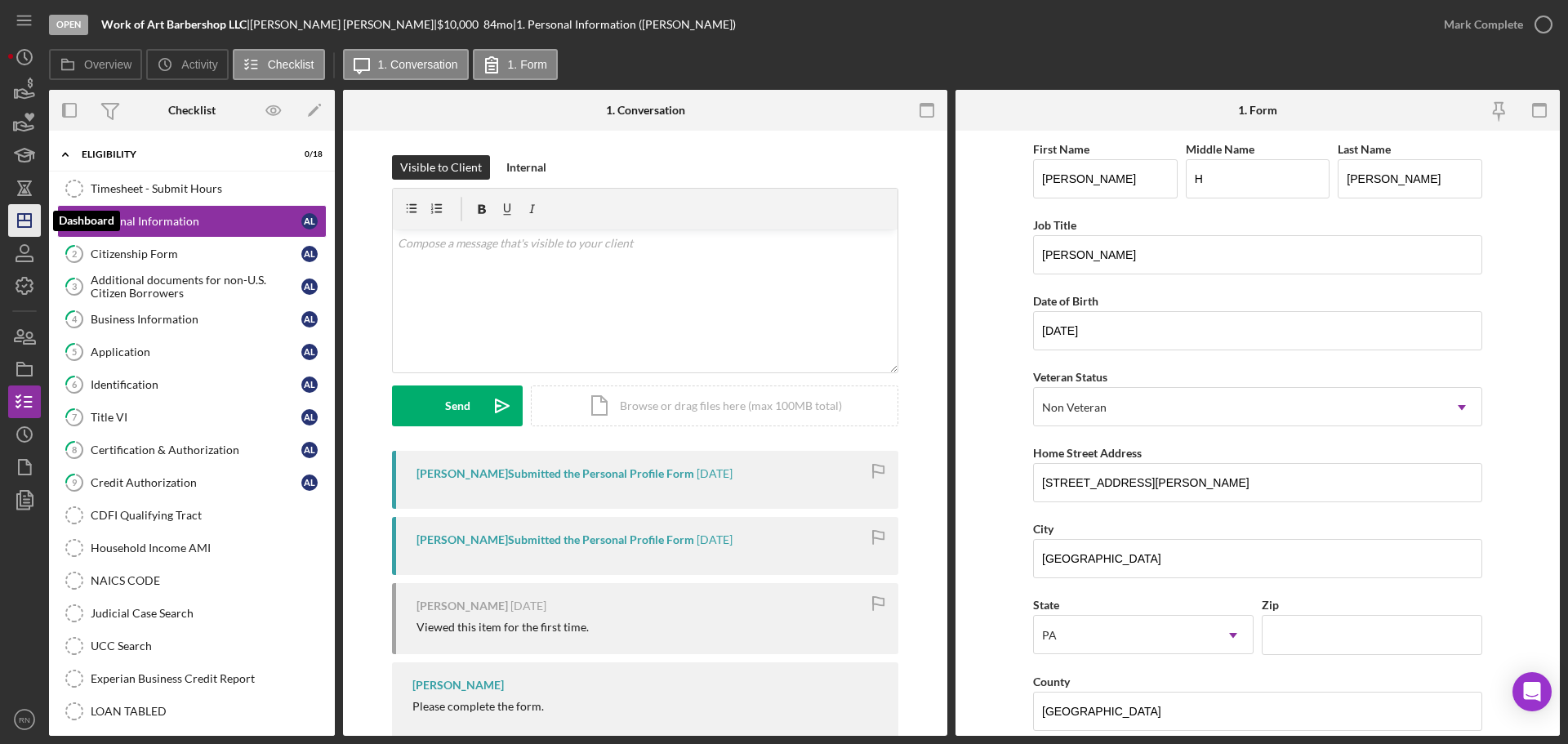
click at [31, 225] on polygon "button" at bounding box center [25, 220] width 13 height 13
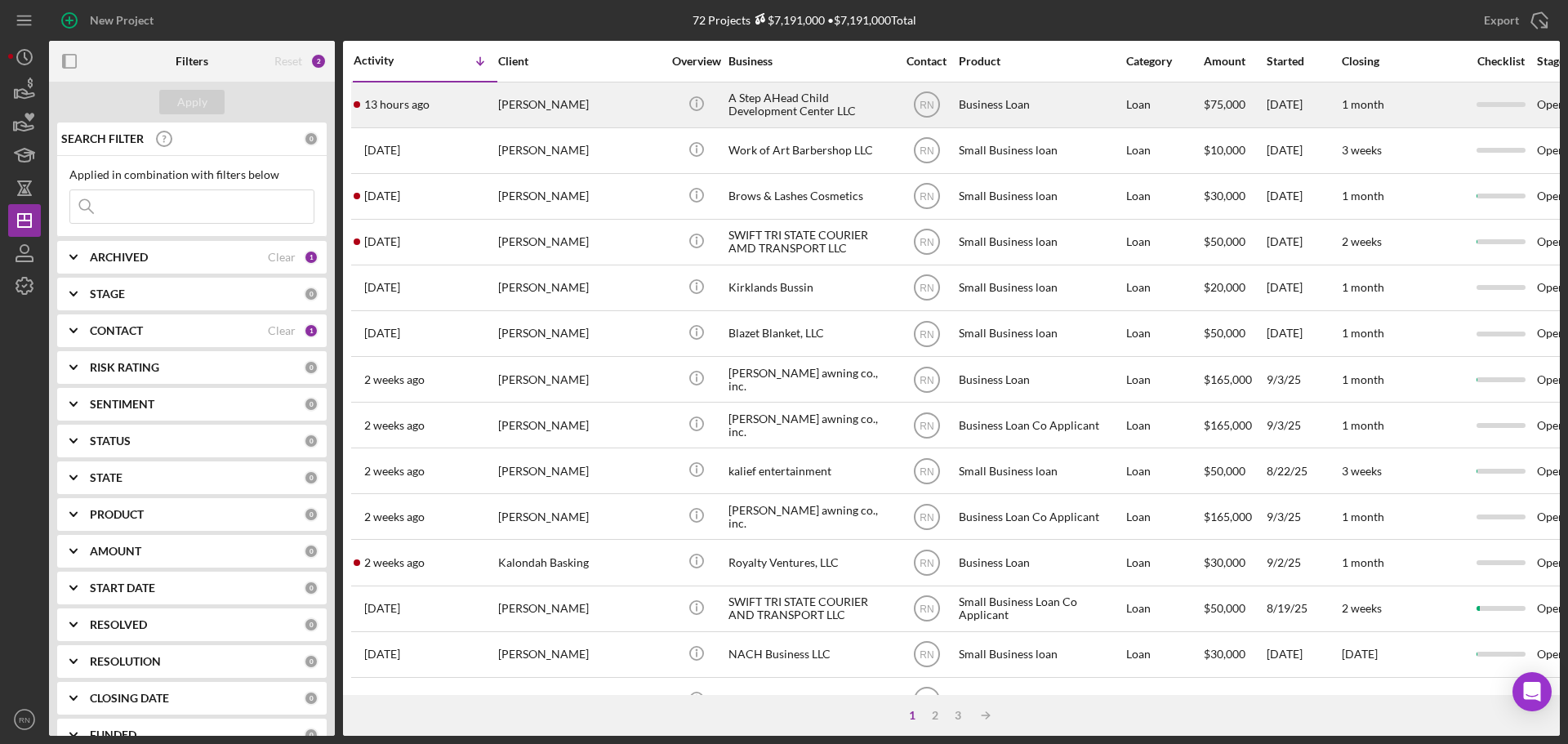
click at [568, 102] on div "[PERSON_NAME]" at bounding box center [579, 104] width 163 height 43
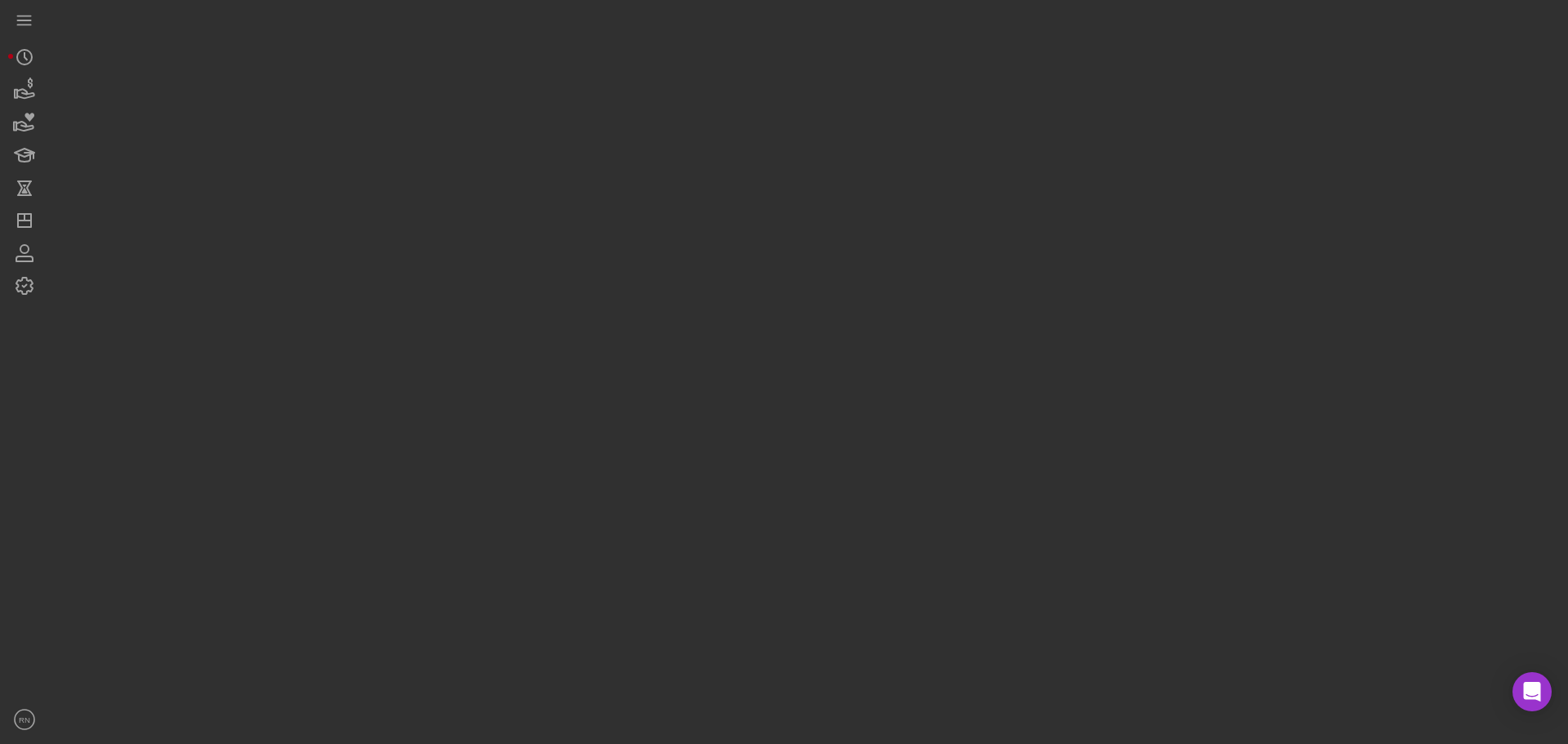
click at [568, 102] on div at bounding box center [804, 368] width 1511 height 735
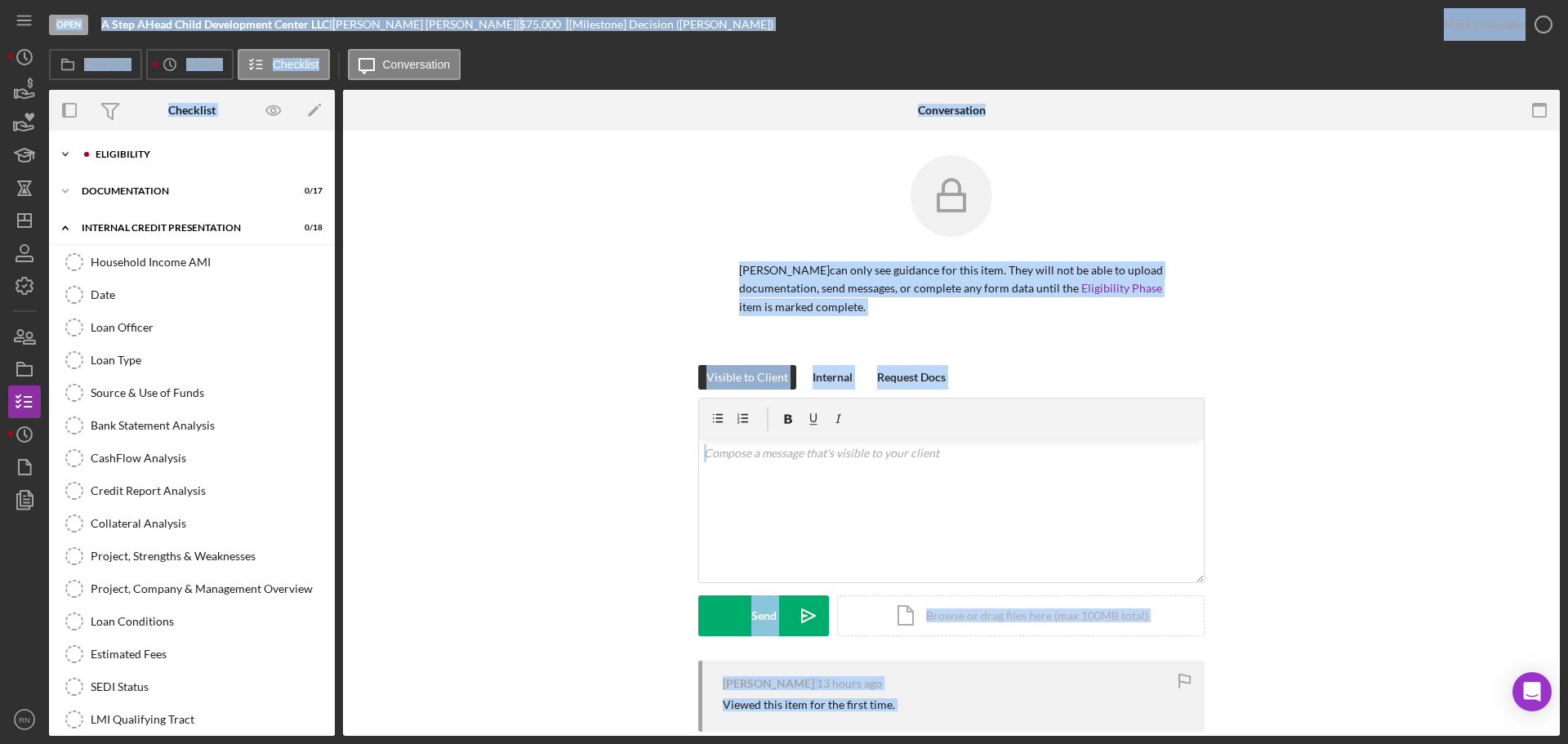
click at [145, 152] on div "Eligibility" at bounding box center [205, 154] width 218 height 10
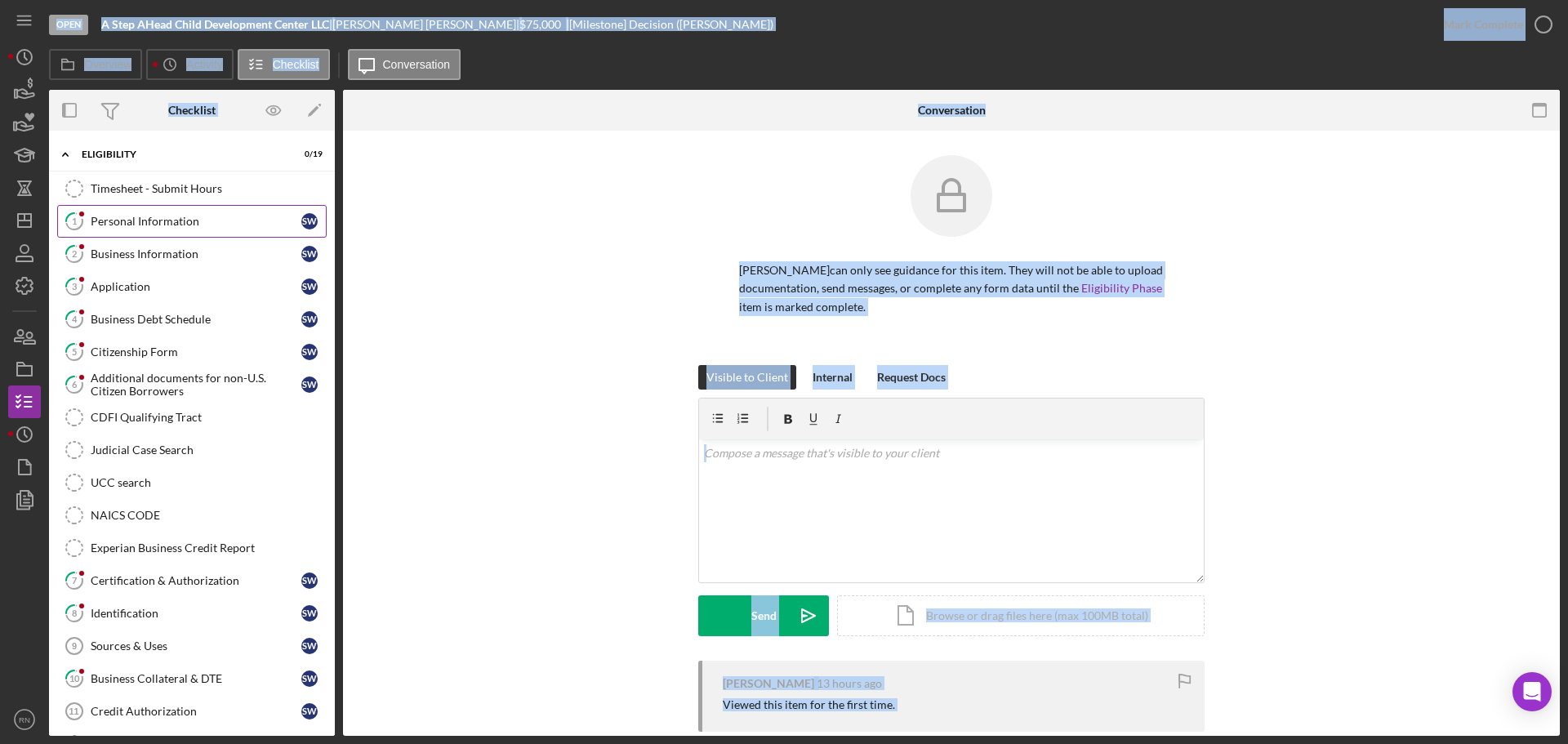
click at [230, 215] on div "Personal Information" at bounding box center [196, 221] width 211 height 13
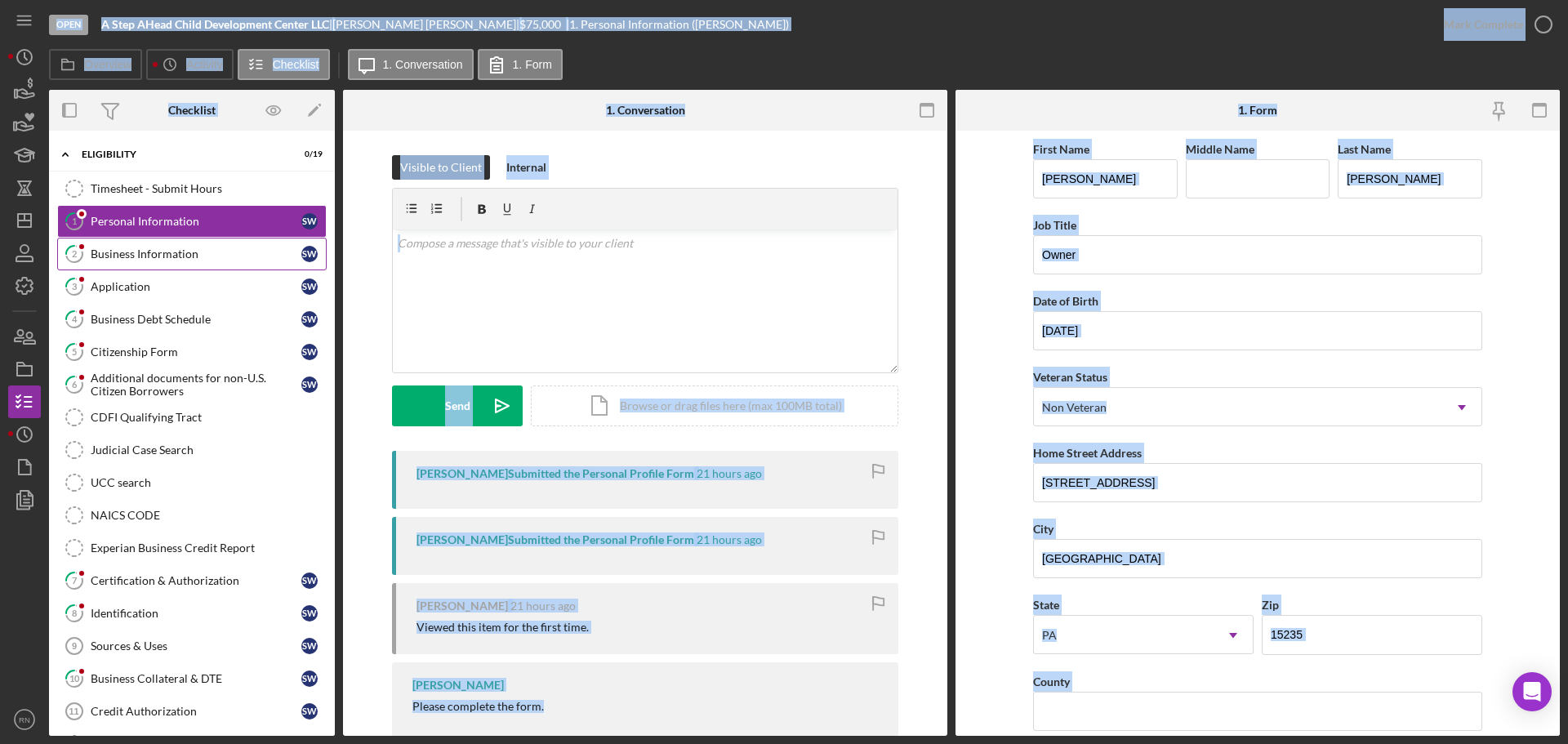
click at [171, 252] on div "Business Information" at bounding box center [196, 254] width 211 height 13
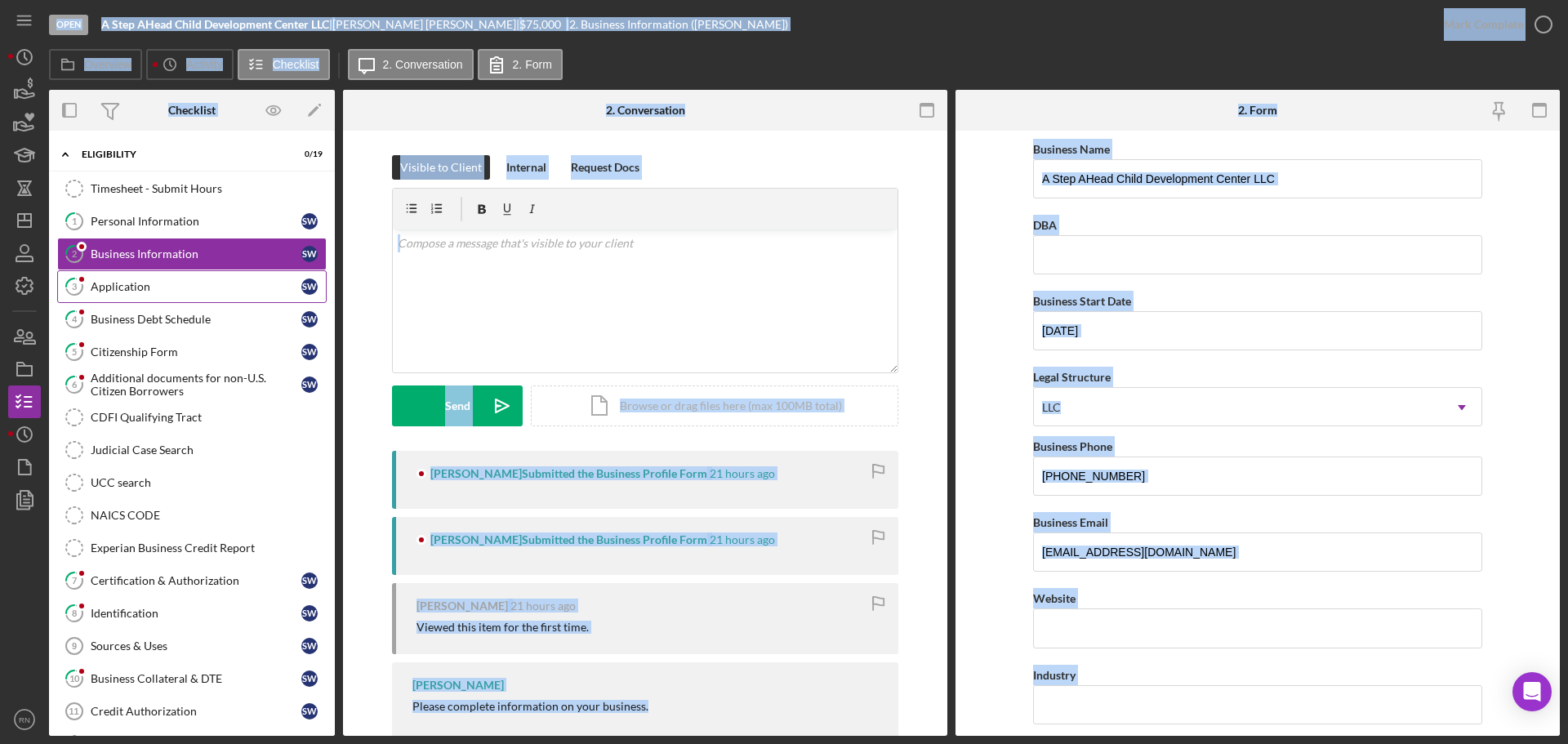
click at [170, 290] on div "Application" at bounding box center [196, 286] width 211 height 13
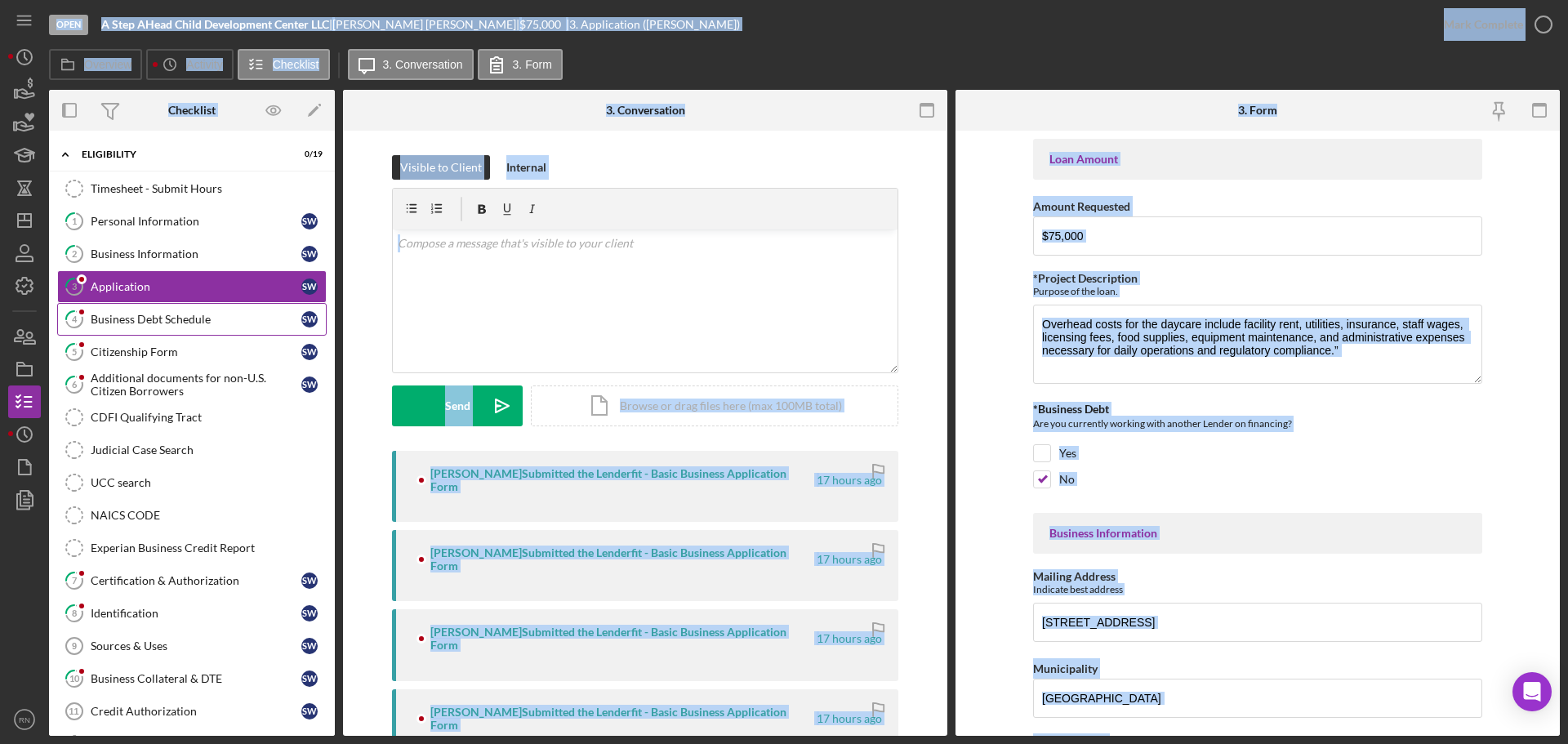
click at [194, 315] on div "Business Debt Schedule" at bounding box center [196, 320] width 211 height 13
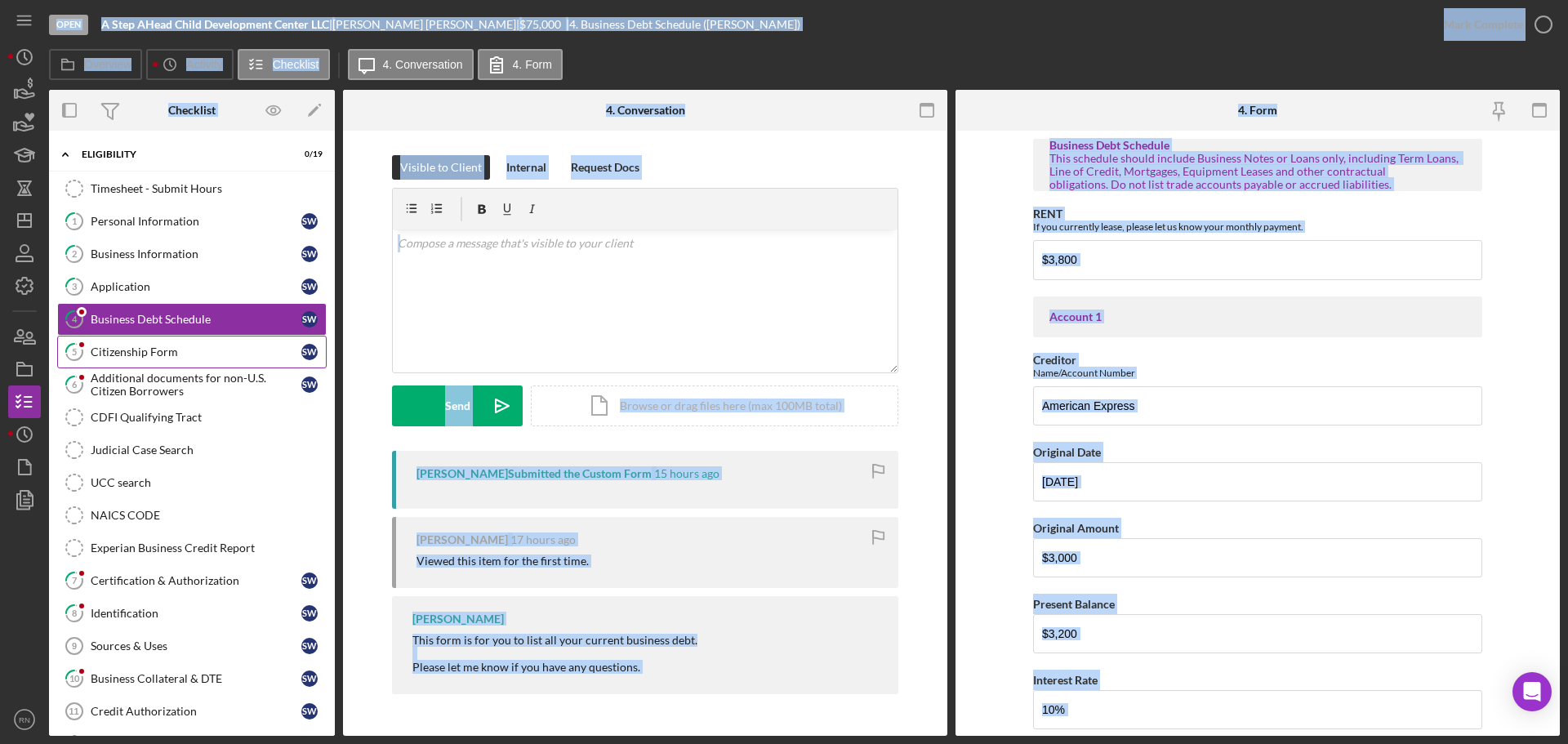
click at [177, 344] on link "5 Citizenship Form S W" at bounding box center [192, 351] width 269 height 33
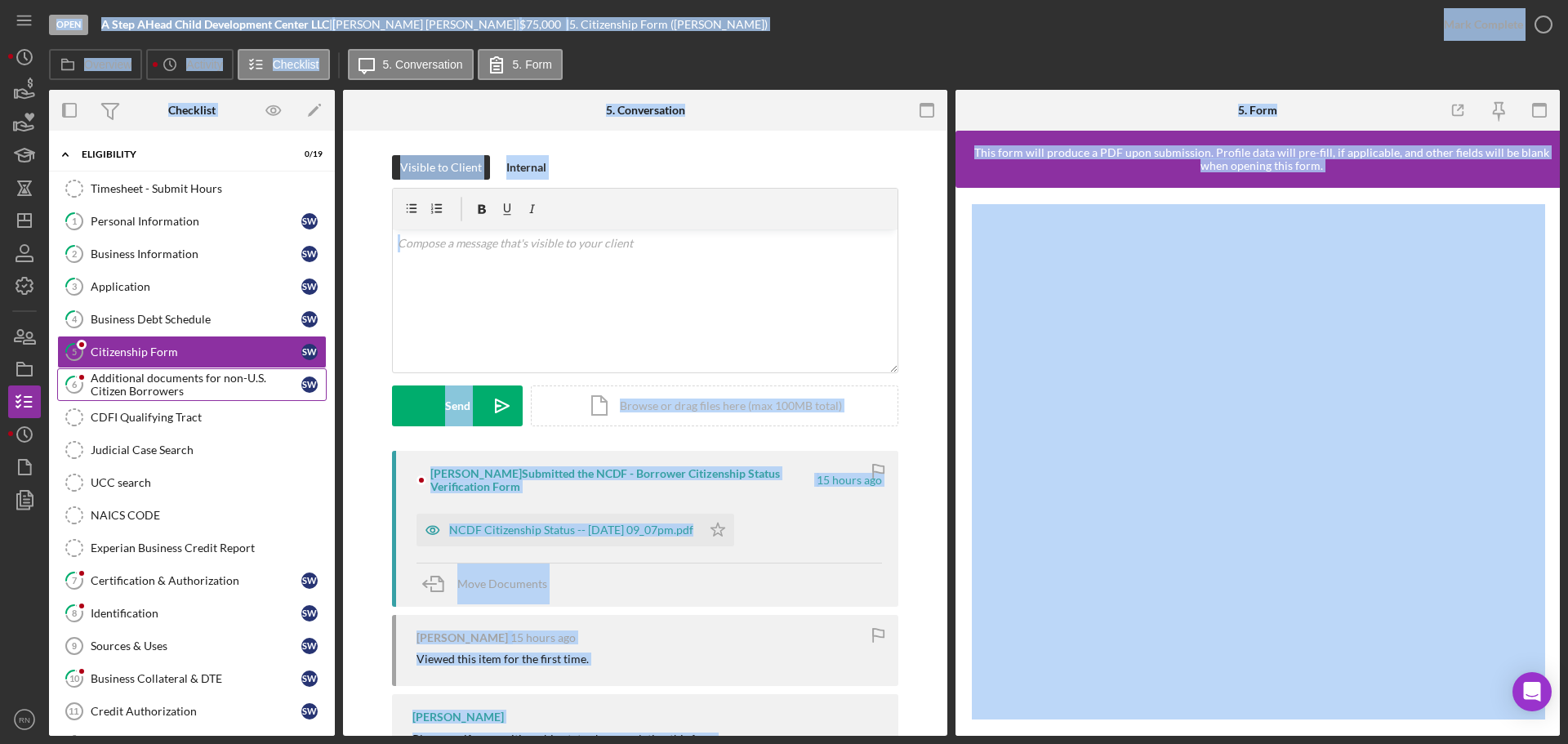
click at [198, 385] on div "Additional documents for non-U.S. Citizen Borrowers" at bounding box center [196, 384] width 211 height 26
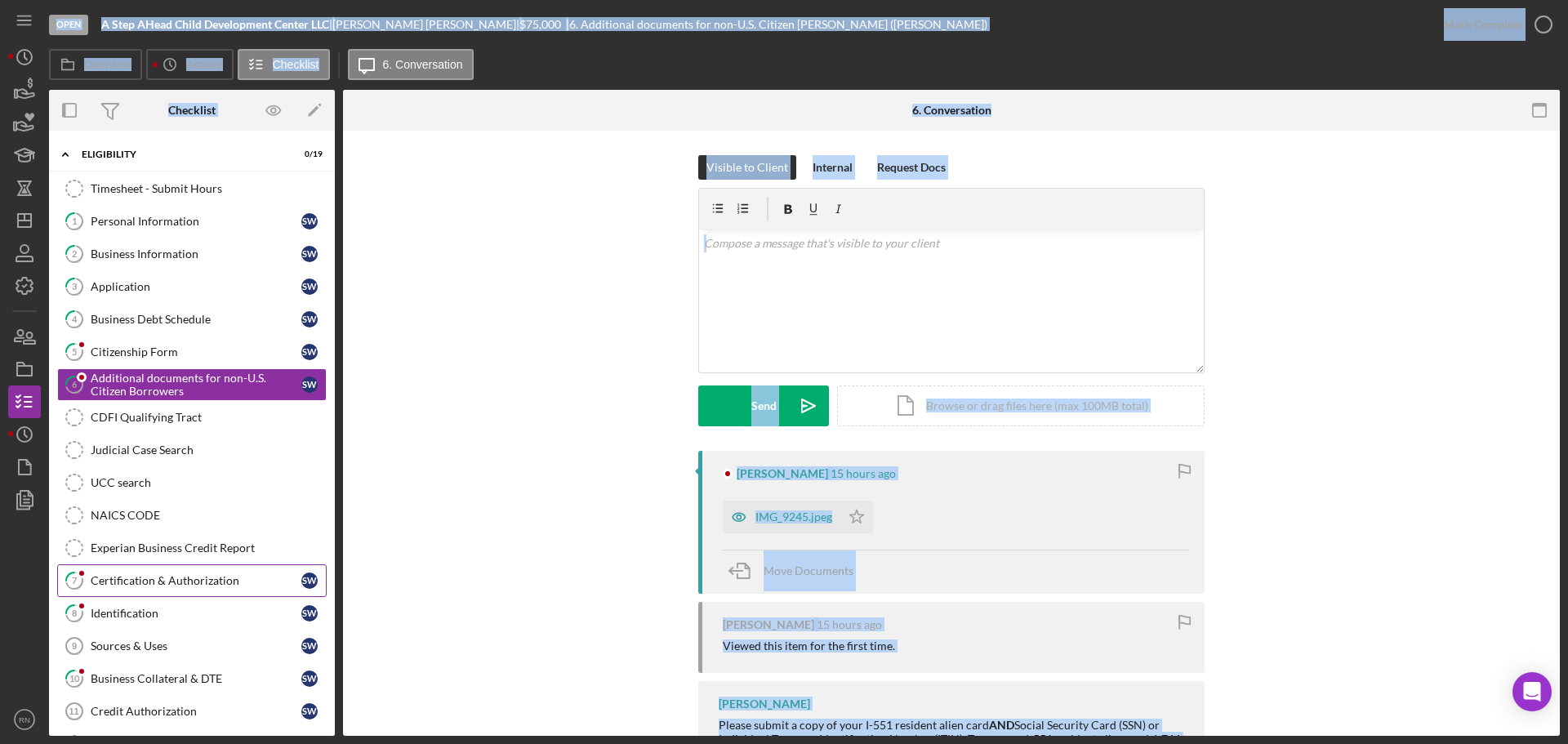
click at [162, 585] on div "Certification & Authorization" at bounding box center [196, 580] width 211 height 13
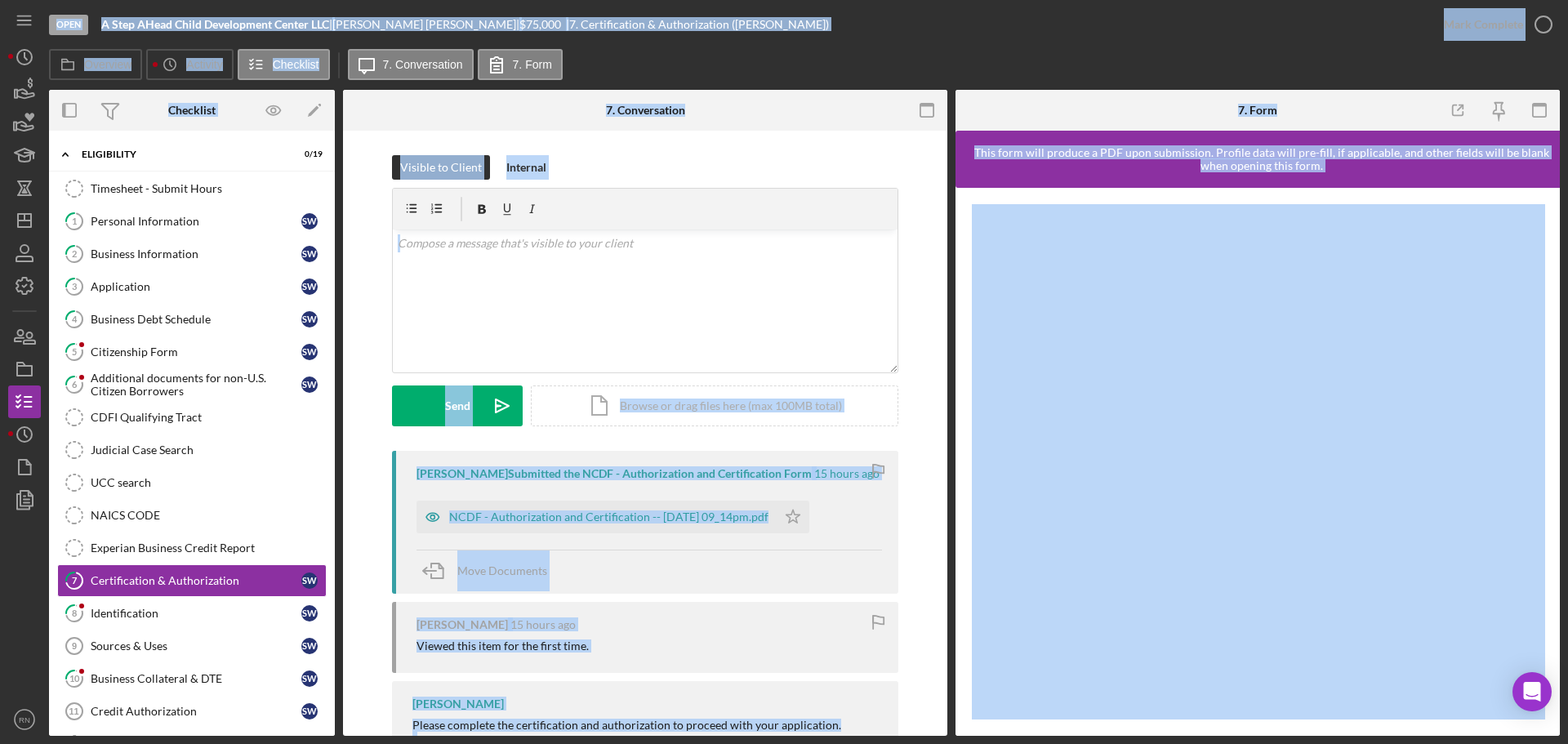
click at [836, 579] on div "Move Documents" at bounding box center [649, 572] width 466 height 44
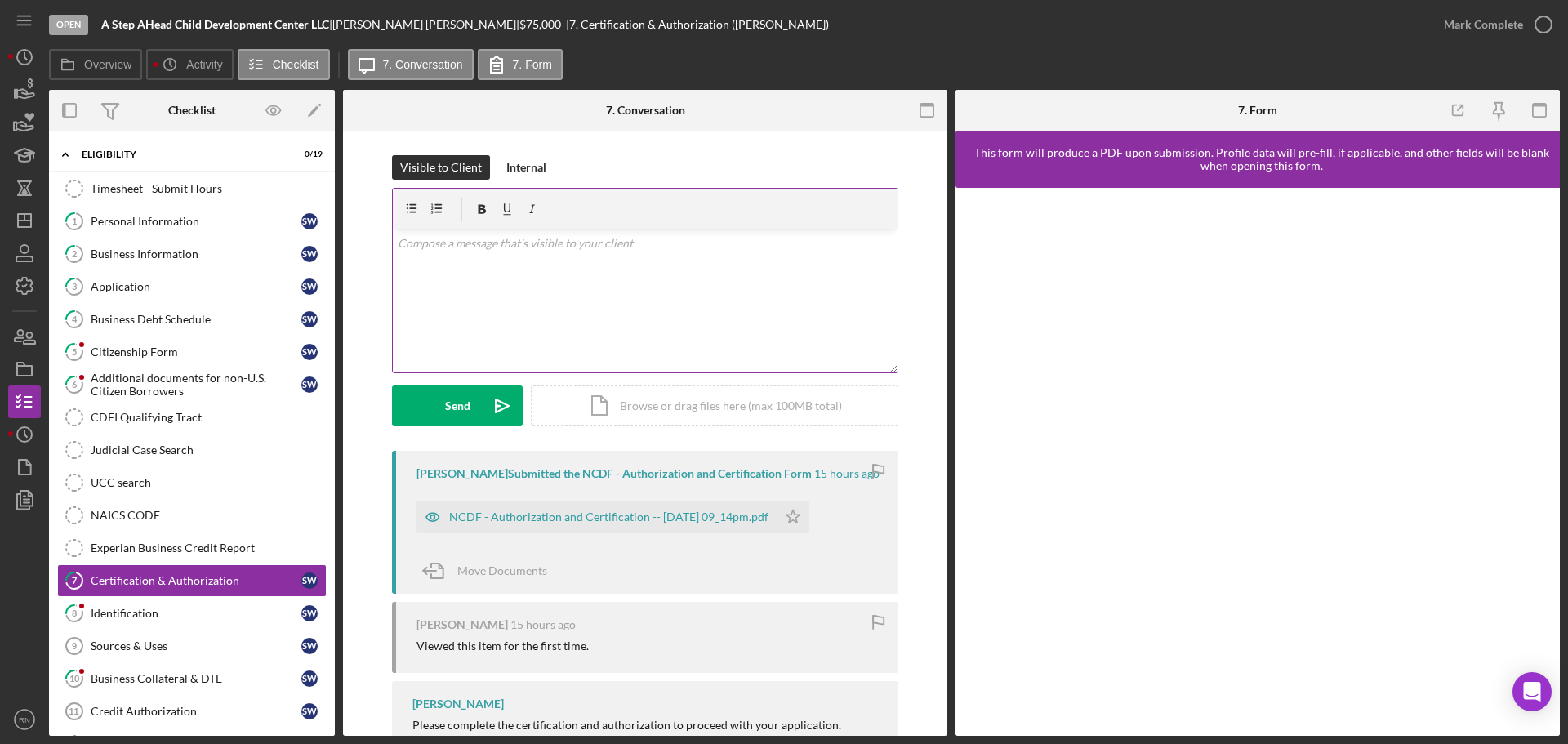
click at [685, 321] on div "v Color teal Color pink Remove color Add row above Add row below Add column bef…" at bounding box center [645, 301] width 505 height 143
click at [113, 612] on div "Identification" at bounding box center [196, 613] width 211 height 13
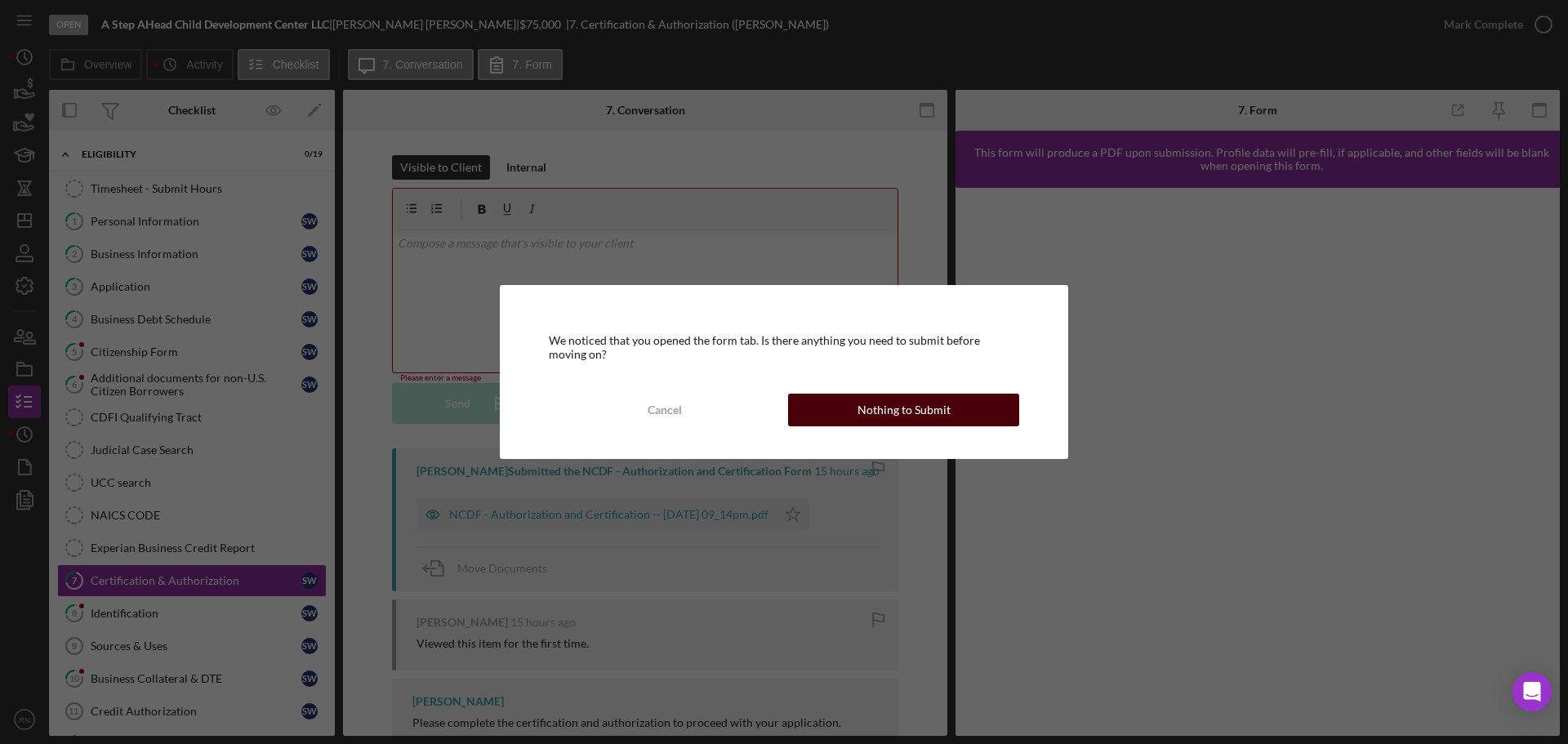
click at [872, 408] on div "Nothing to Submit" at bounding box center [903, 410] width 93 height 33
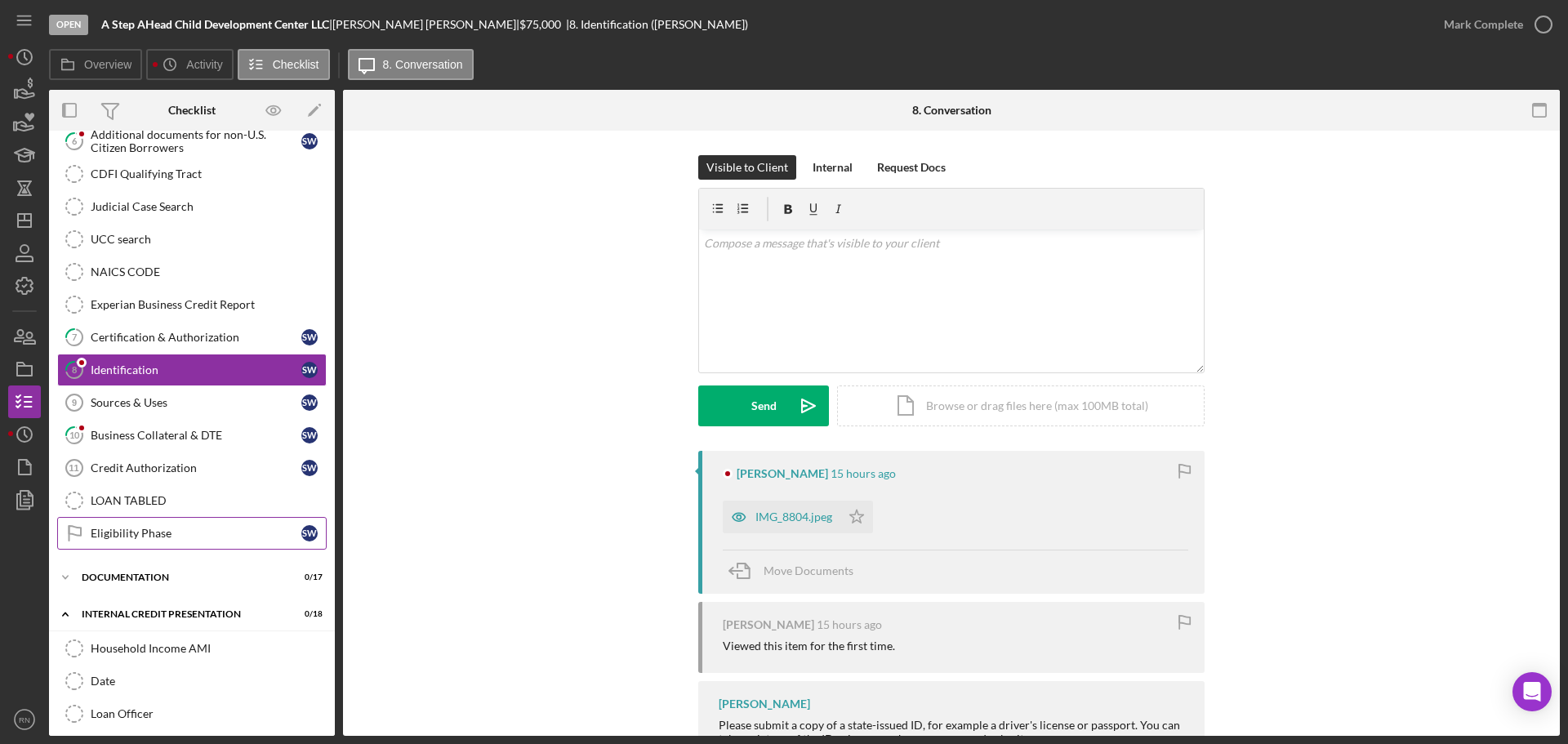
scroll to position [245, 0]
click at [194, 401] on div "Sources & Uses" at bounding box center [196, 401] width 211 height 13
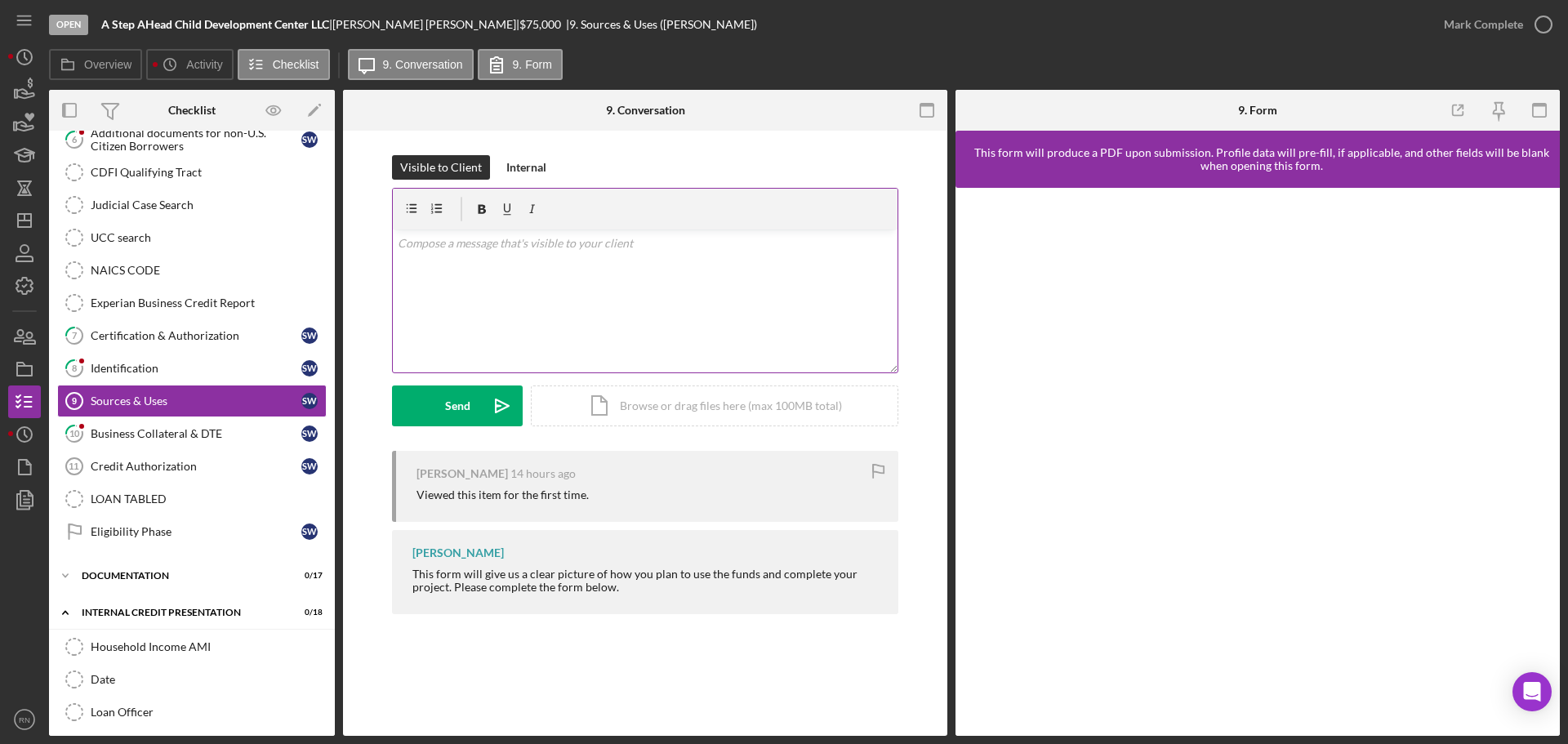
click at [537, 259] on div "v Color teal Color pink Remove color Add row above Add row below Add column bef…" at bounding box center [645, 301] width 505 height 143
click at [437, 401] on button "Send Icon/icon-invite-send" at bounding box center [457, 405] width 130 height 41
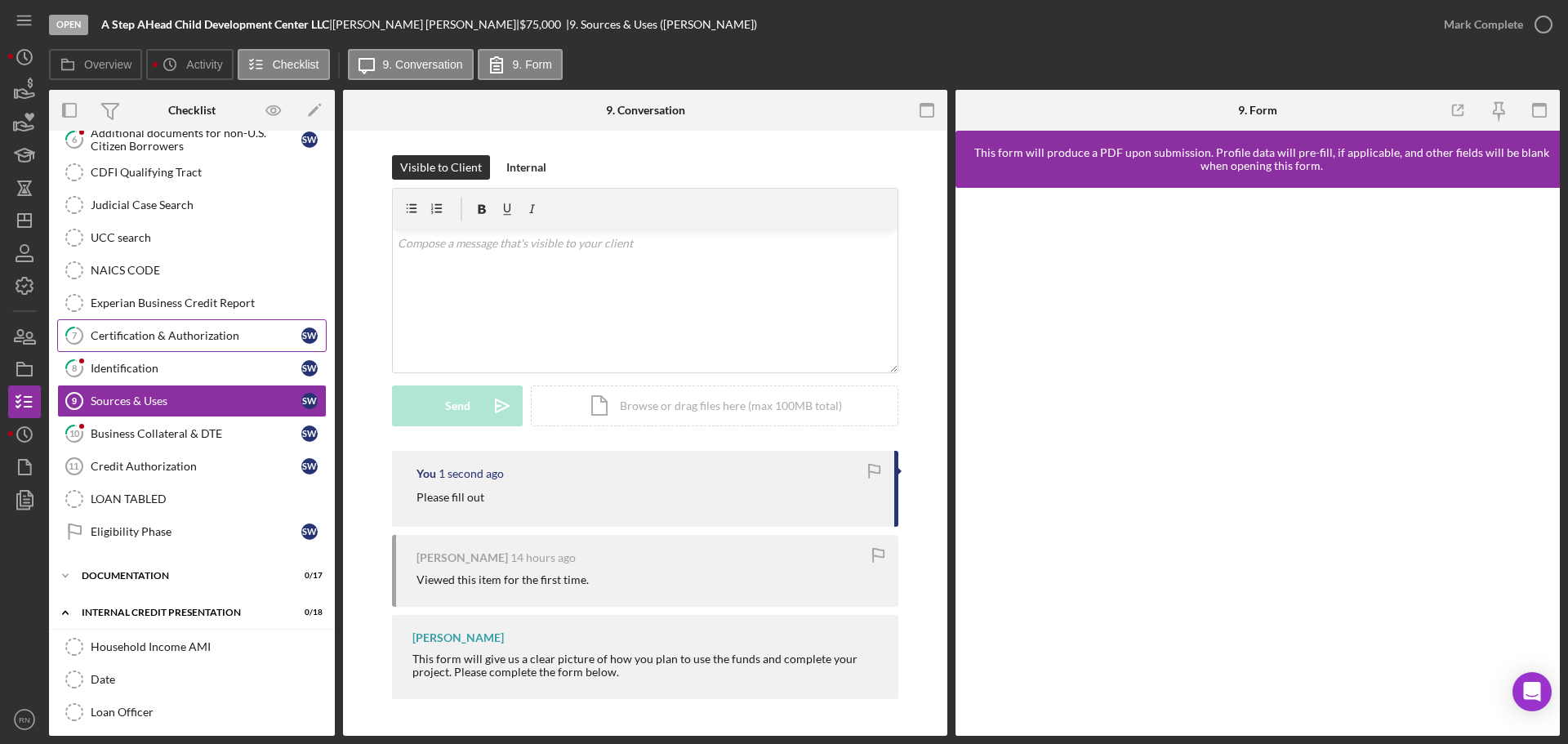
click at [220, 329] on div "Certification & Authorization" at bounding box center [196, 336] width 211 height 13
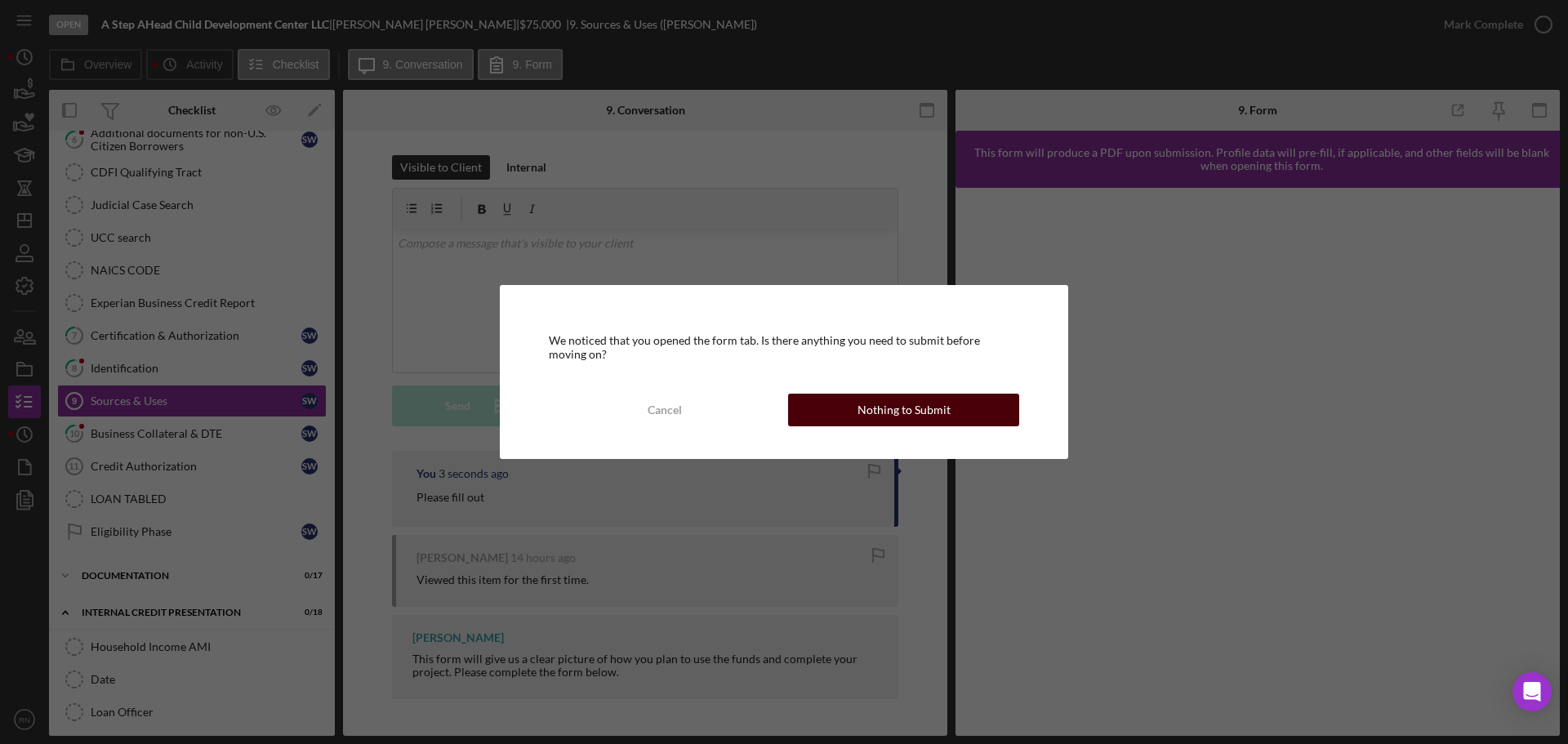
click at [892, 413] on div "Nothing to Submit" at bounding box center [903, 410] width 93 height 33
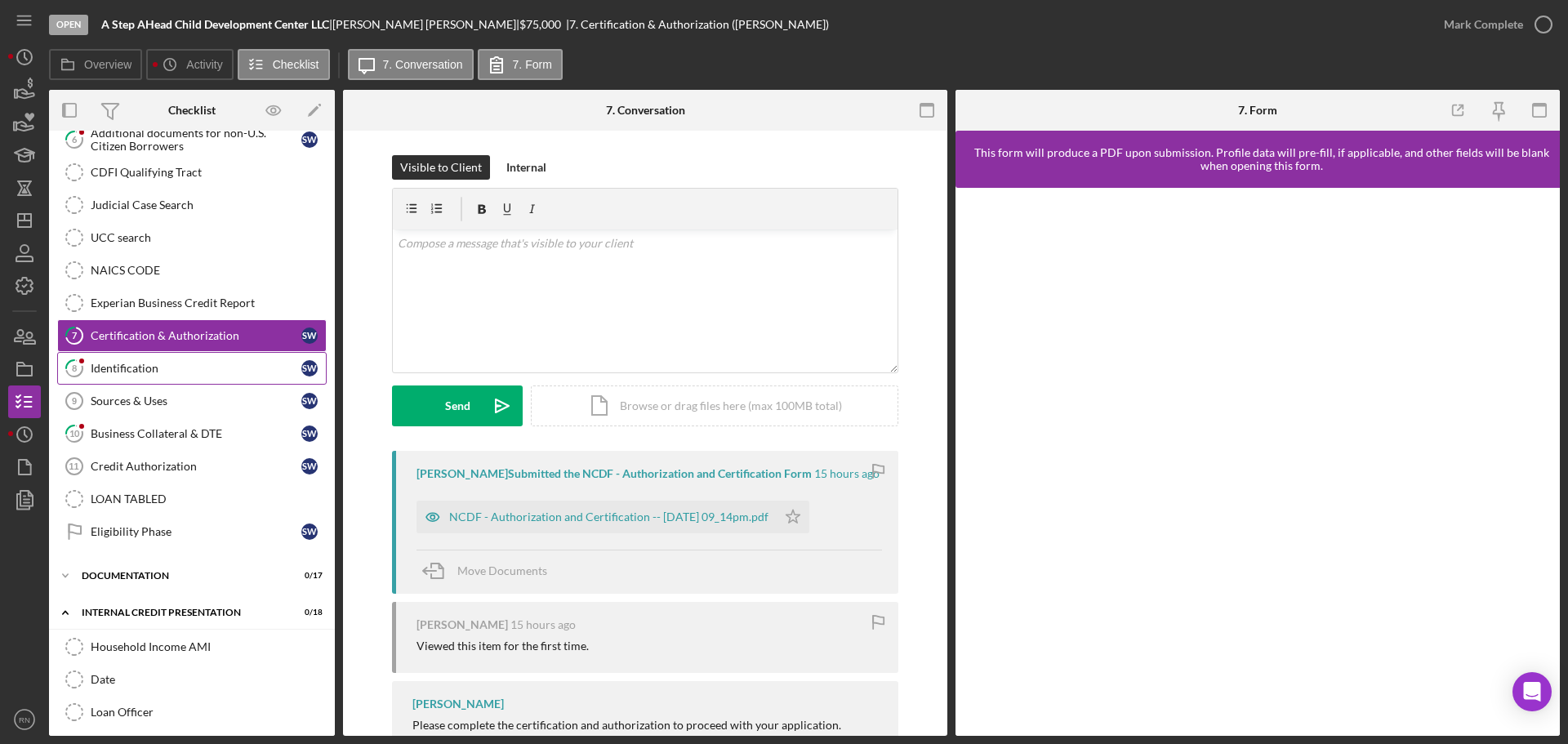
click at [197, 376] on link "8 Identification S W" at bounding box center [192, 368] width 269 height 33
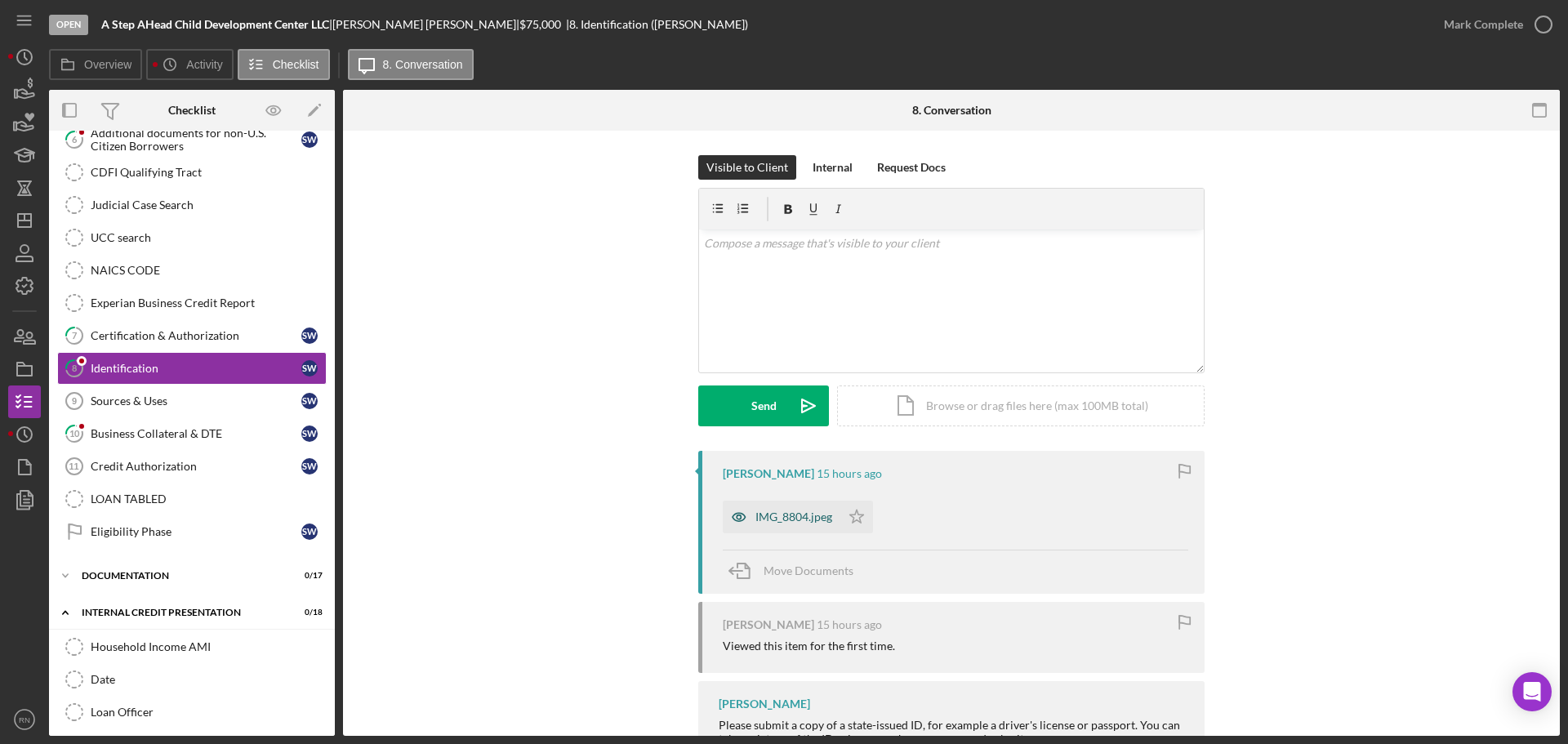
click at [813, 516] on div "IMG_8804.jpeg" at bounding box center [794, 517] width 77 height 13
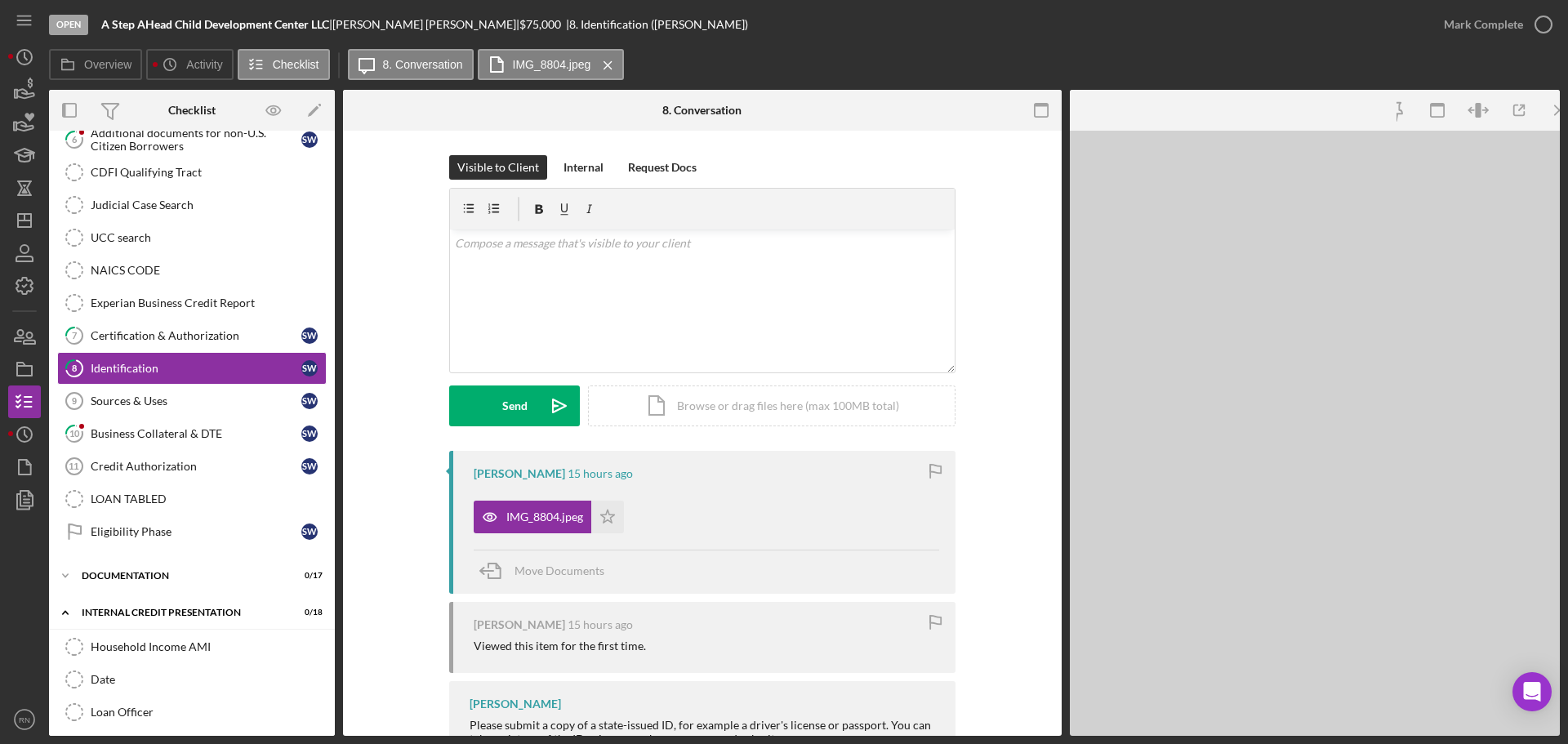
click at [813, 515] on div "IMG_8804.jpeg Icon/Star" at bounding box center [706, 512] width 466 height 41
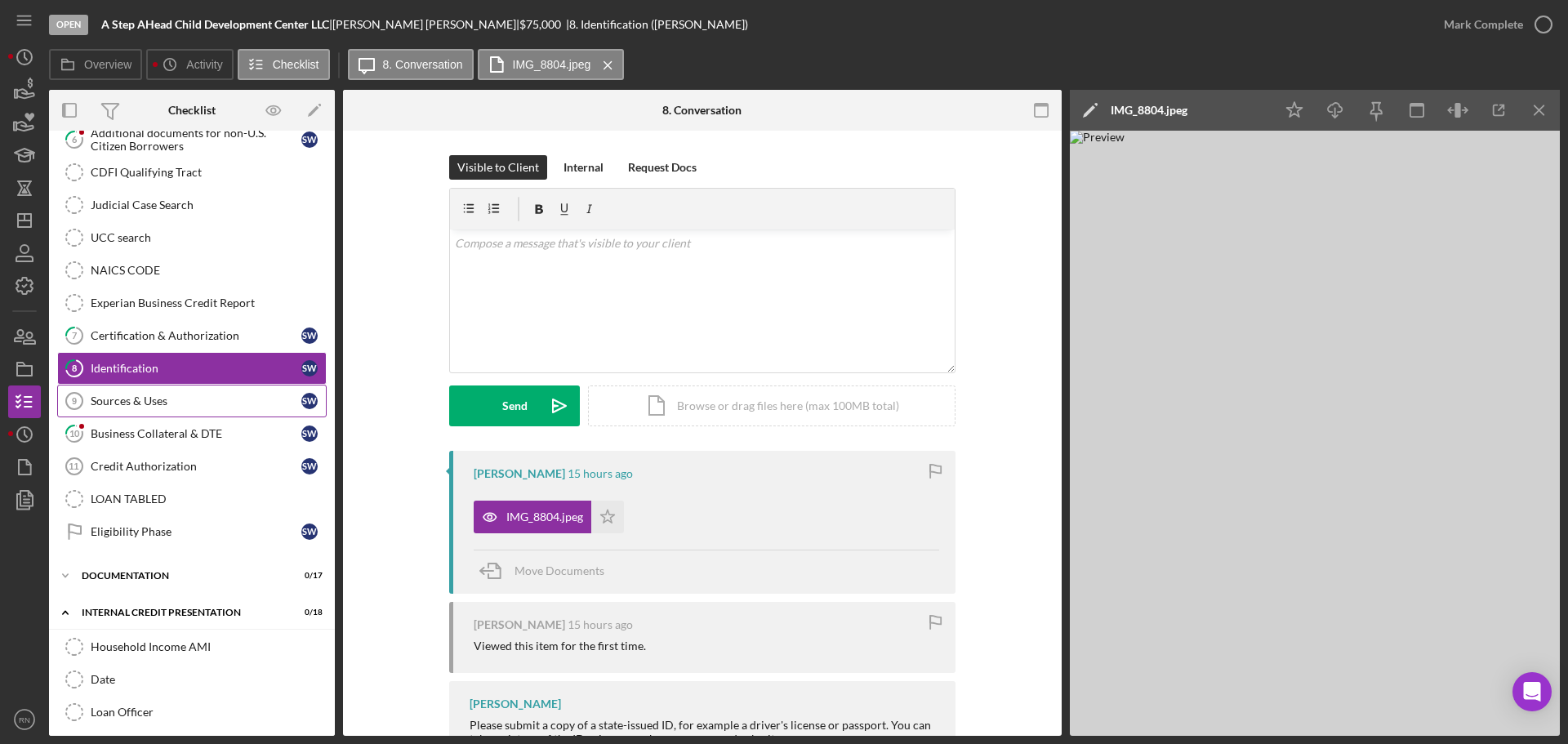
click at [218, 415] on link "Sources & Uses 9 Sources & Uses S W" at bounding box center [192, 401] width 269 height 33
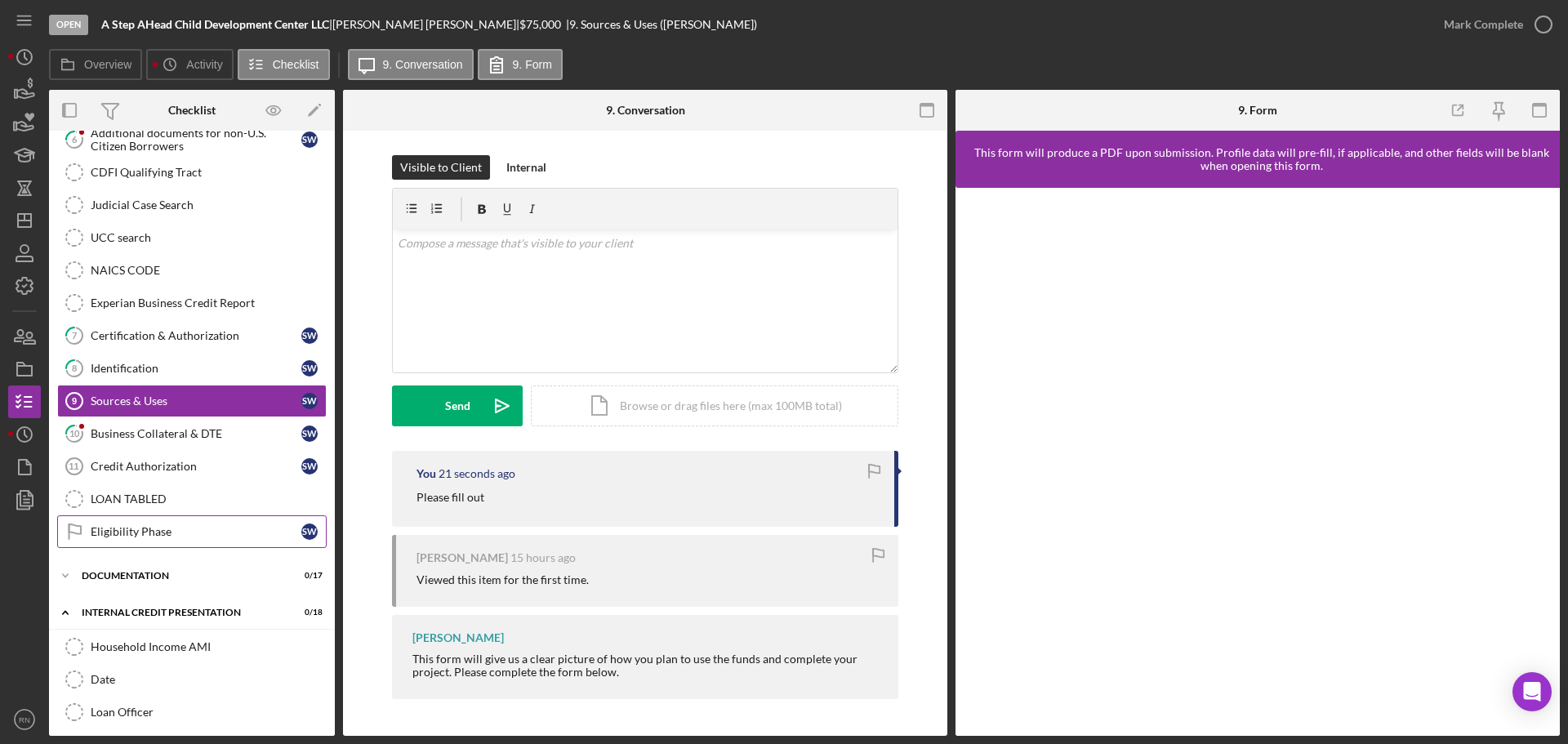
click at [189, 530] on div "Eligibility Phase" at bounding box center [196, 531] width 211 height 13
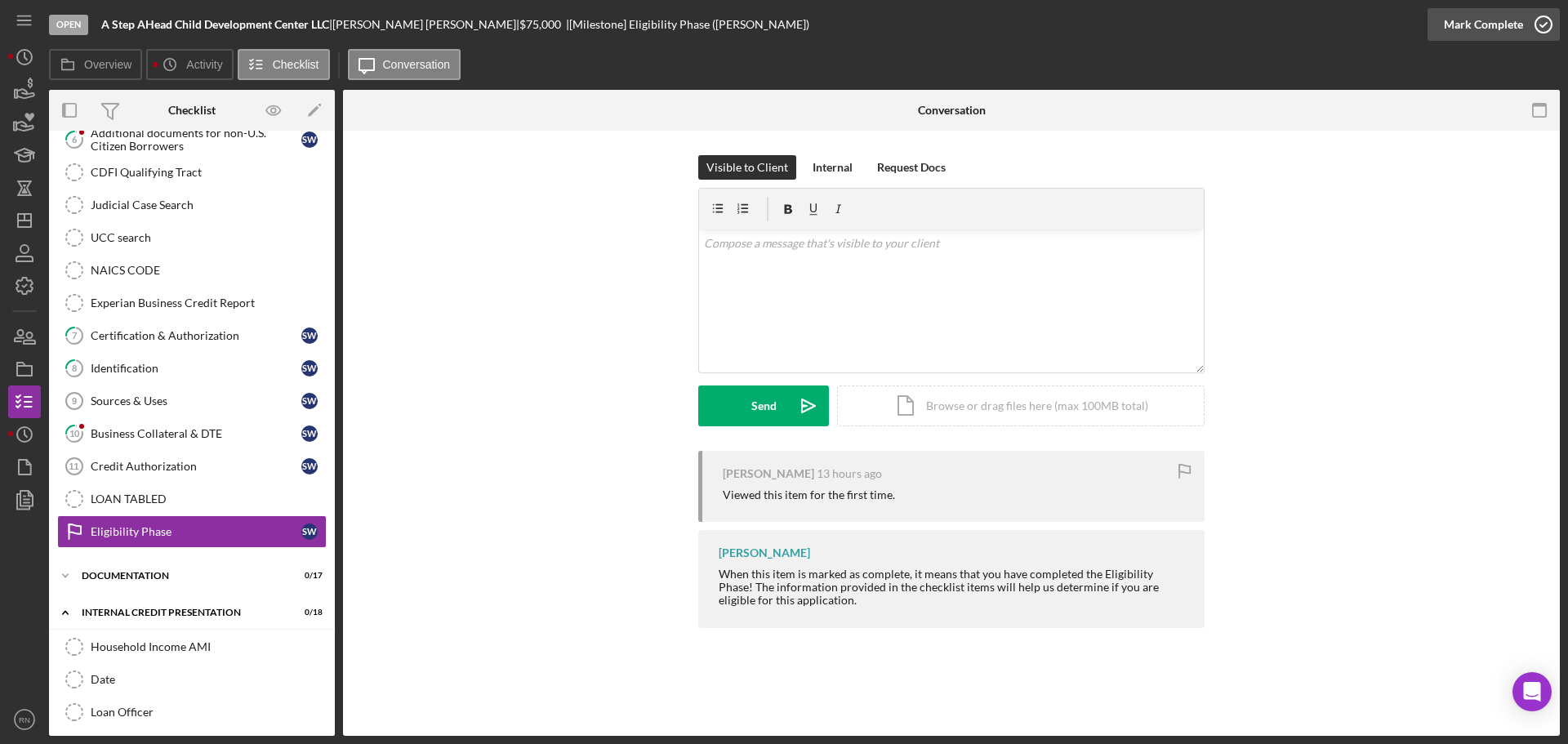
click at [1541, 22] on icon "button" at bounding box center [1543, 24] width 41 height 41
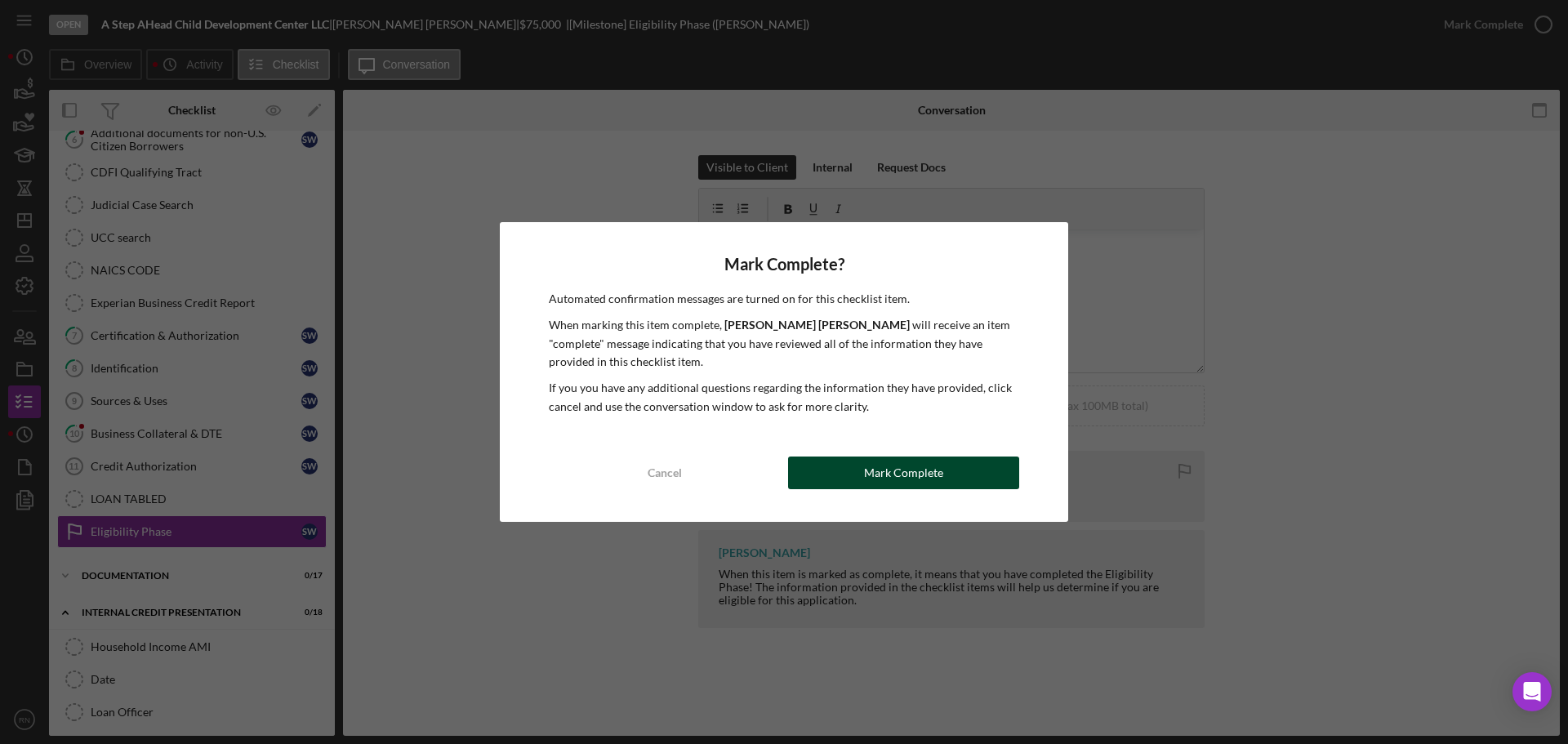
click at [887, 483] on div "Mark Complete" at bounding box center [903, 473] width 80 height 33
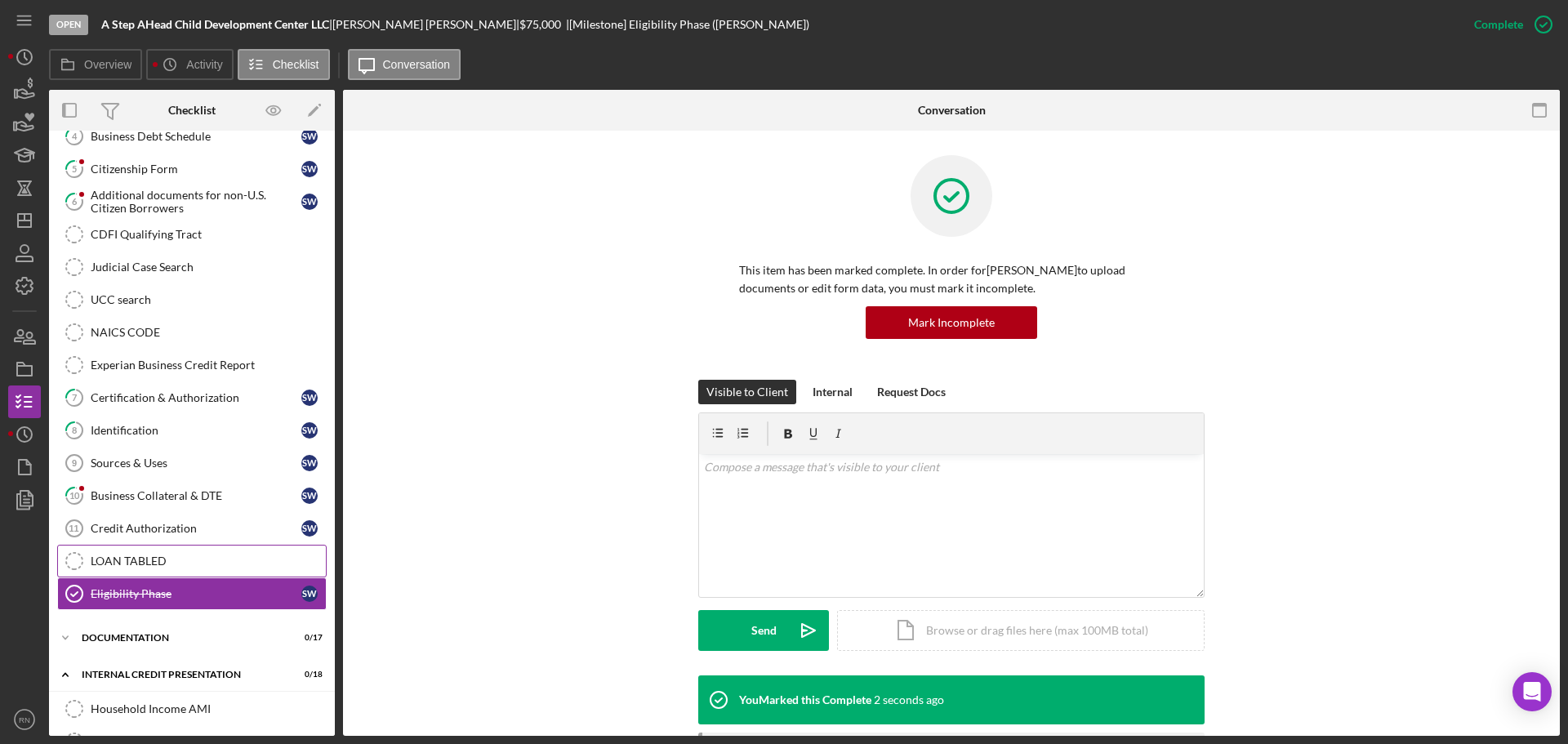
scroll to position [163, 0]
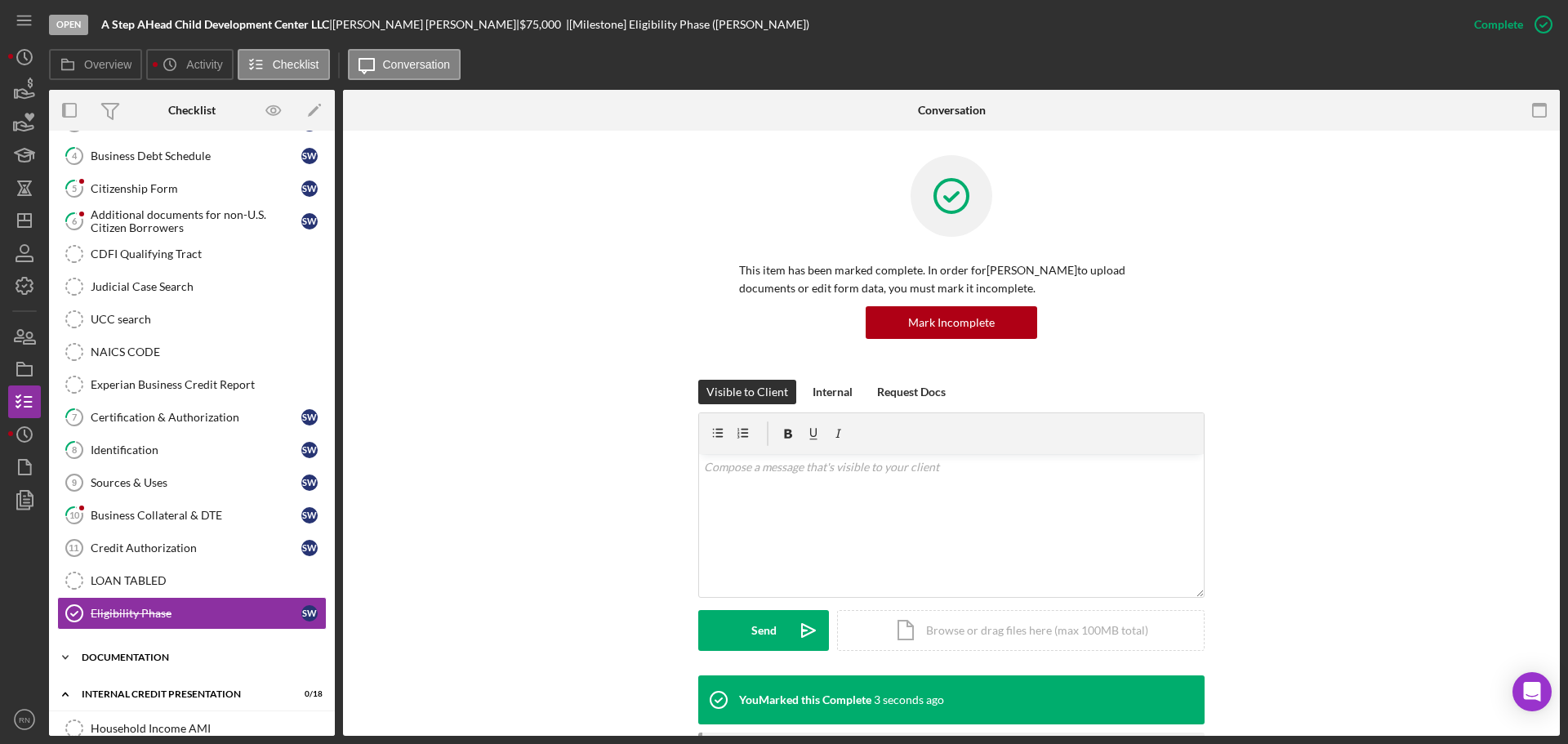
click at [152, 653] on div "documentation" at bounding box center [197, 657] width 233 height 10
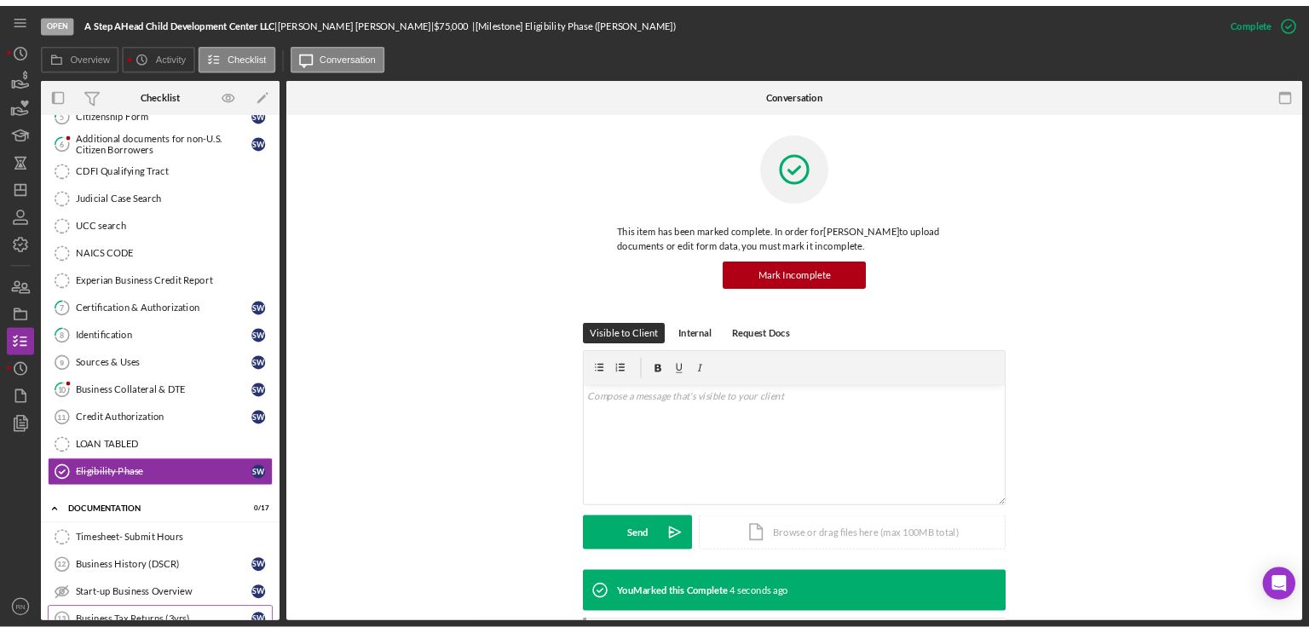
scroll to position [341, 0]
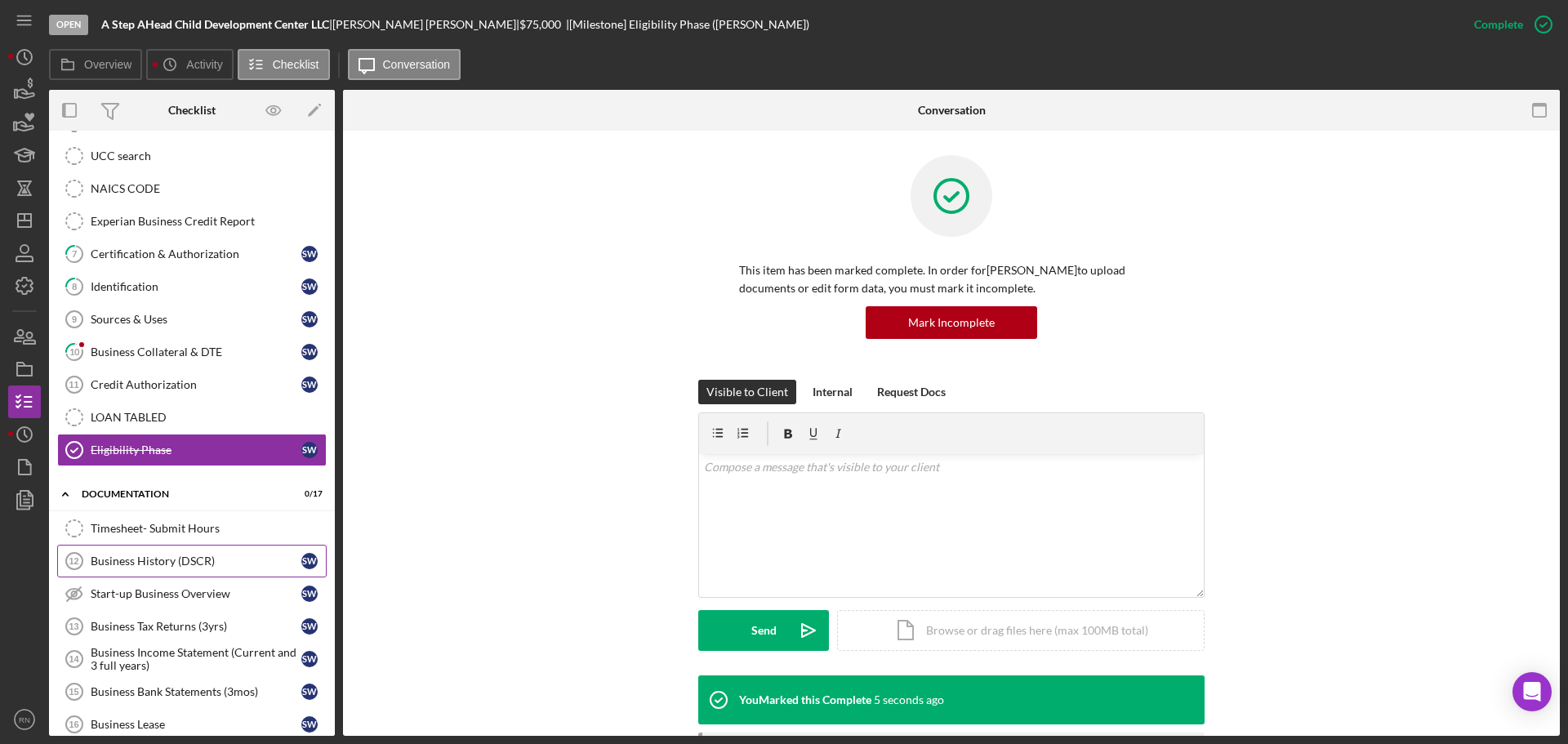
click at [240, 549] on link "Business History (DSCR) 12 Business History (DSCR) S W" at bounding box center [192, 561] width 269 height 33
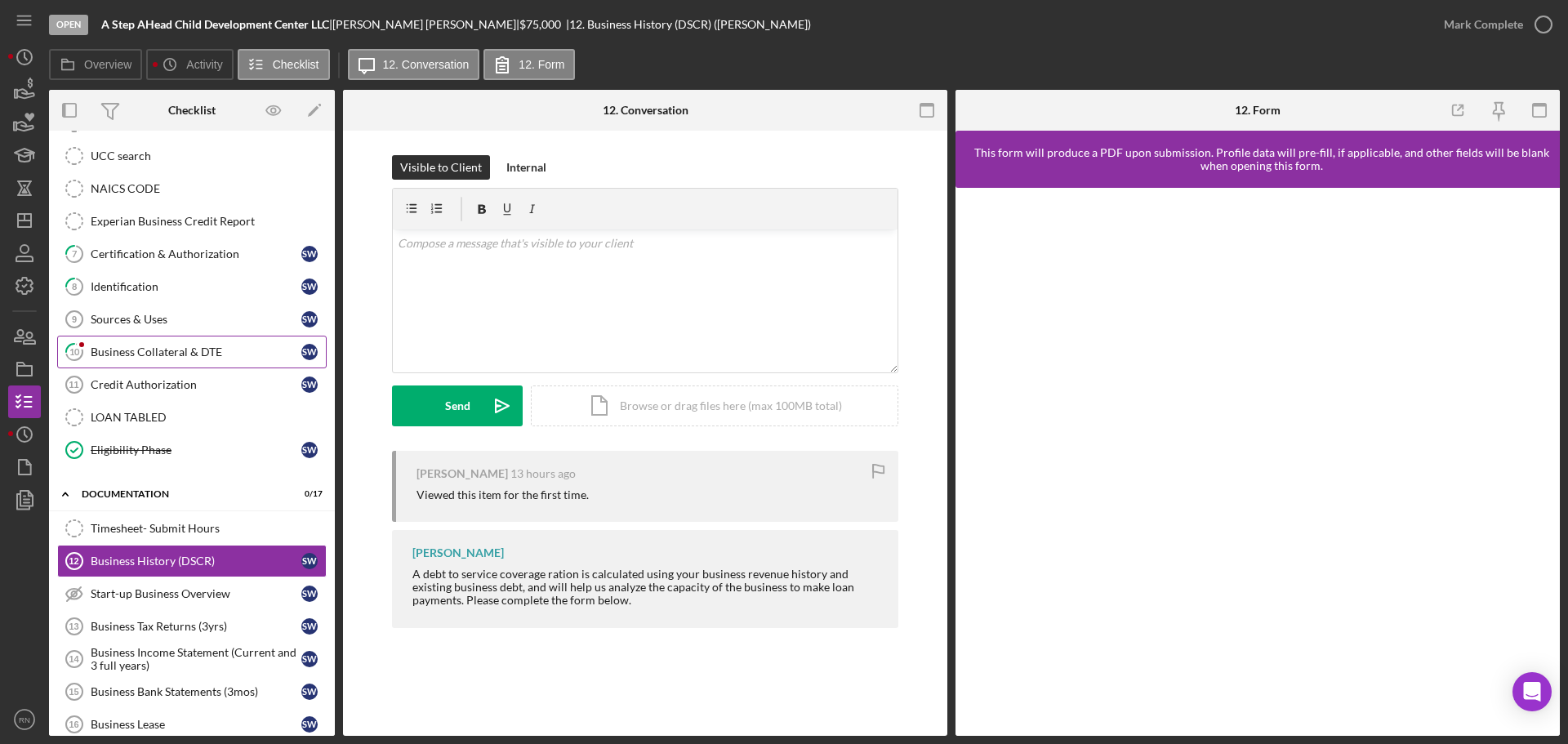
click at [234, 355] on div "Business Collateral & DTE" at bounding box center [196, 352] width 211 height 13
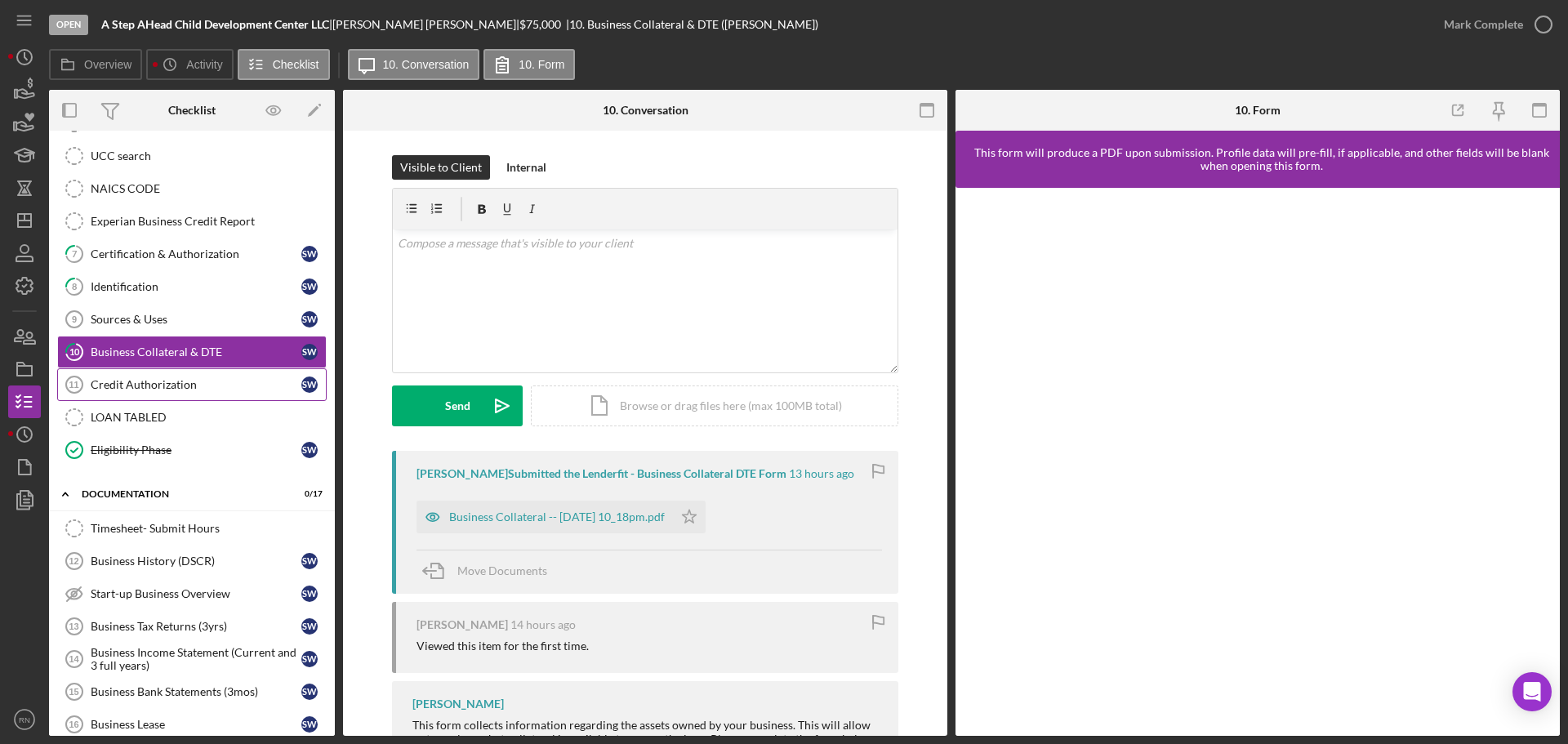
click at [251, 382] on div "Credit Authorization" at bounding box center [196, 385] width 211 height 13
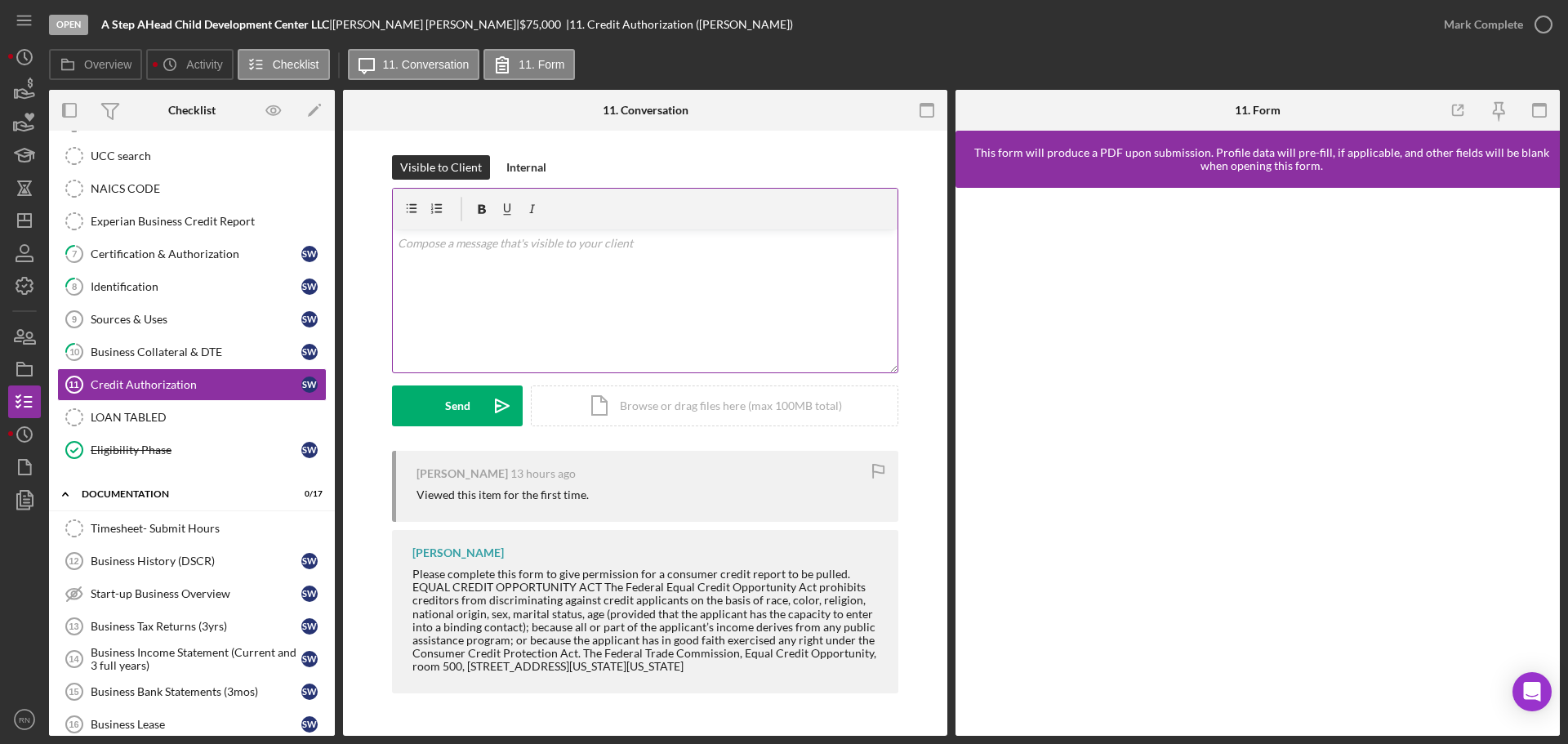
click at [487, 267] on div "v Color teal Color pink Remove color Add row above Add row below Add column bef…" at bounding box center [645, 301] width 505 height 143
click at [446, 413] on div "Send" at bounding box center [458, 405] width 25 height 41
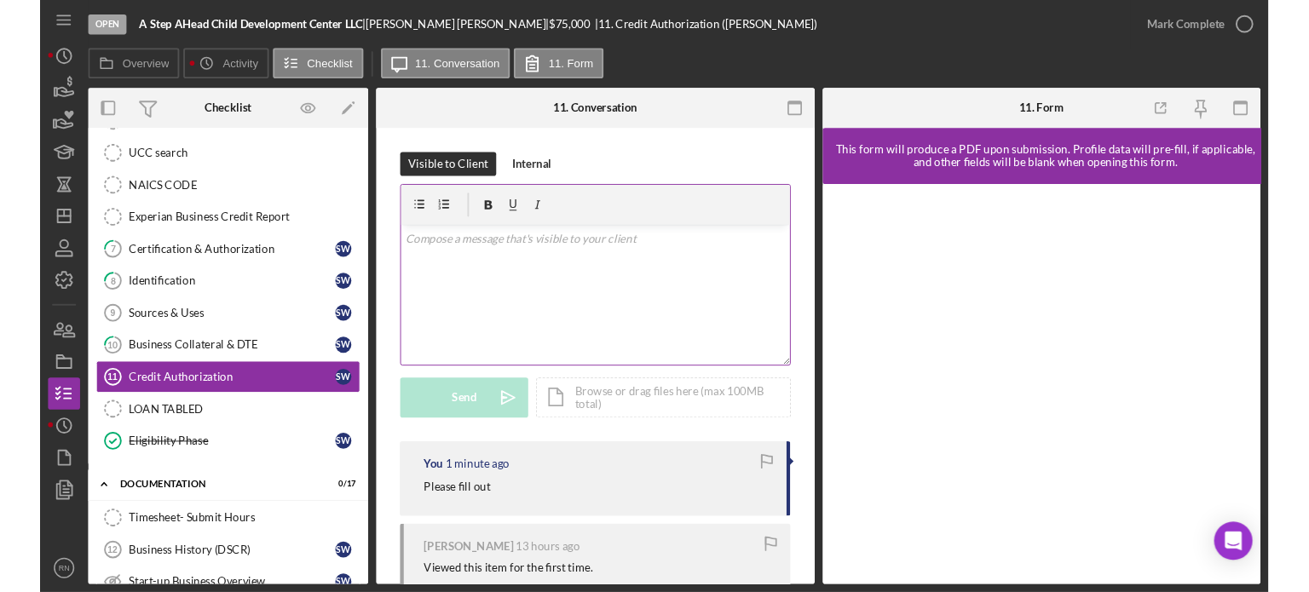
scroll to position [341, 0]
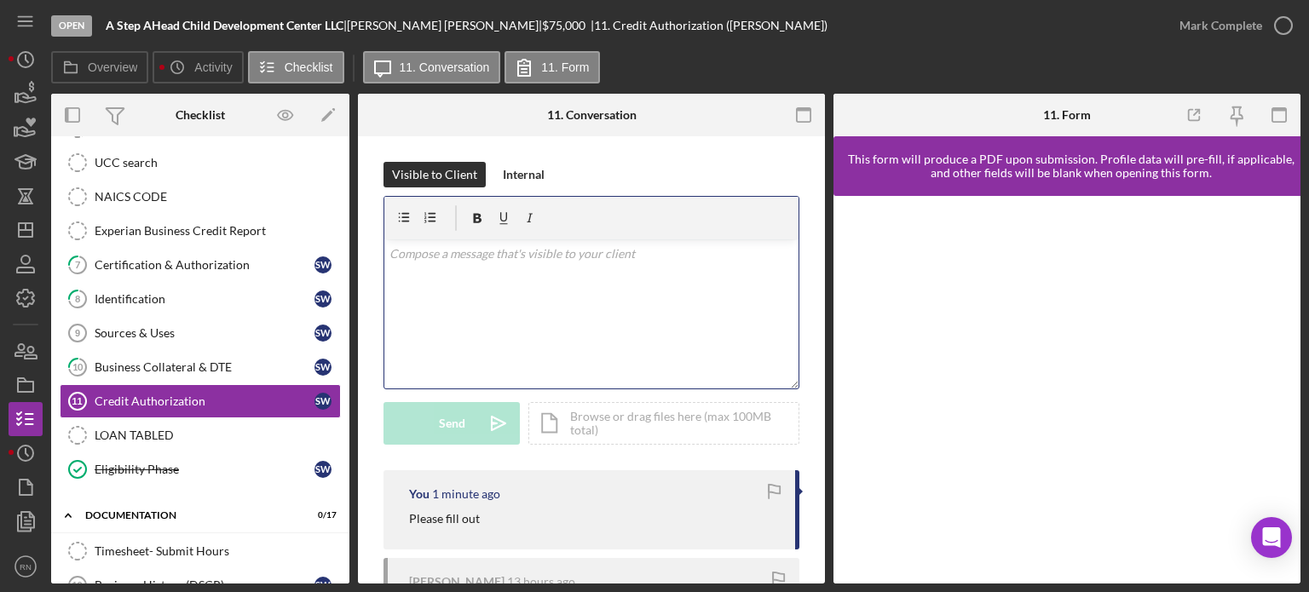
drag, startPoint x: 750, startPoint y: 387, endPoint x: 488, endPoint y: 563, distance: 315.9
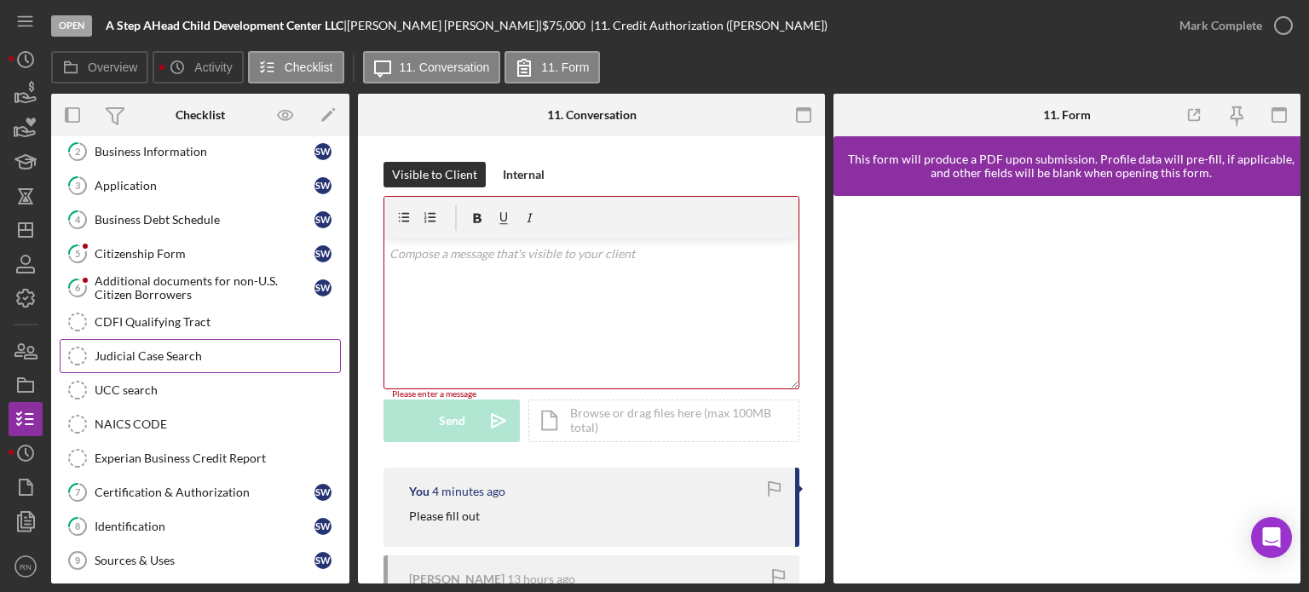
scroll to position [85, 0]
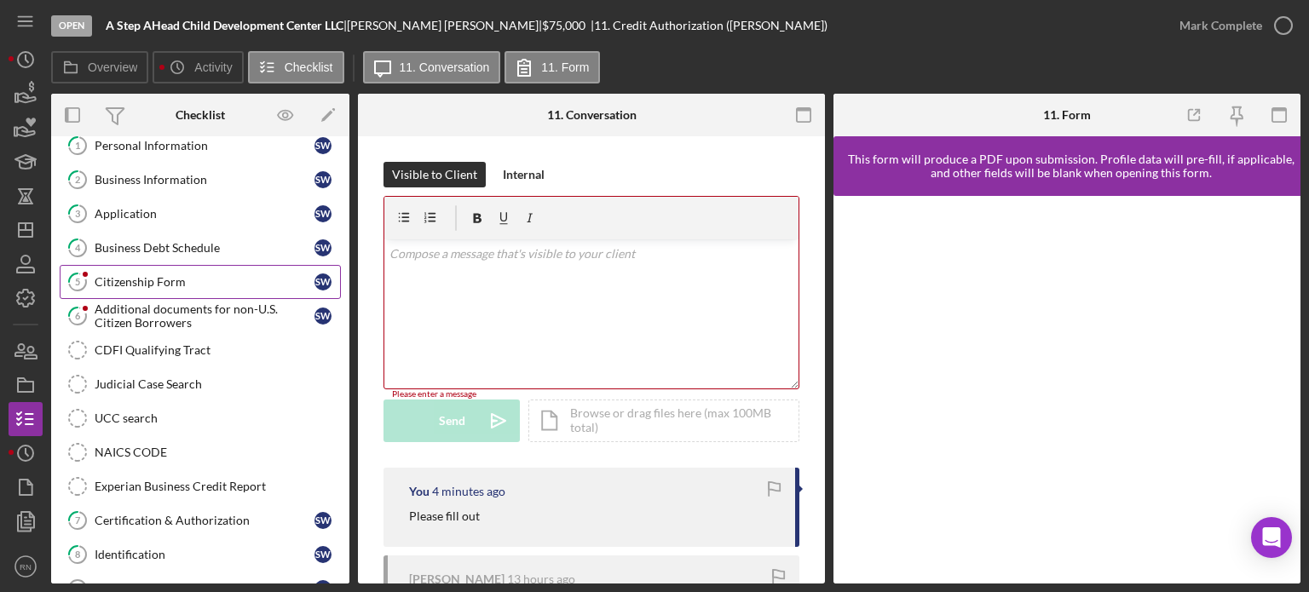
click at [209, 279] on div "Citizenship Form" at bounding box center [205, 282] width 220 height 14
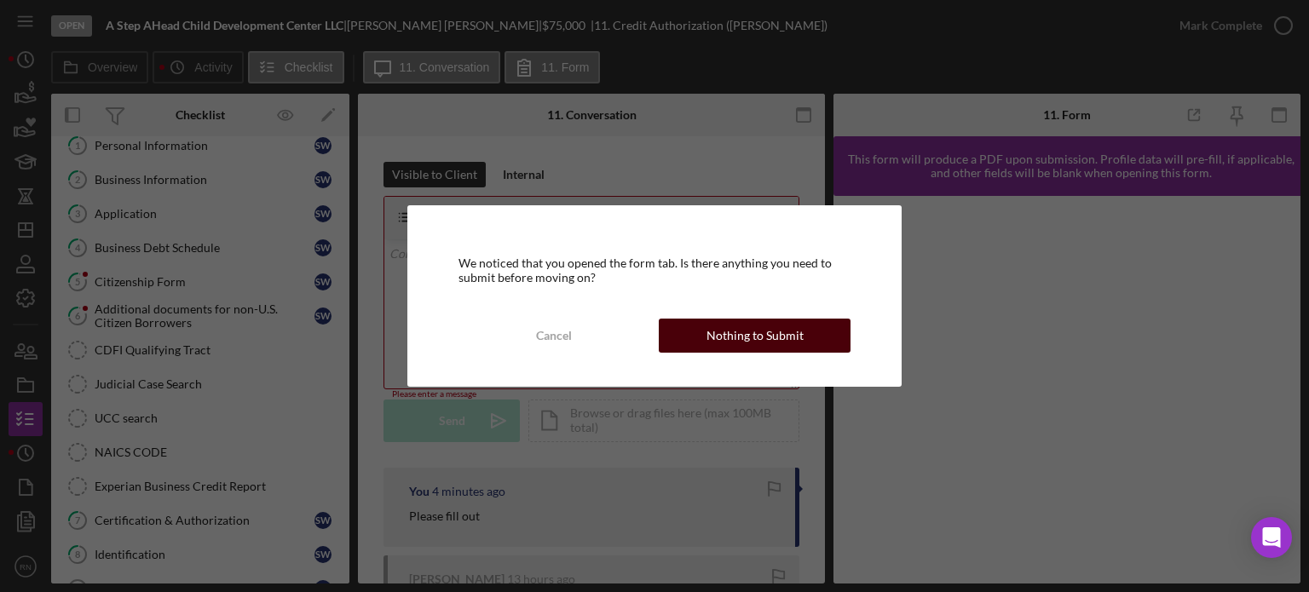
click at [702, 346] on button "Nothing to Submit" at bounding box center [755, 336] width 192 height 34
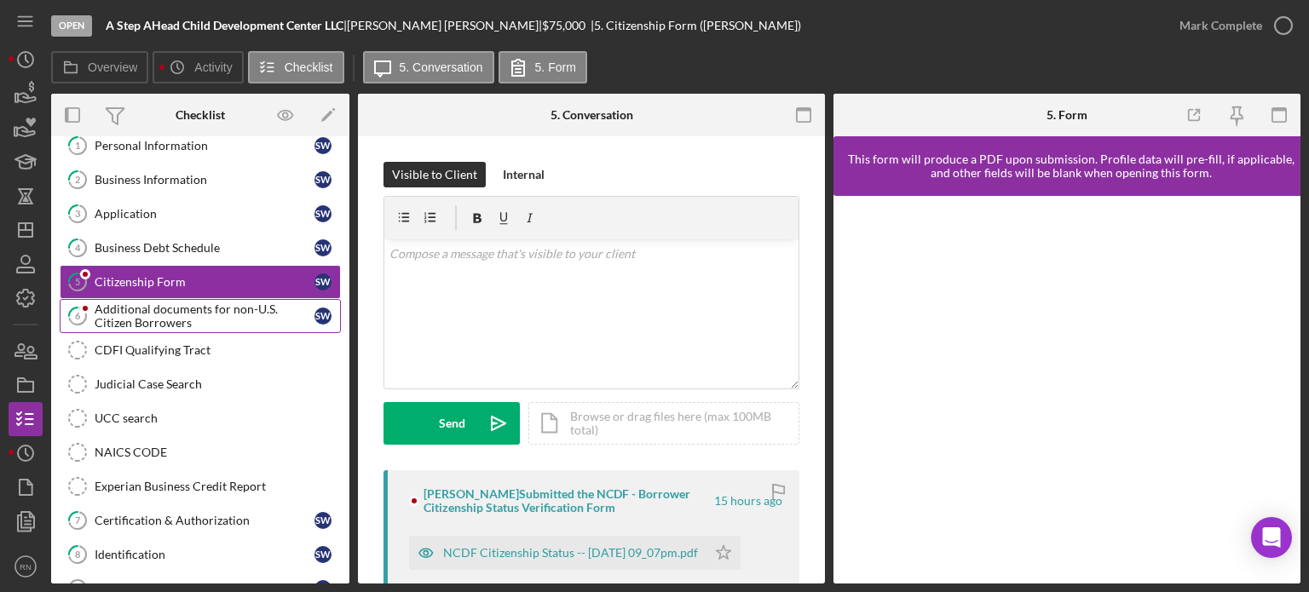
click at [239, 313] on div "Additional documents for non-U.S. Citizen Borrowers" at bounding box center [205, 316] width 220 height 27
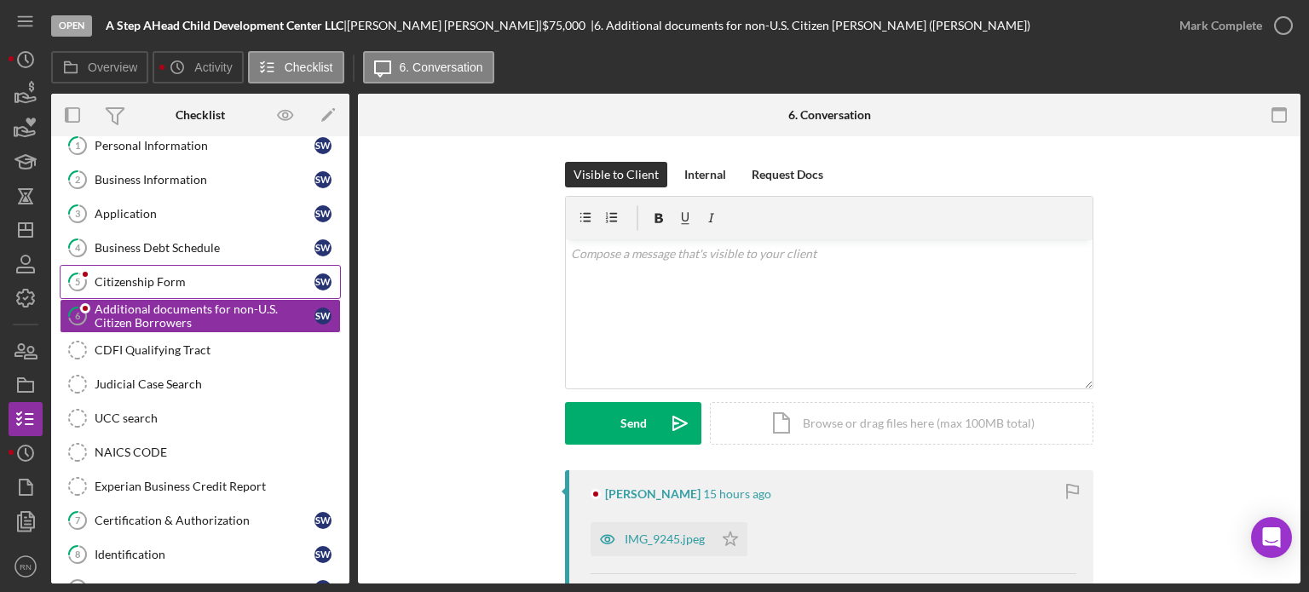
click at [222, 284] on div "Citizenship Form" at bounding box center [205, 282] width 220 height 14
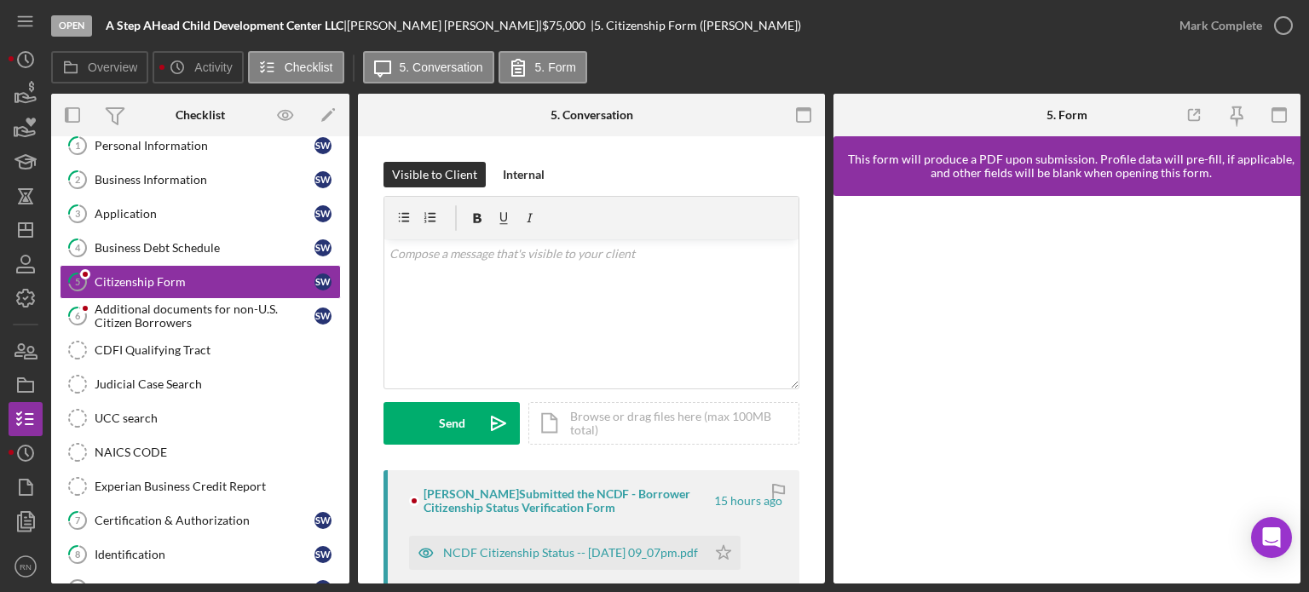
scroll to position [85, 0]
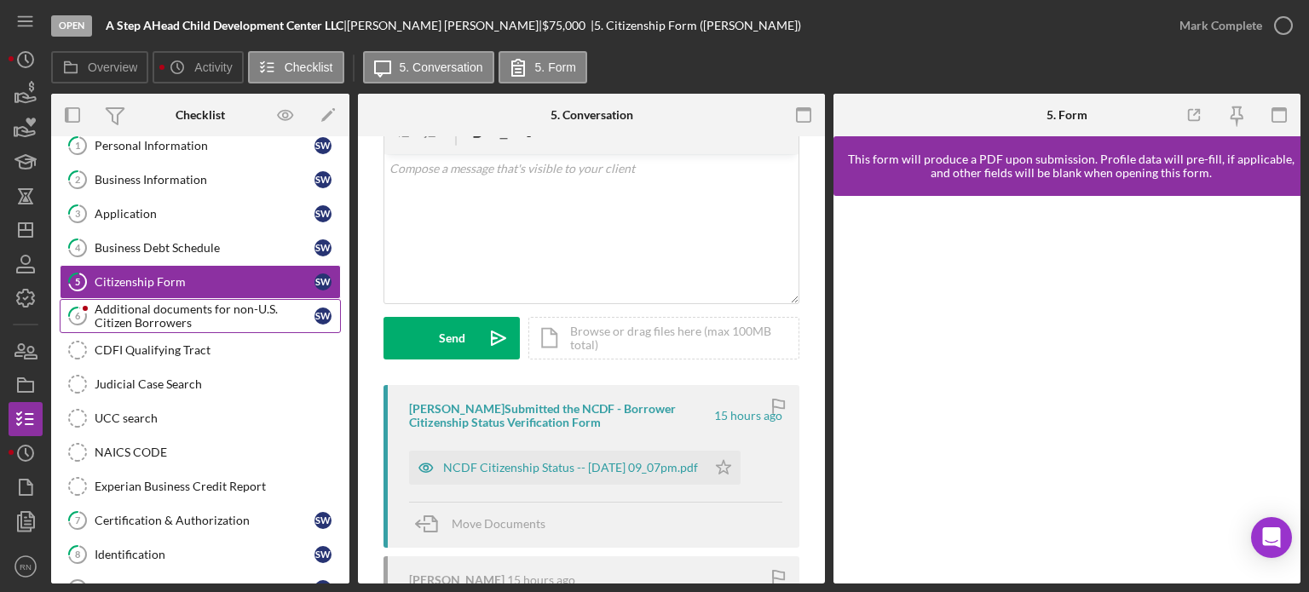
click at [200, 307] on div "Additional documents for non-U.S. Citizen Borrowers" at bounding box center [205, 316] width 220 height 27
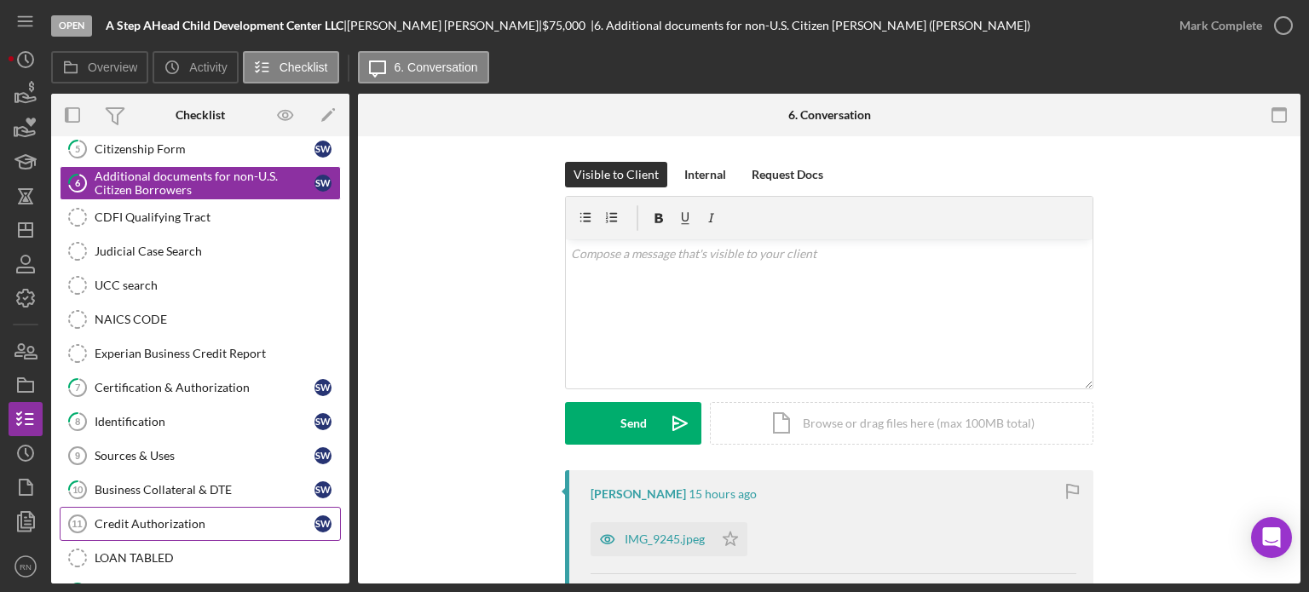
scroll to position [256, 0]
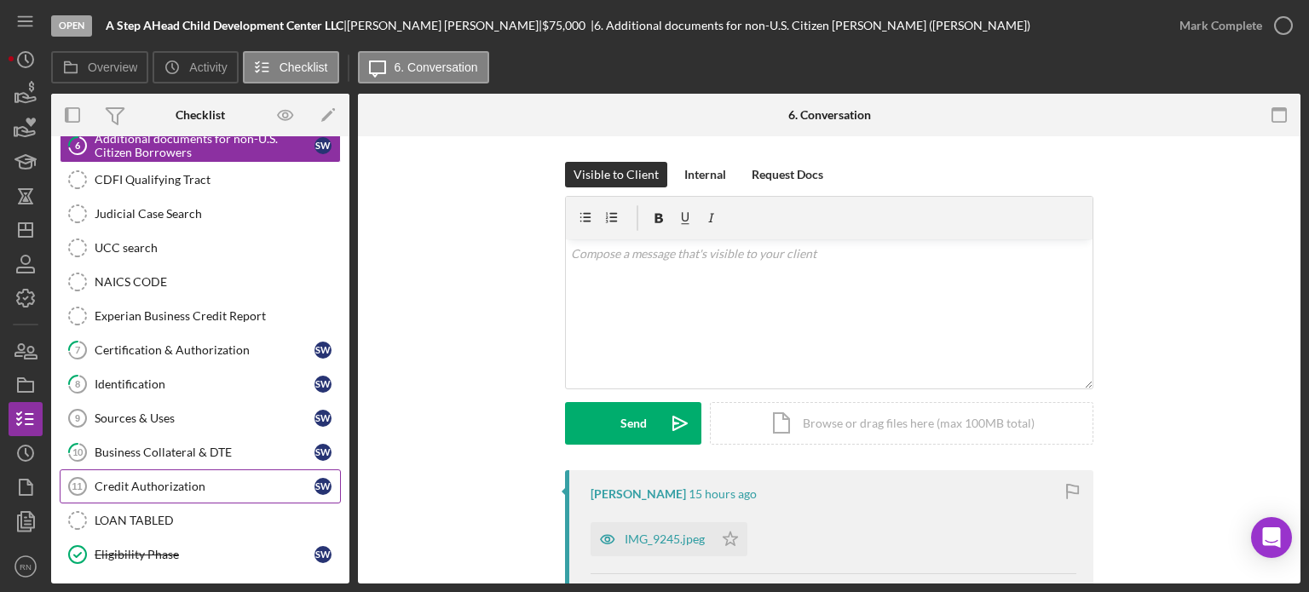
click at [200, 487] on div "Credit Authorization" at bounding box center [205, 487] width 220 height 14
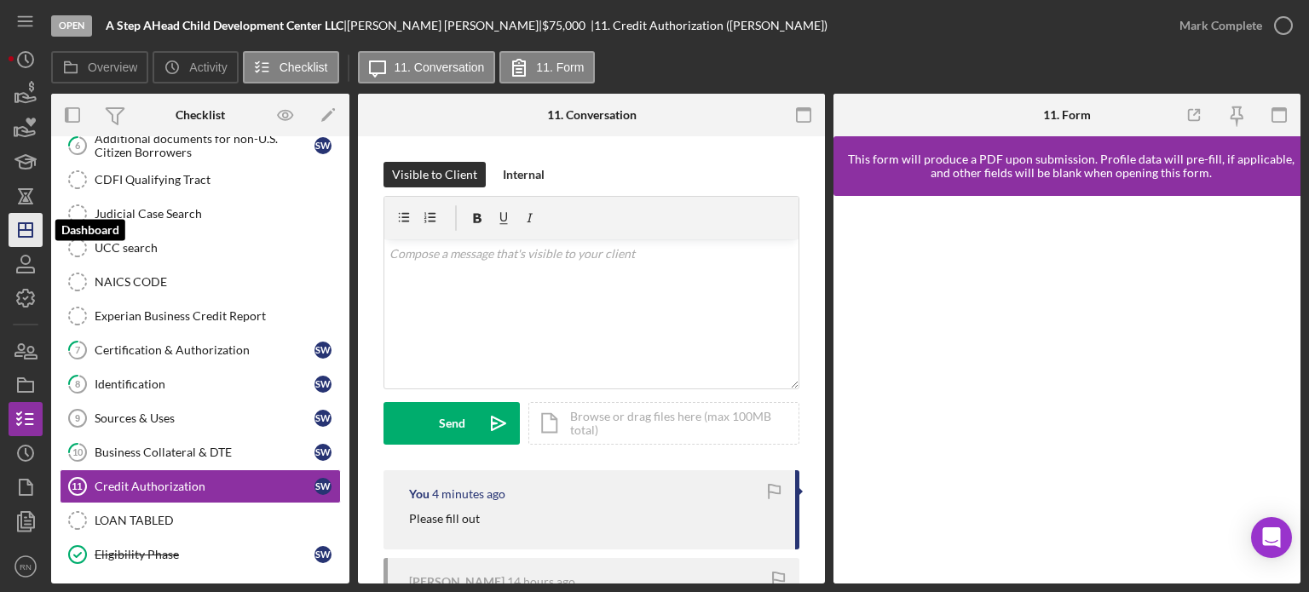
click at [20, 228] on icon "Icon/Dashboard" at bounding box center [25, 230] width 43 height 43
